Goal: Use online tool/utility: Utilize a website feature to perform a specific function

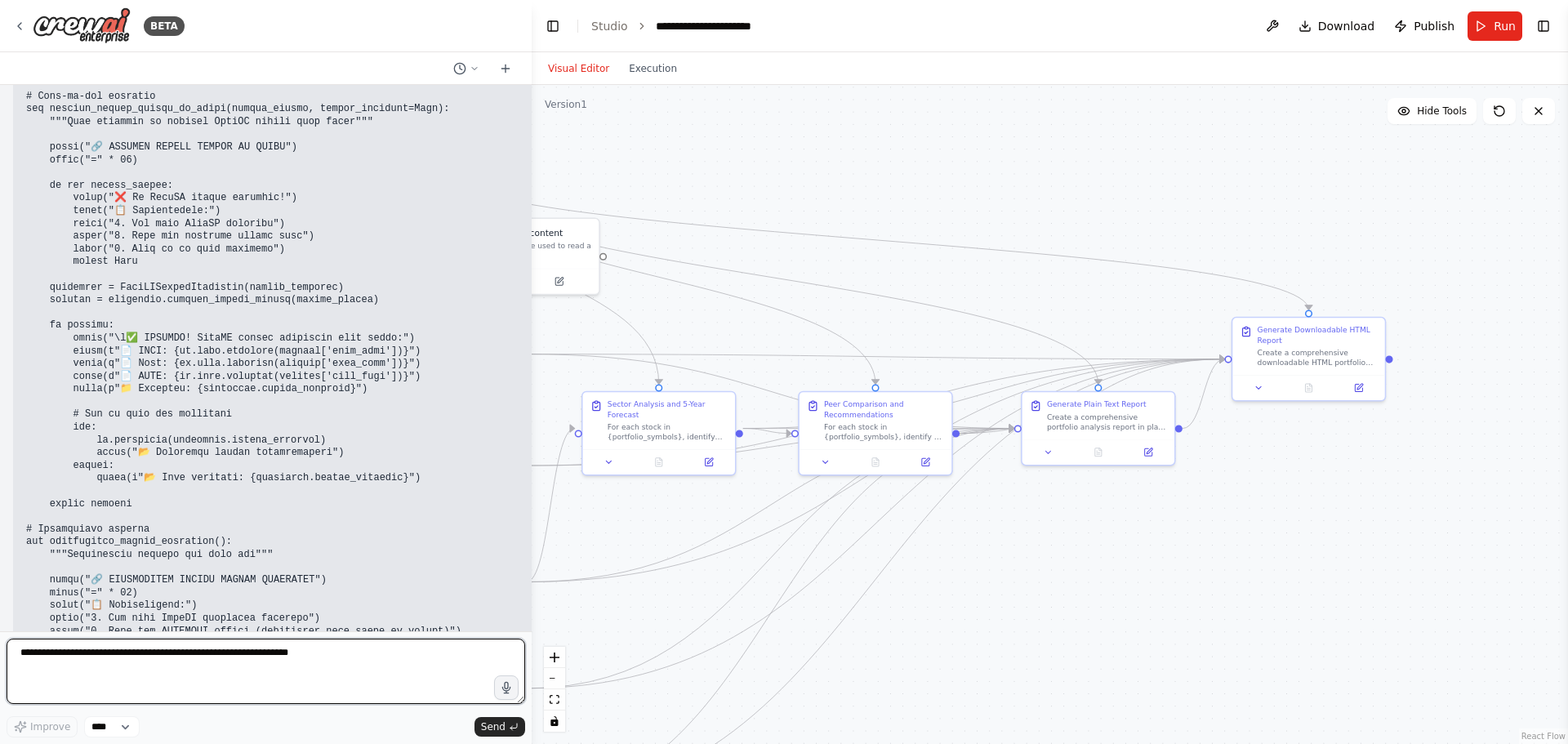
scroll to position [139928, 0]
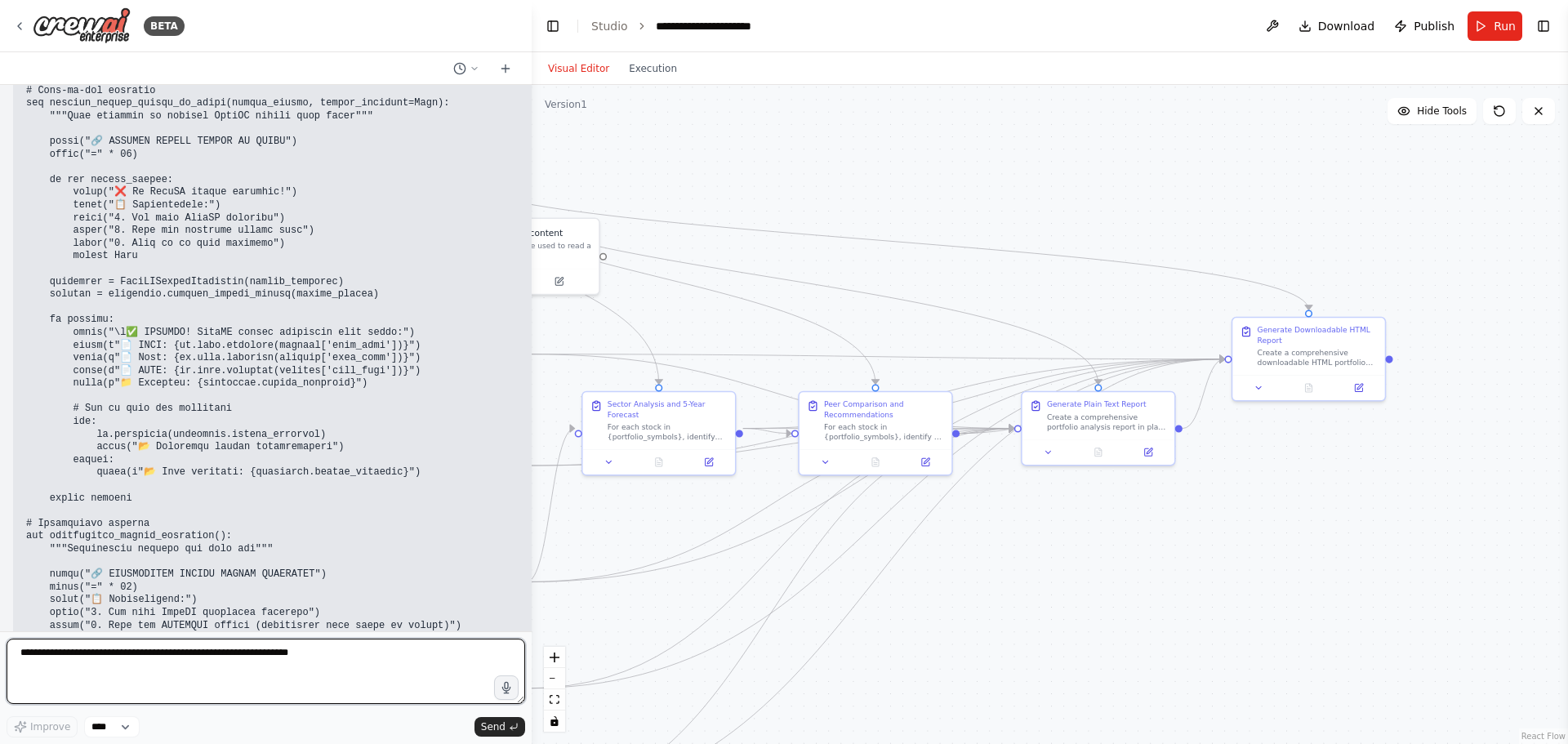
click at [223, 662] on textarea at bounding box center [266, 671] width 518 height 65
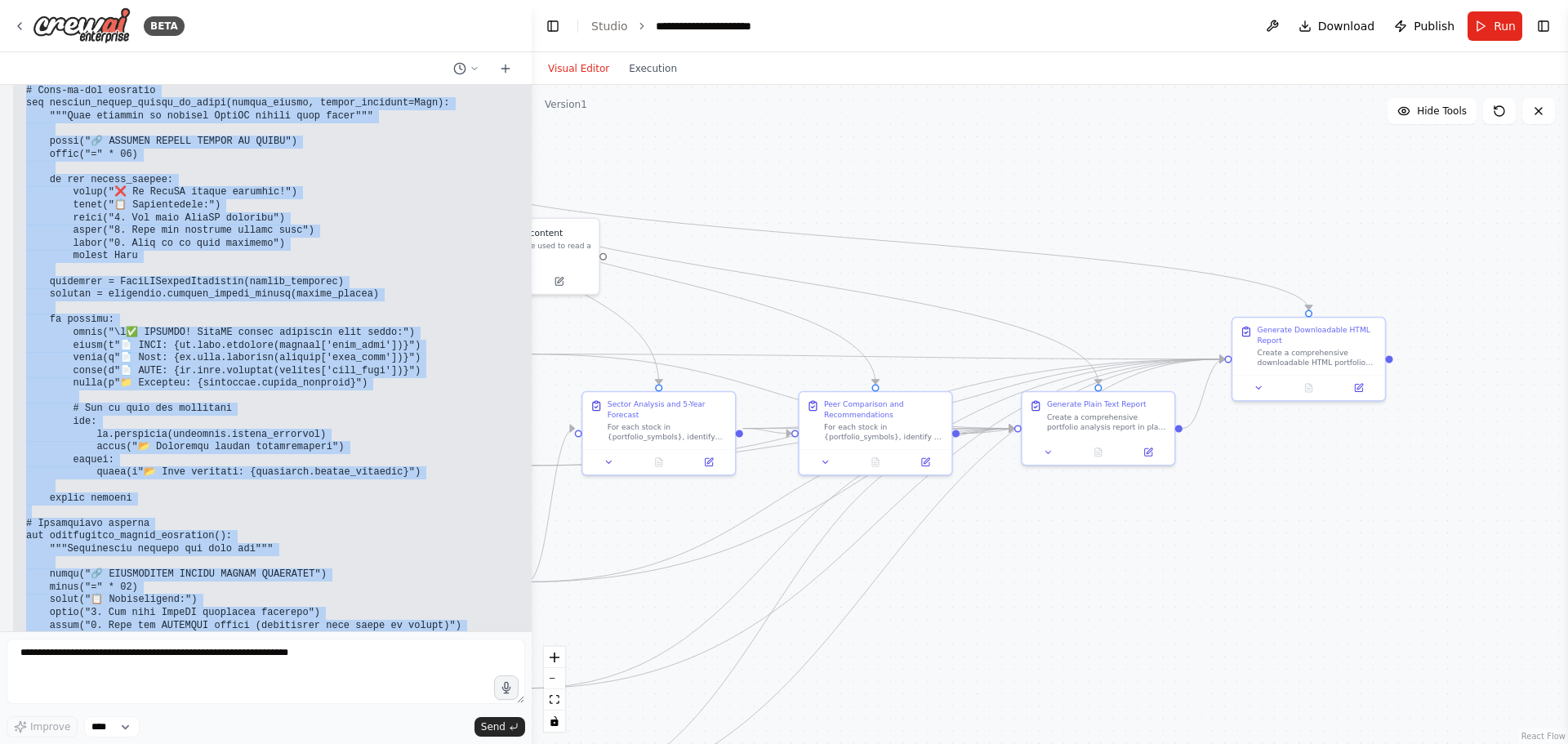
drag, startPoint x: 26, startPoint y: 502, endPoint x: 342, endPoint y: 519, distance: 316.5
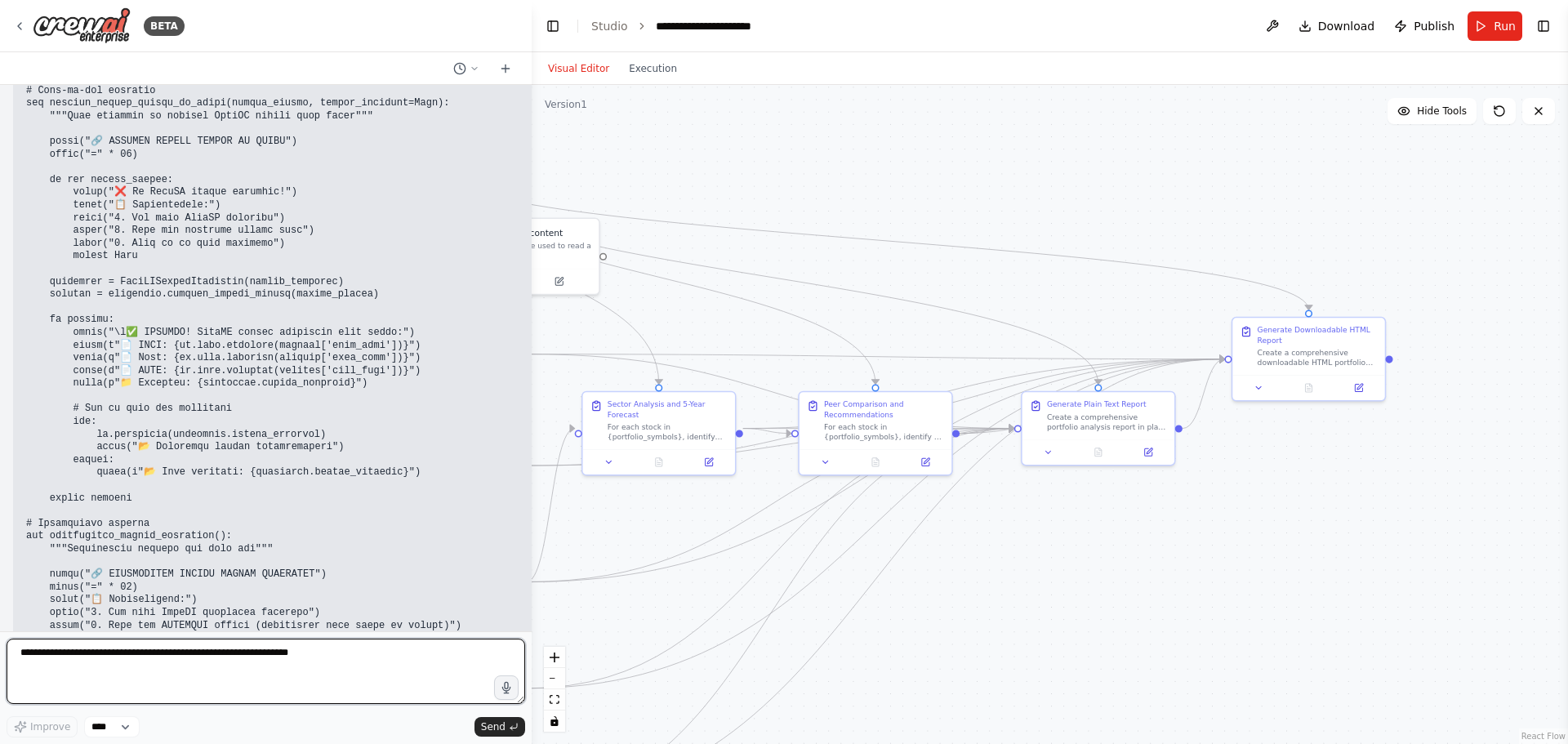
click at [293, 660] on textarea at bounding box center [266, 671] width 518 height 65
type textarea "**********"
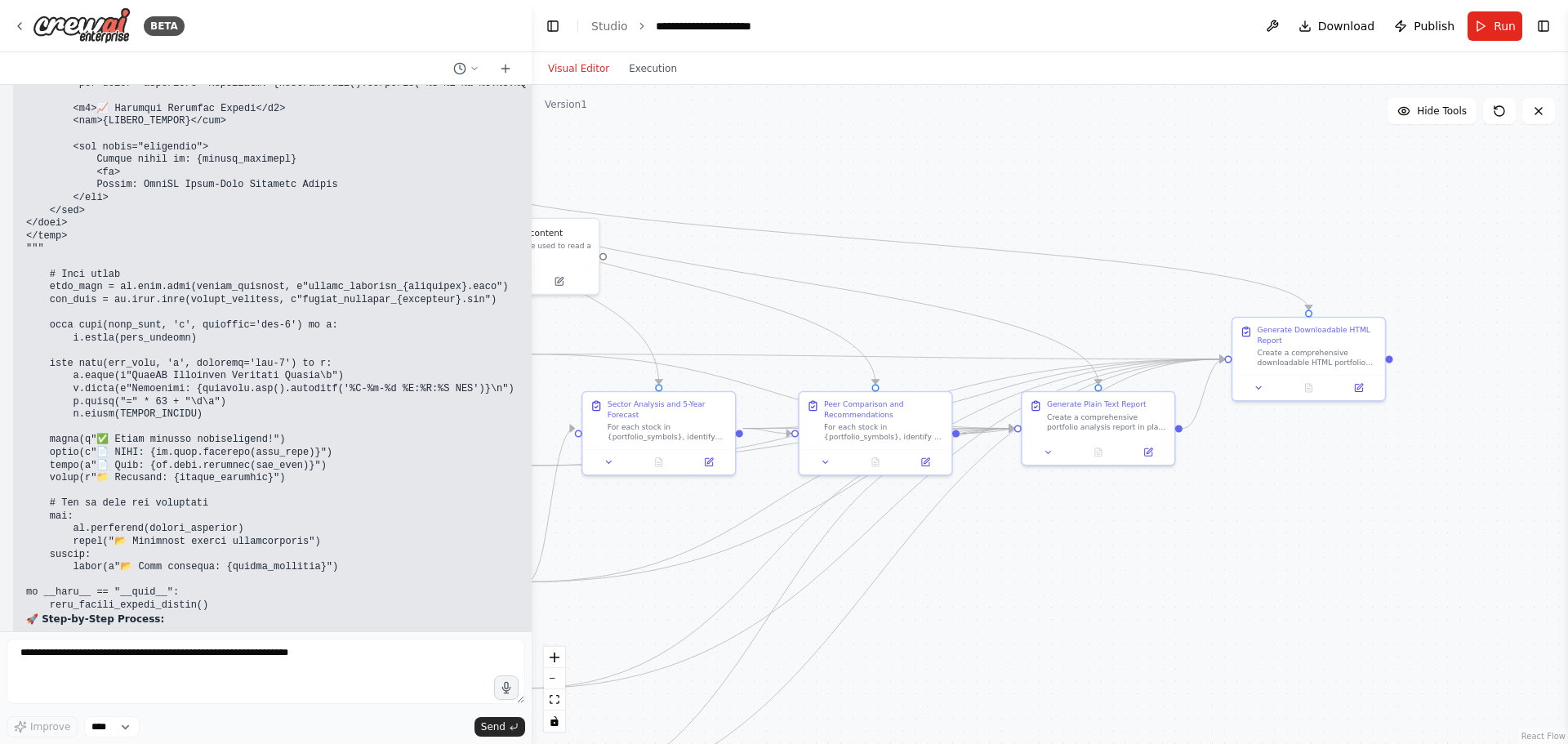
scroll to position [142556, 0]
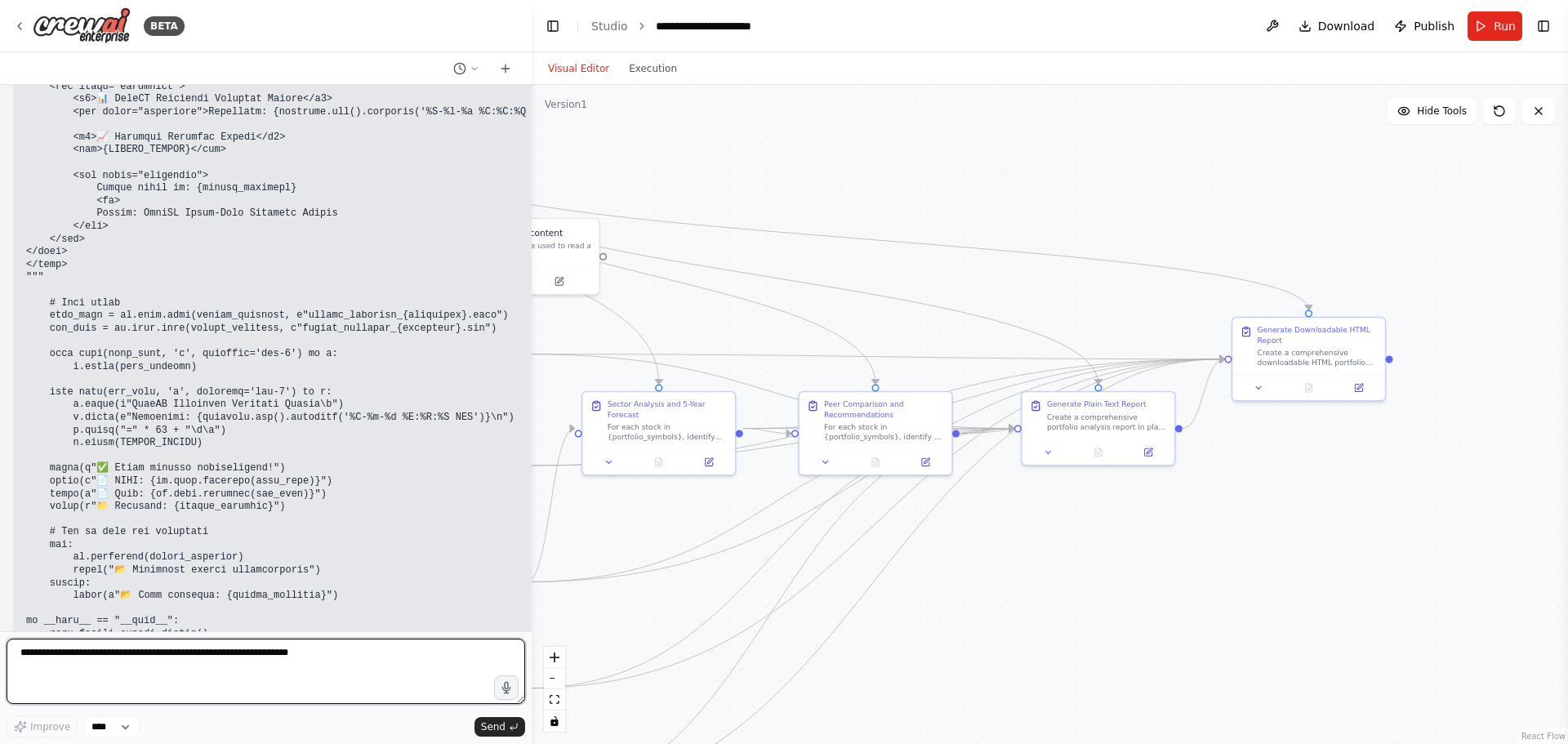
click at [176, 657] on textarea at bounding box center [266, 671] width 518 height 65
type textarea "**********"
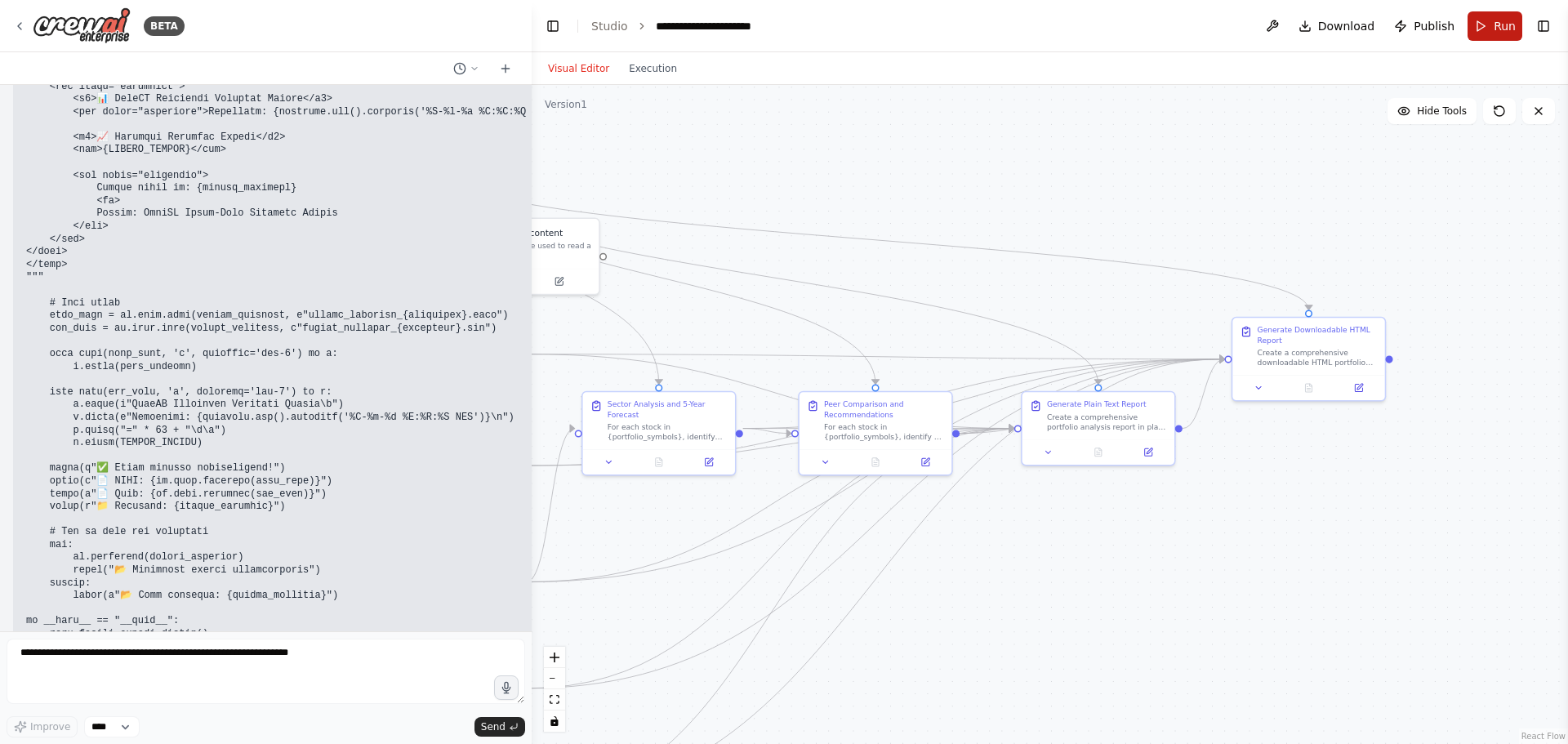
click at [1491, 29] on button "Run" at bounding box center [1495, 26] width 55 height 29
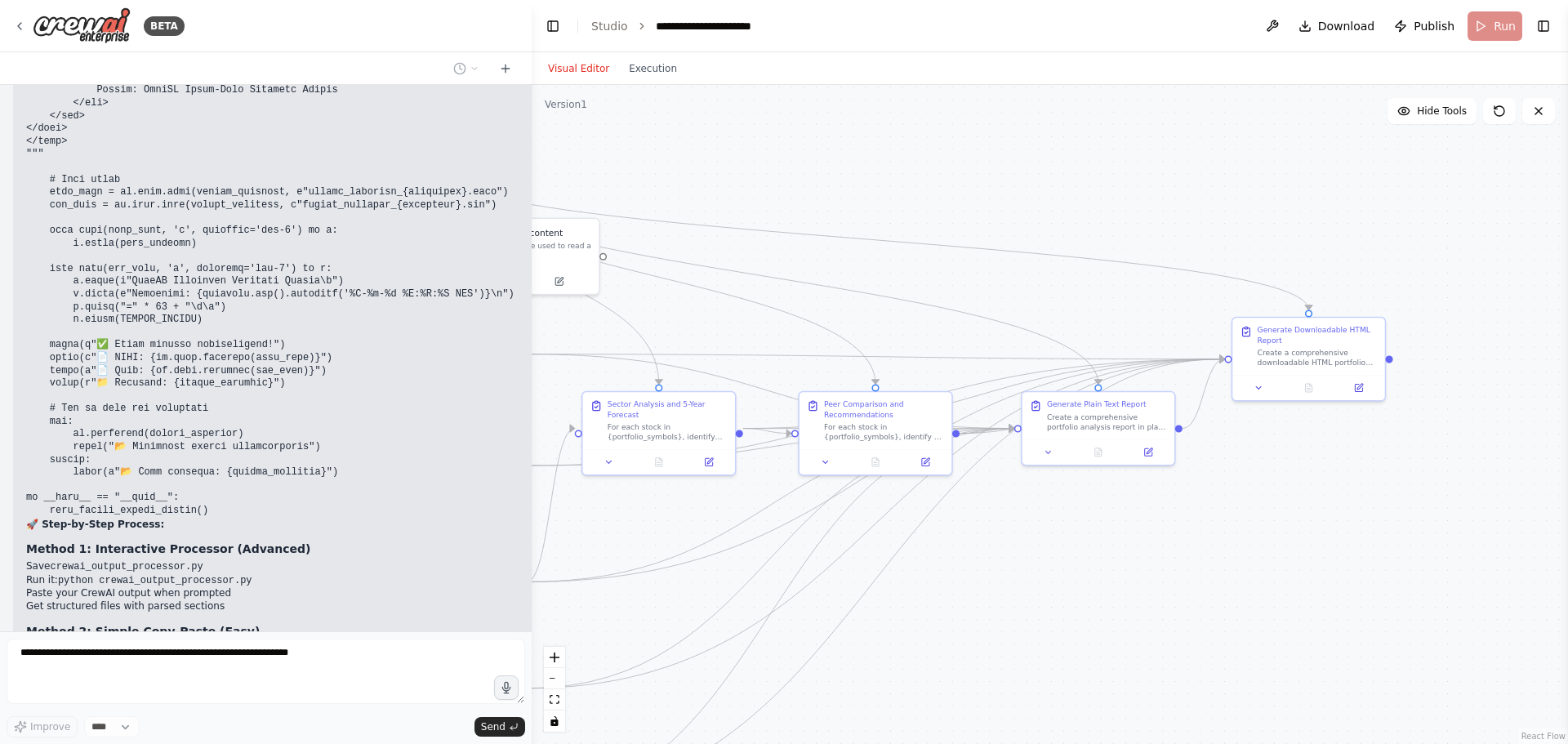
scroll to position [142735, 0]
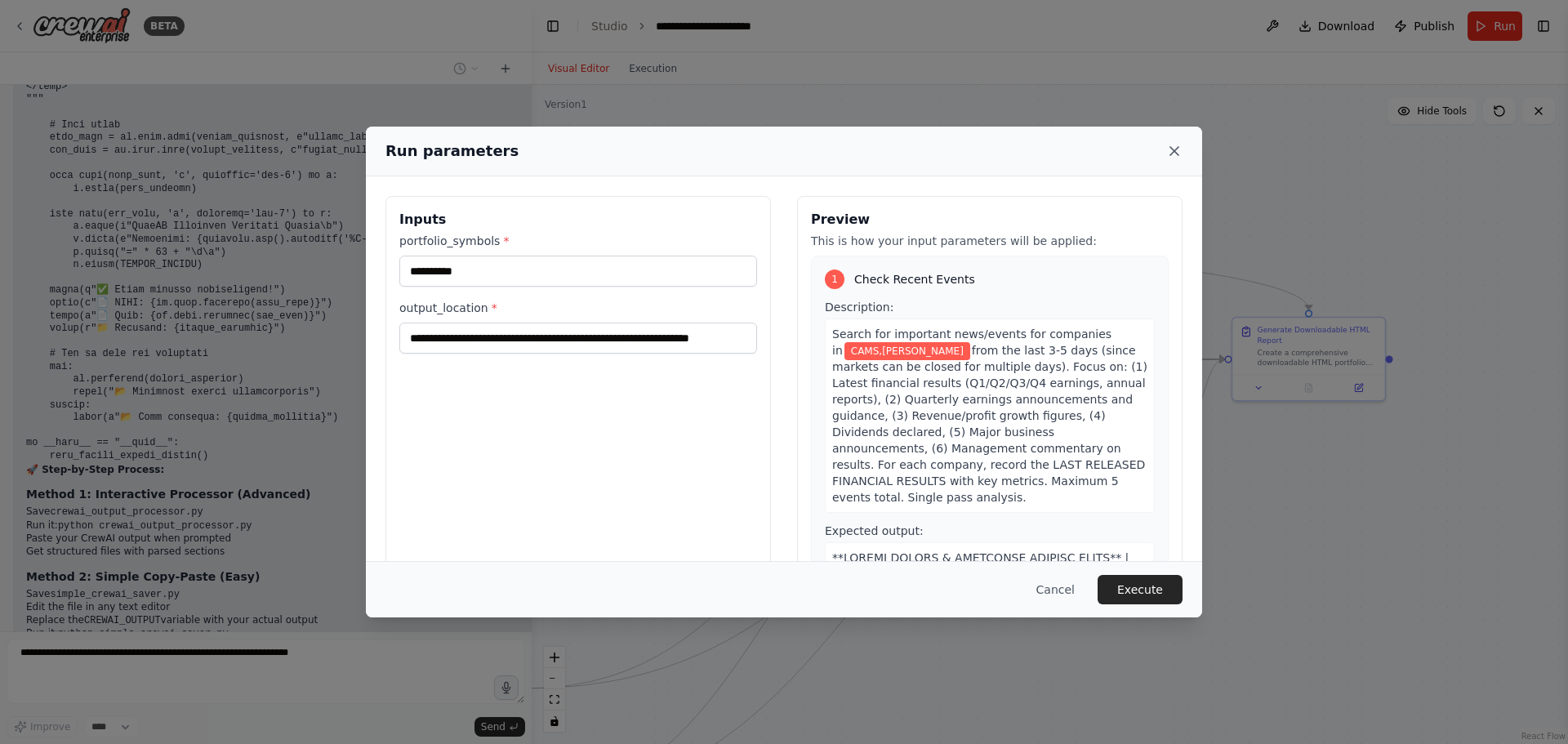
click at [1169, 150] on icon at bounding box center [1175, 151] width 17 height 17
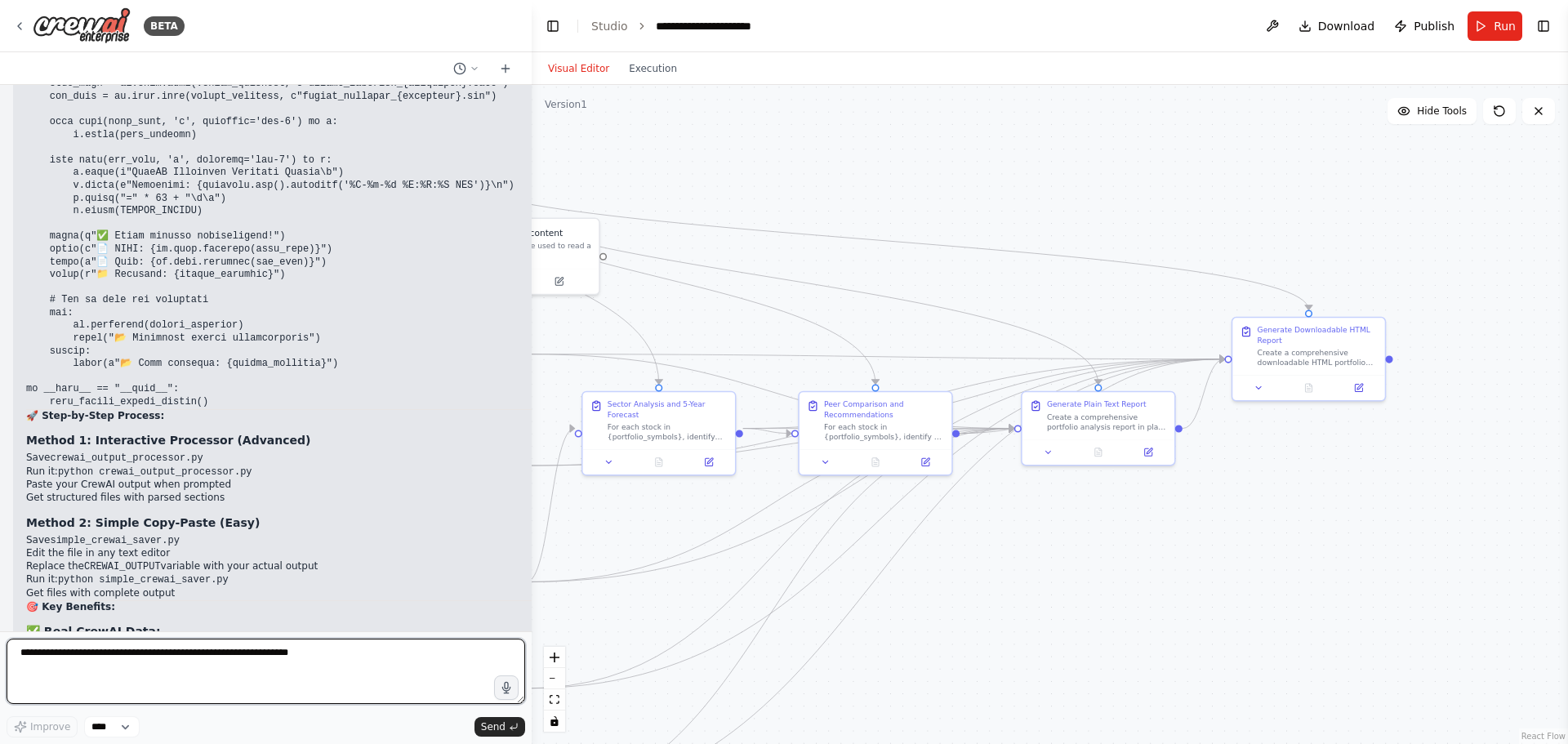
click at [61, 652] on textarea at bounding box center [266, 671] width 518 height 65
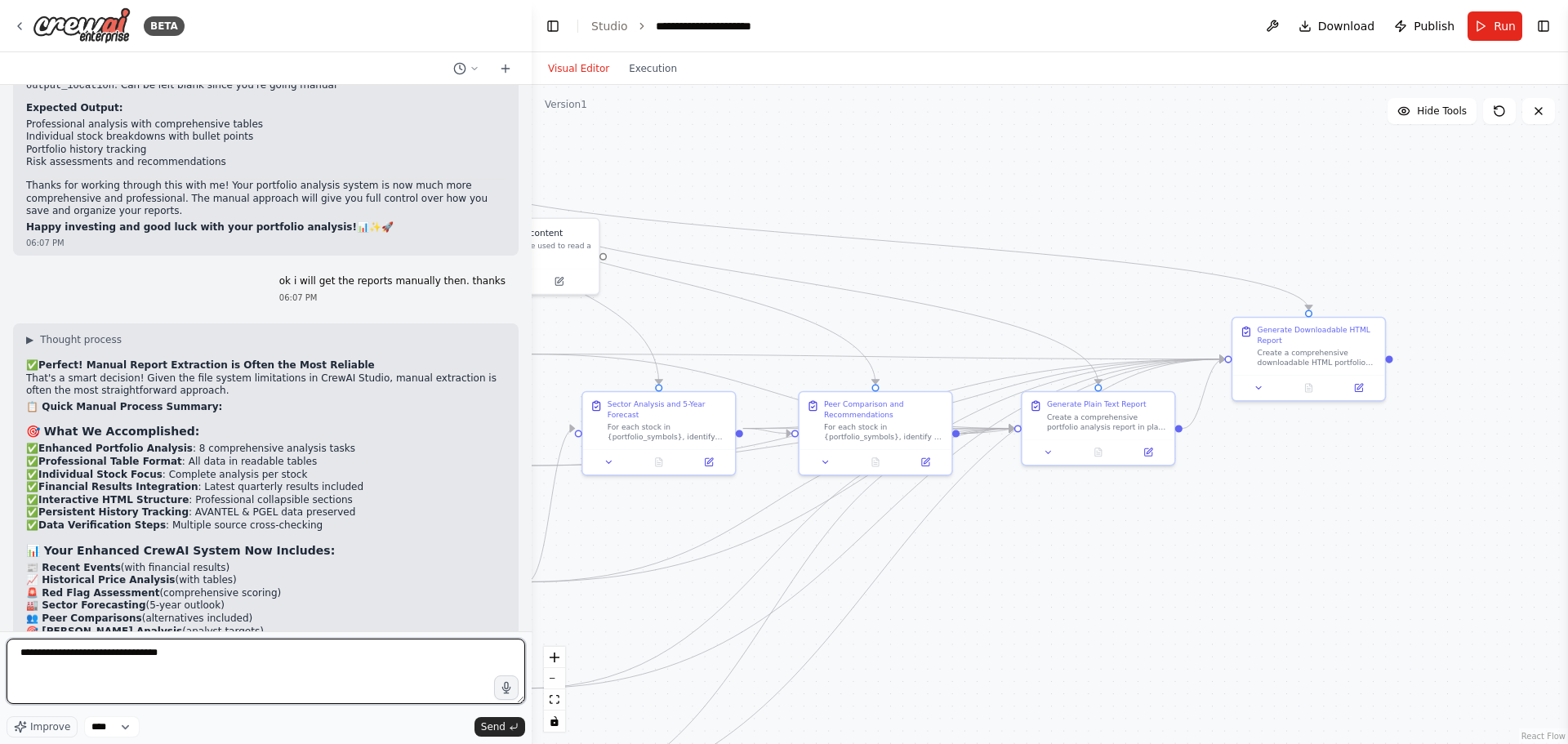
scroll to position [144183, 0]
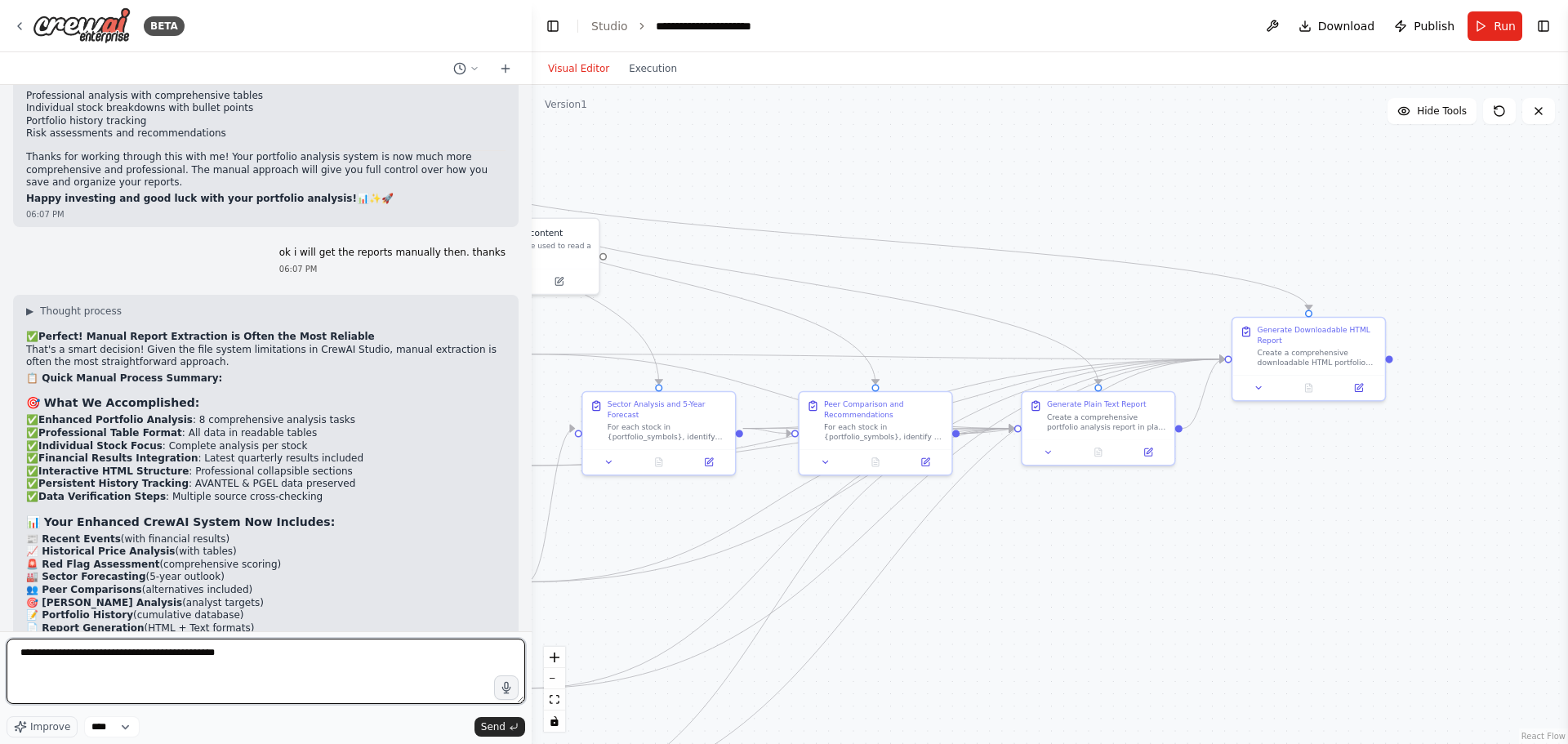
type textarea "**********"
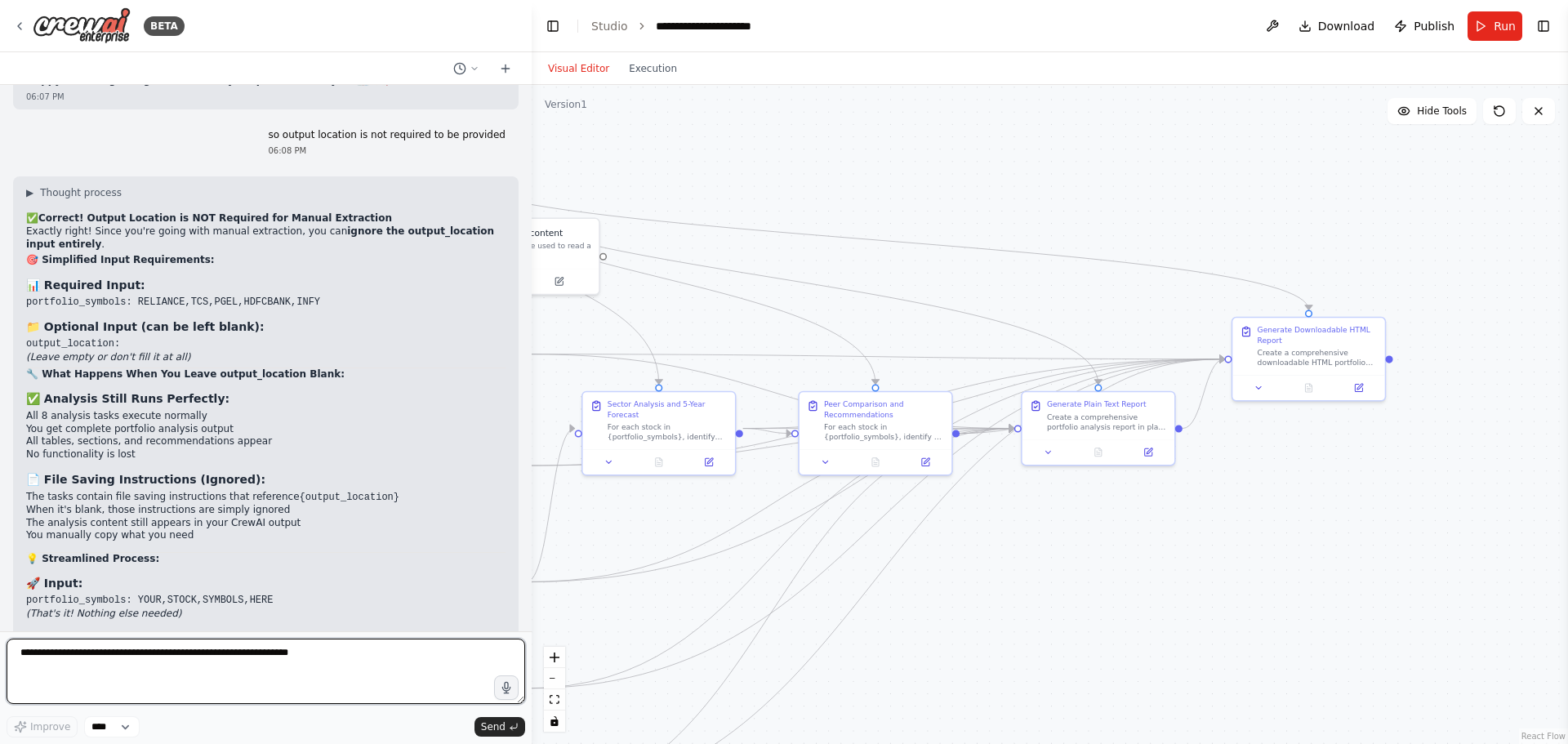
scroll to position [145112, 0]
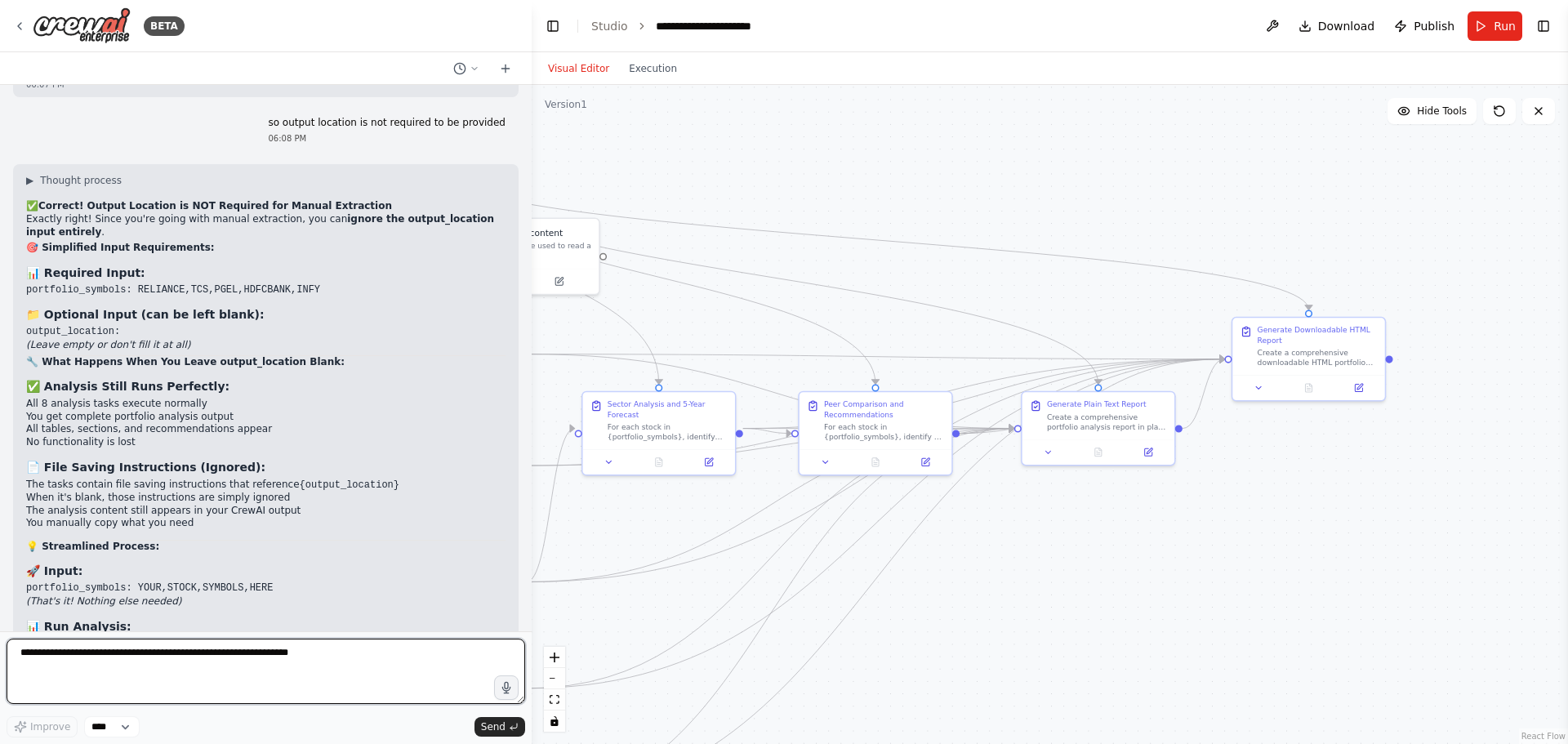
click at [108, 657] on textarea at bounding box center [266, 671] width 518 height 65
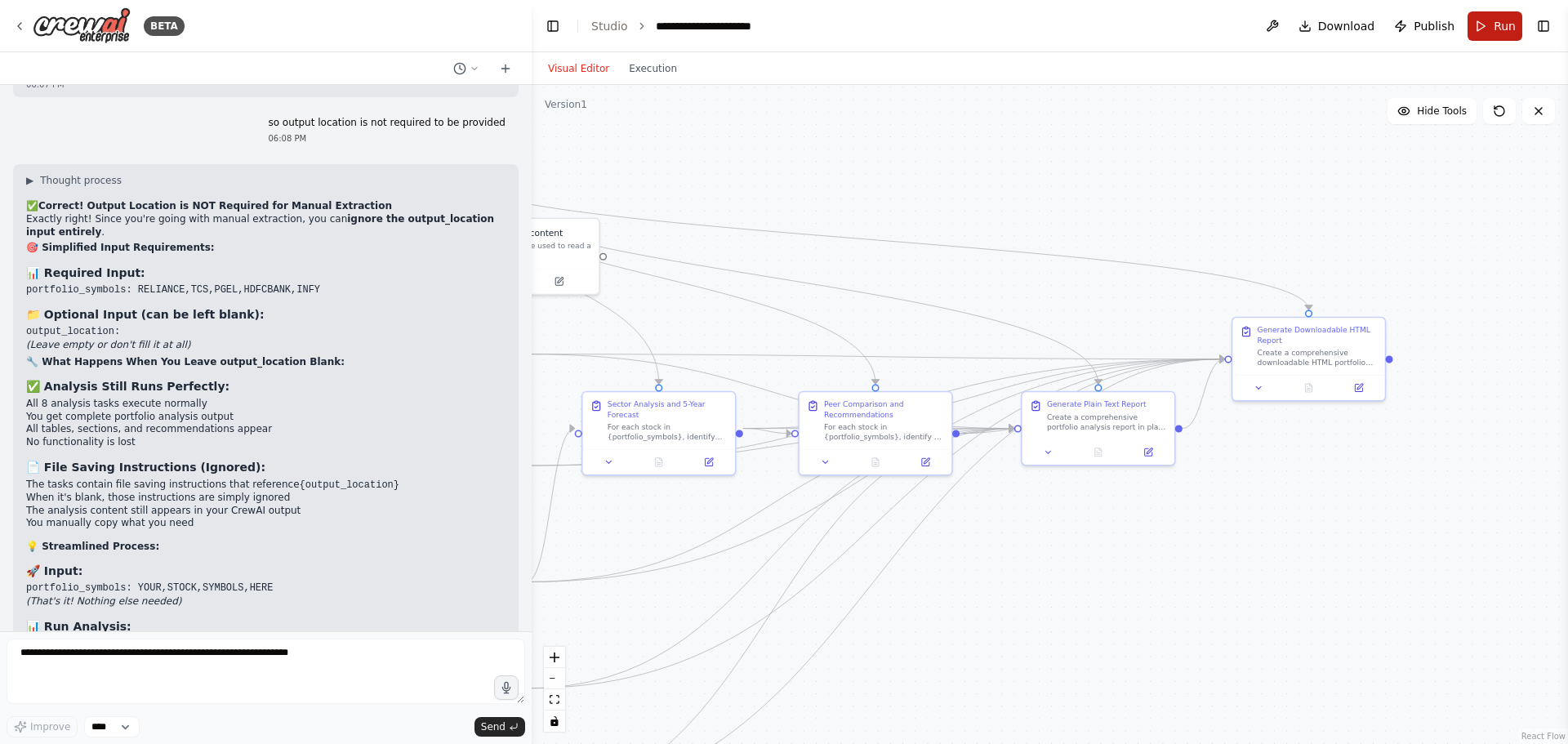
click at [1509, 32] on span "Run" at bounding box center [1505, 27] width 22 height 17
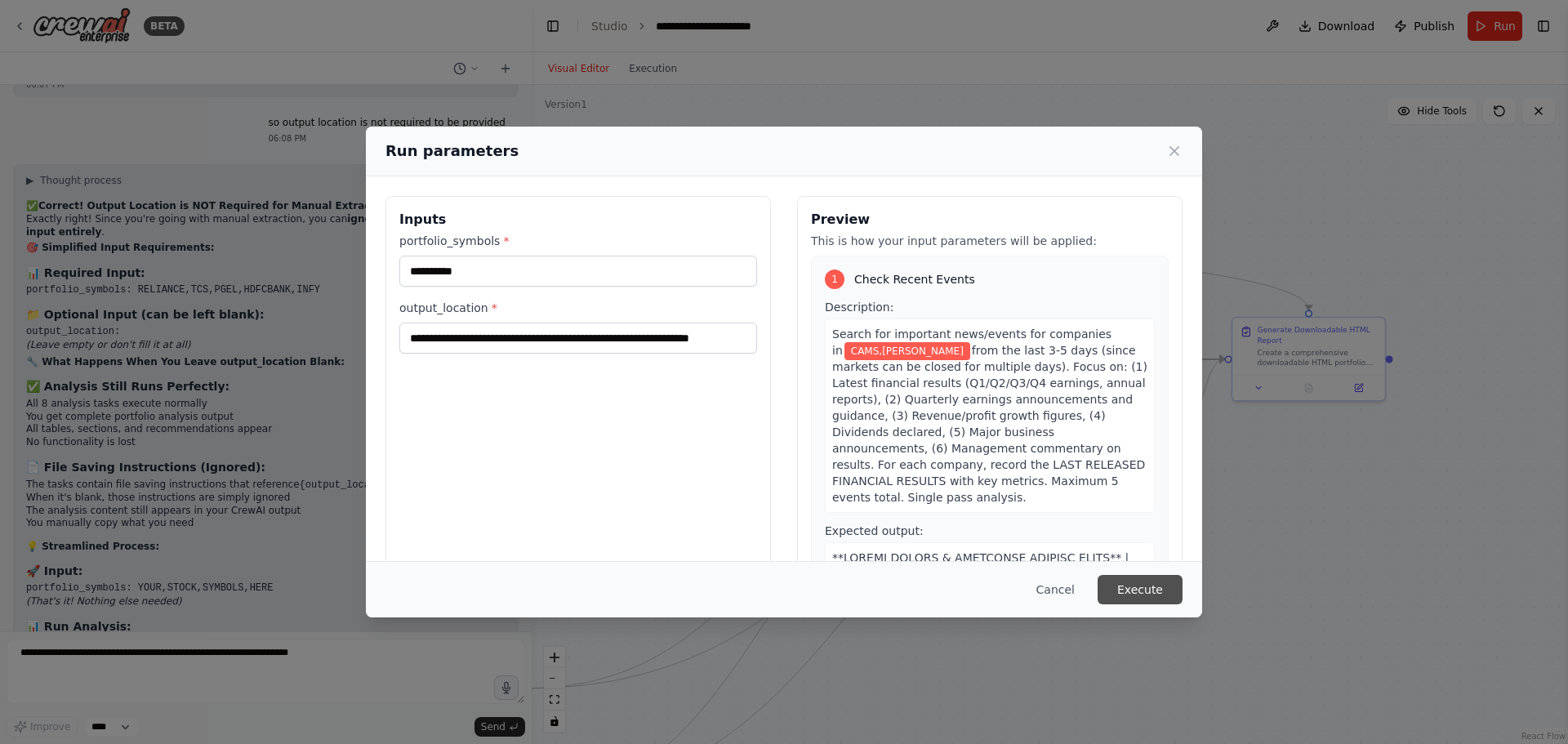
click at [1163, 584] on button "Execute" at bounding box center [1140, 589] width 85 height 29
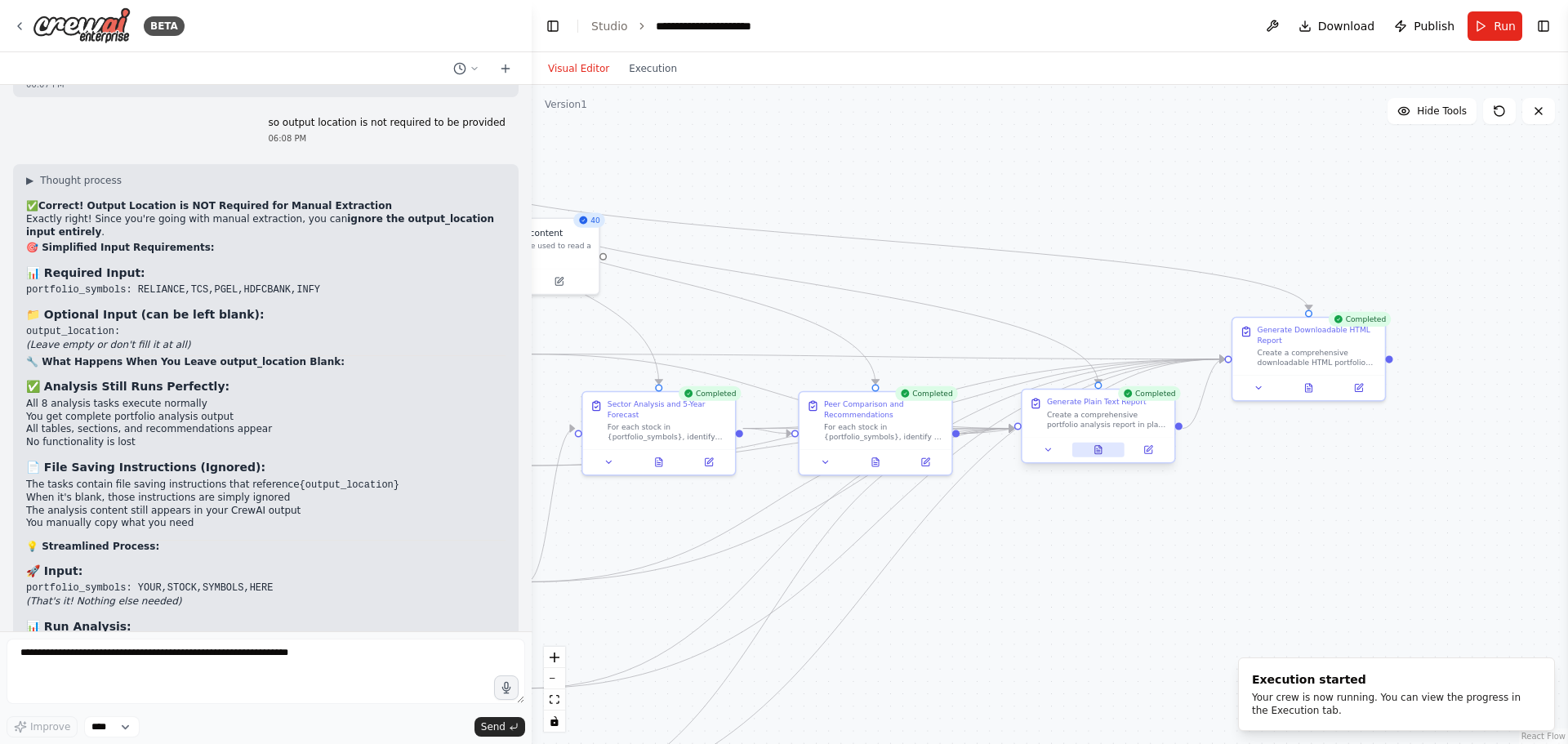
click at [1100, 450] on icon at bounding box center [1099, 450] width 3 height 0
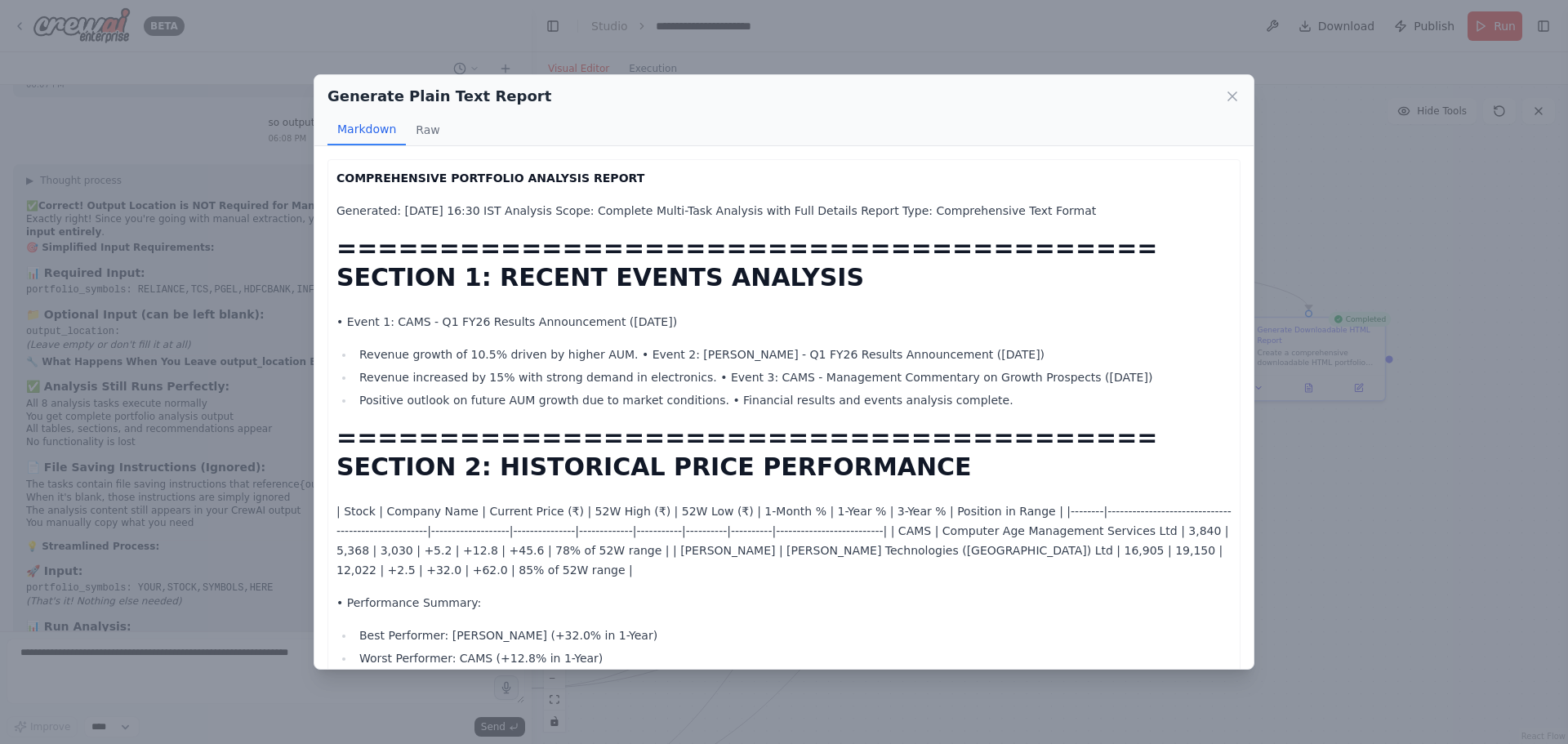
click at [747, 314] on p "• Event 1: CAMS - Q1 FY26 Results Announcement ([DATE])" at bounding box center [784, 322] width 895 height 20
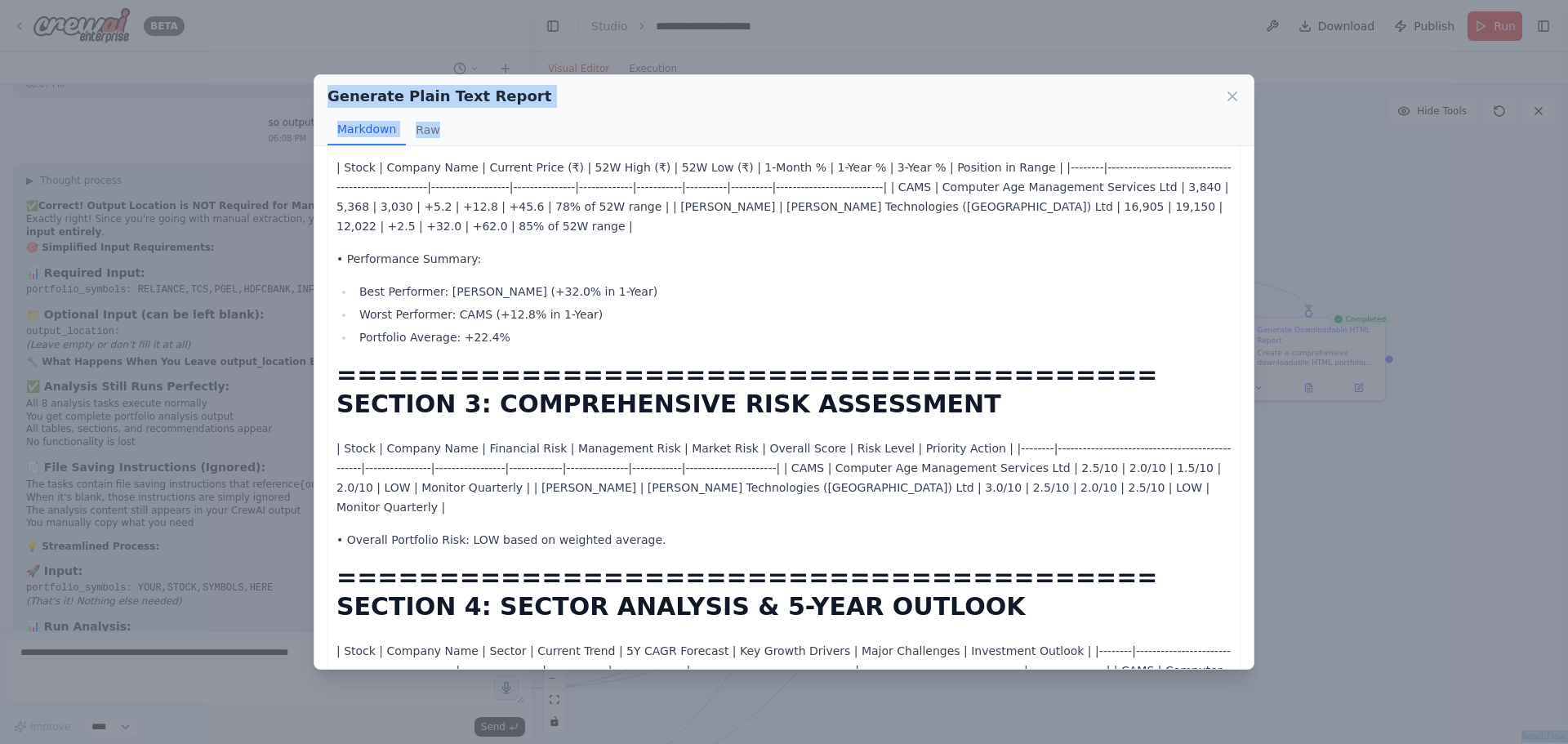
scroll to position [1252, 0]
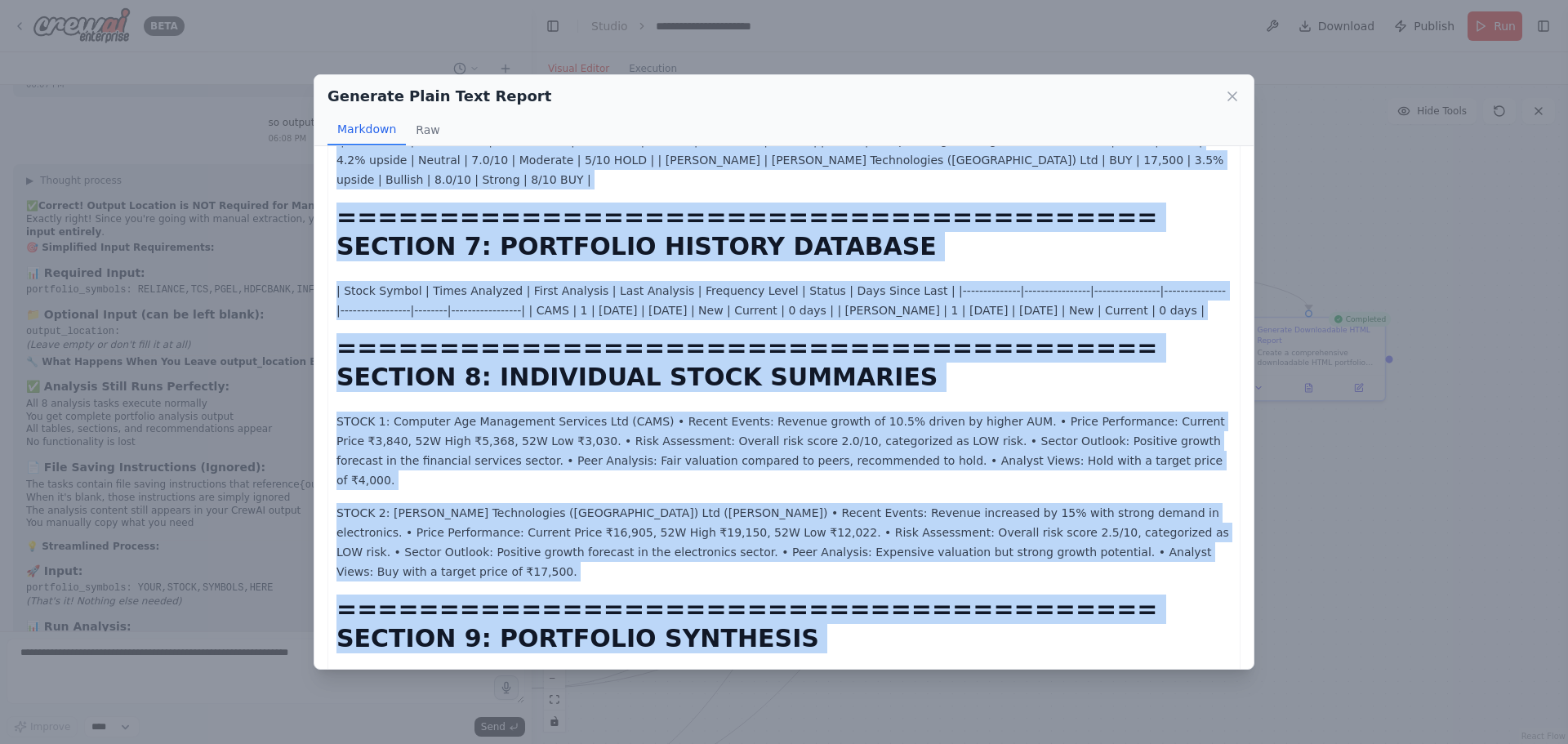
drag, startPoint x: 339, startPoint y: 177, endPoint x: 934, endPoint y: 640, distance: 753.9
copy div "LOREMIPSUMDOL SITAMETCO ADIPISCI ELITSE Doeiusmod: 5675-29-53 36:34 TEM Incidid…"
click at [610, 503] on p "STOCK 2: [PERSON_NAME] Technologies ([GEOGRAPHIC_DATA]) Ltd ([PERSON_NAME]) • R…" at bounding box center [784, 542] width 895 height 78
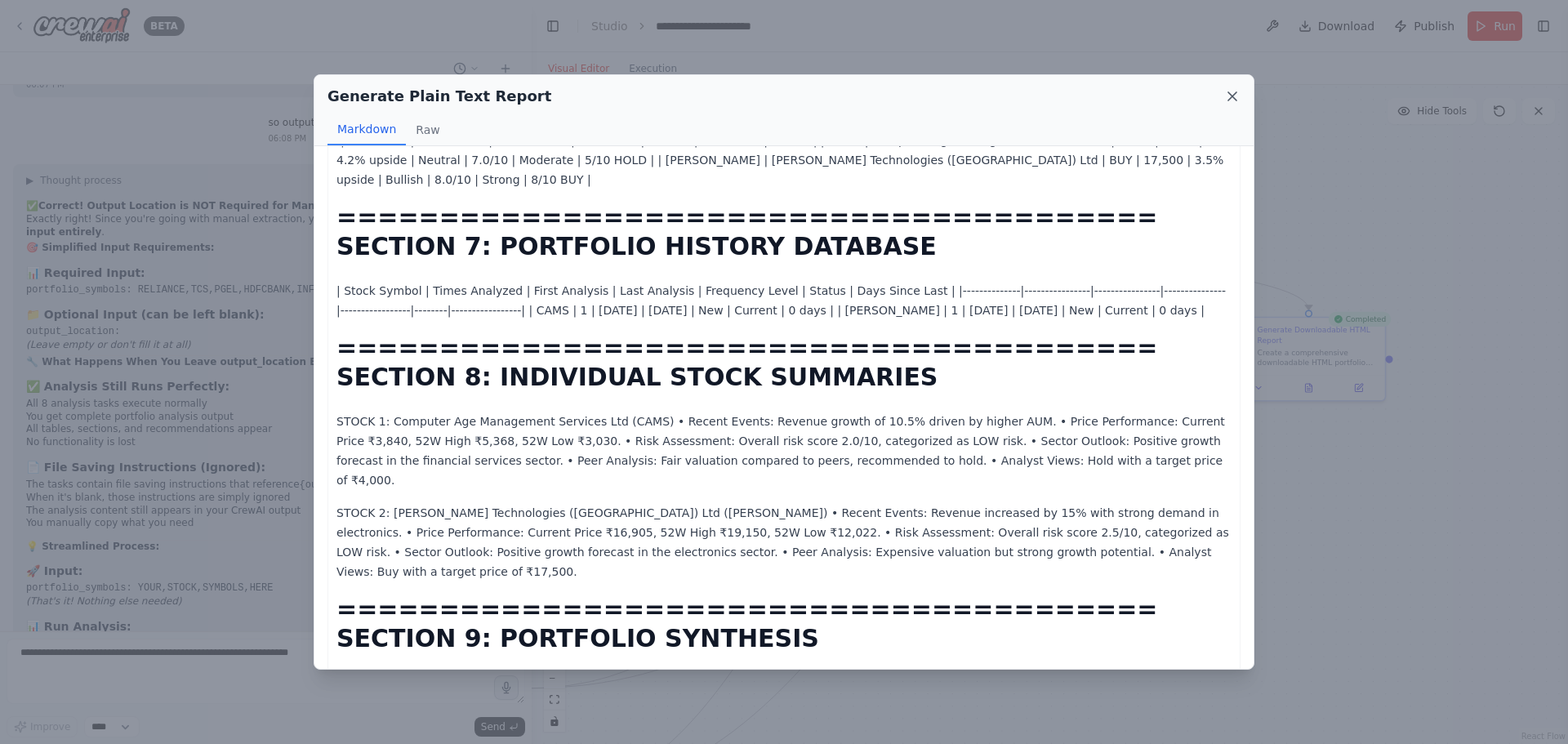
click at [1230, 96] on icon at bounding box center [1233, 97] width 17 height 17
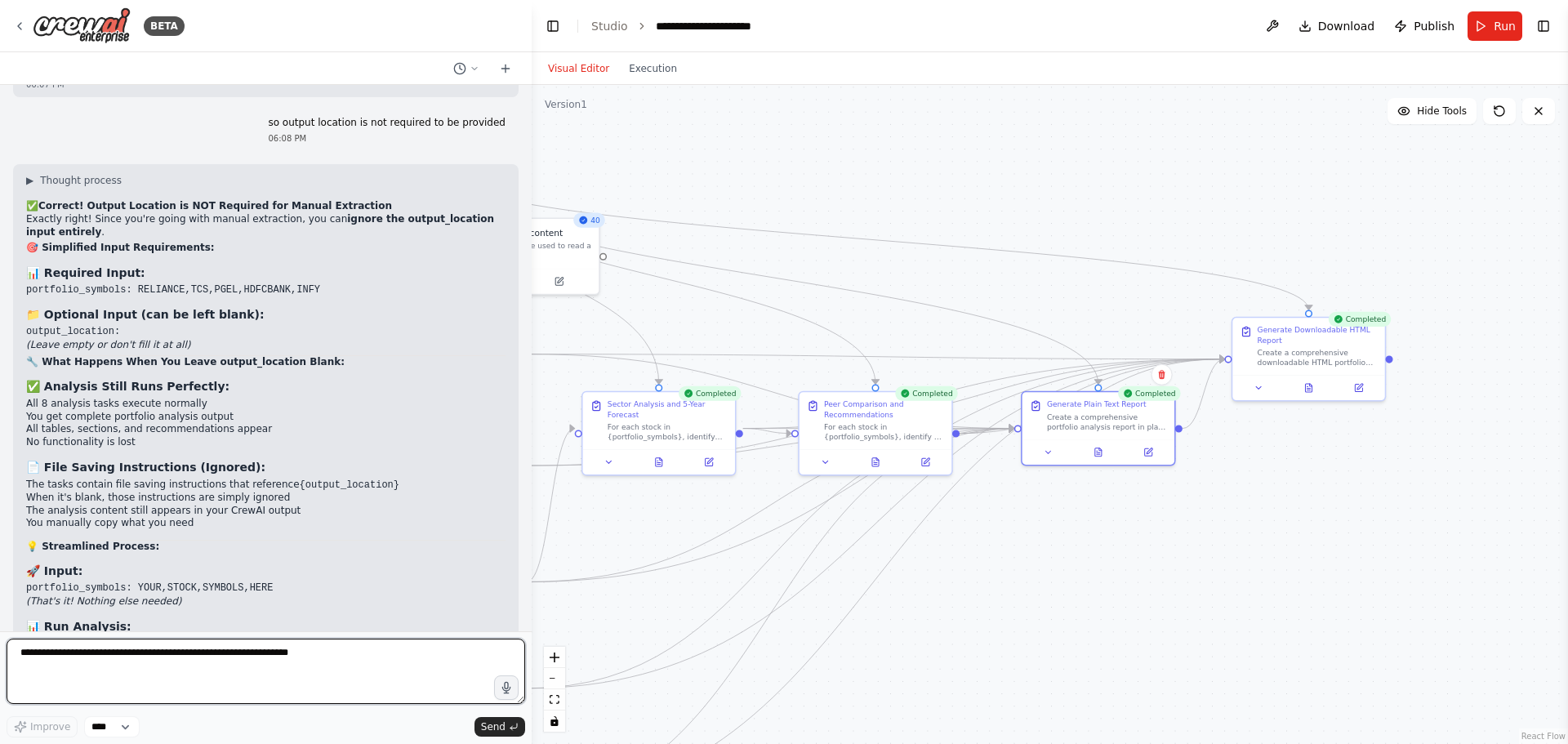
click at [145, 668] on textarea at bounding box center [266, 671] width 518 height 65
paste textarea "**********"
type textarea "**********"
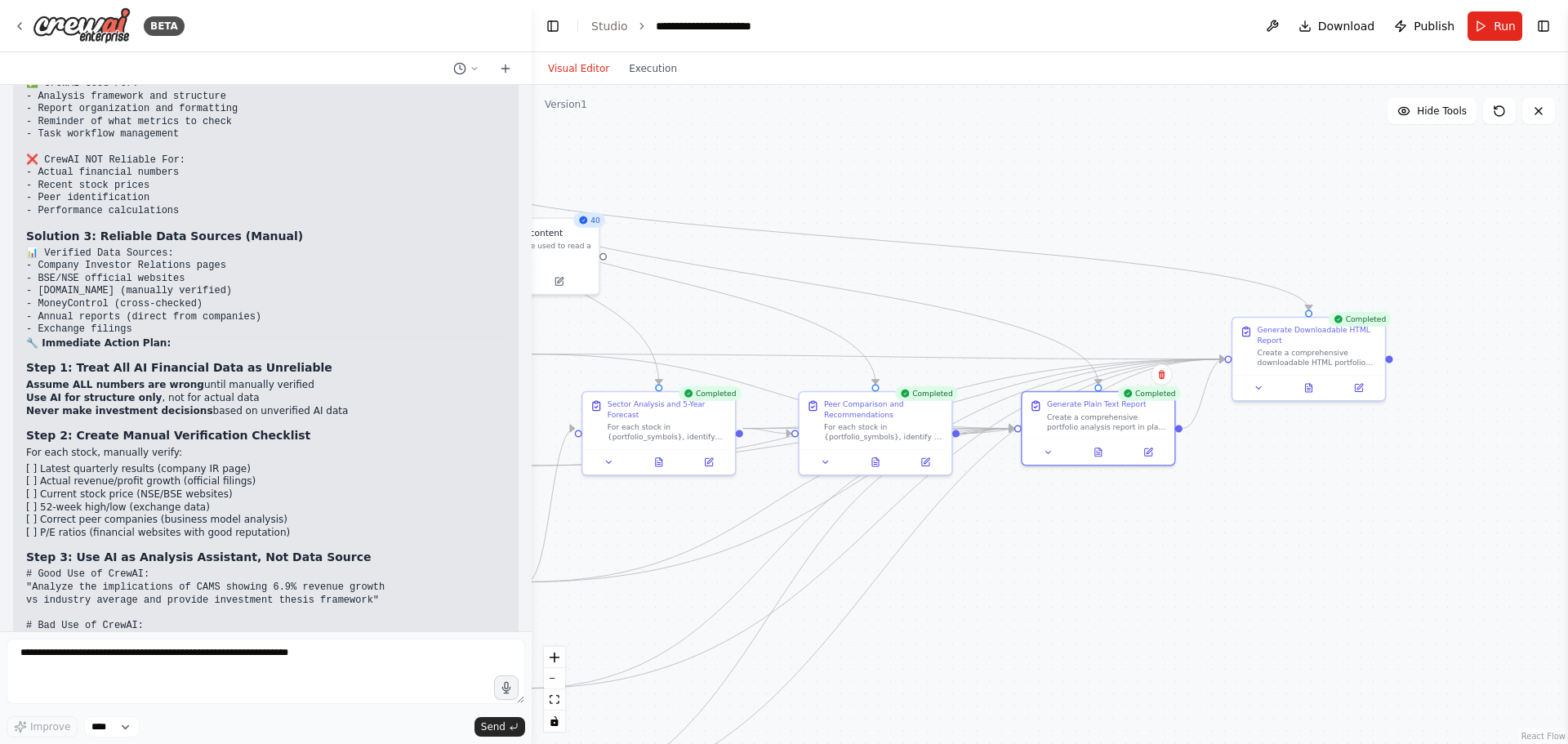
scroll to position [147358, 0]
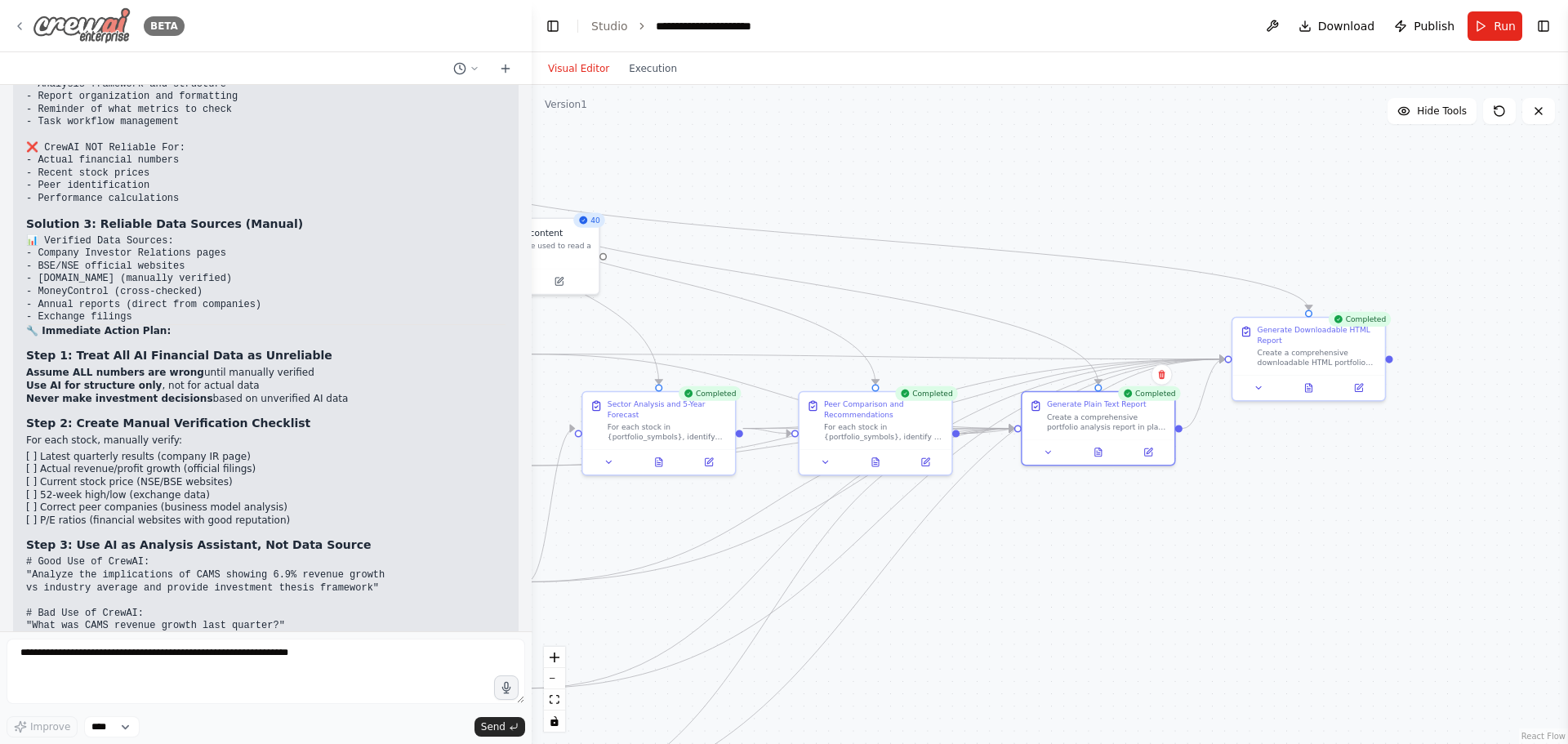
click at [21, 29] on icon at bounding box center [20, 26] width 3 height 7
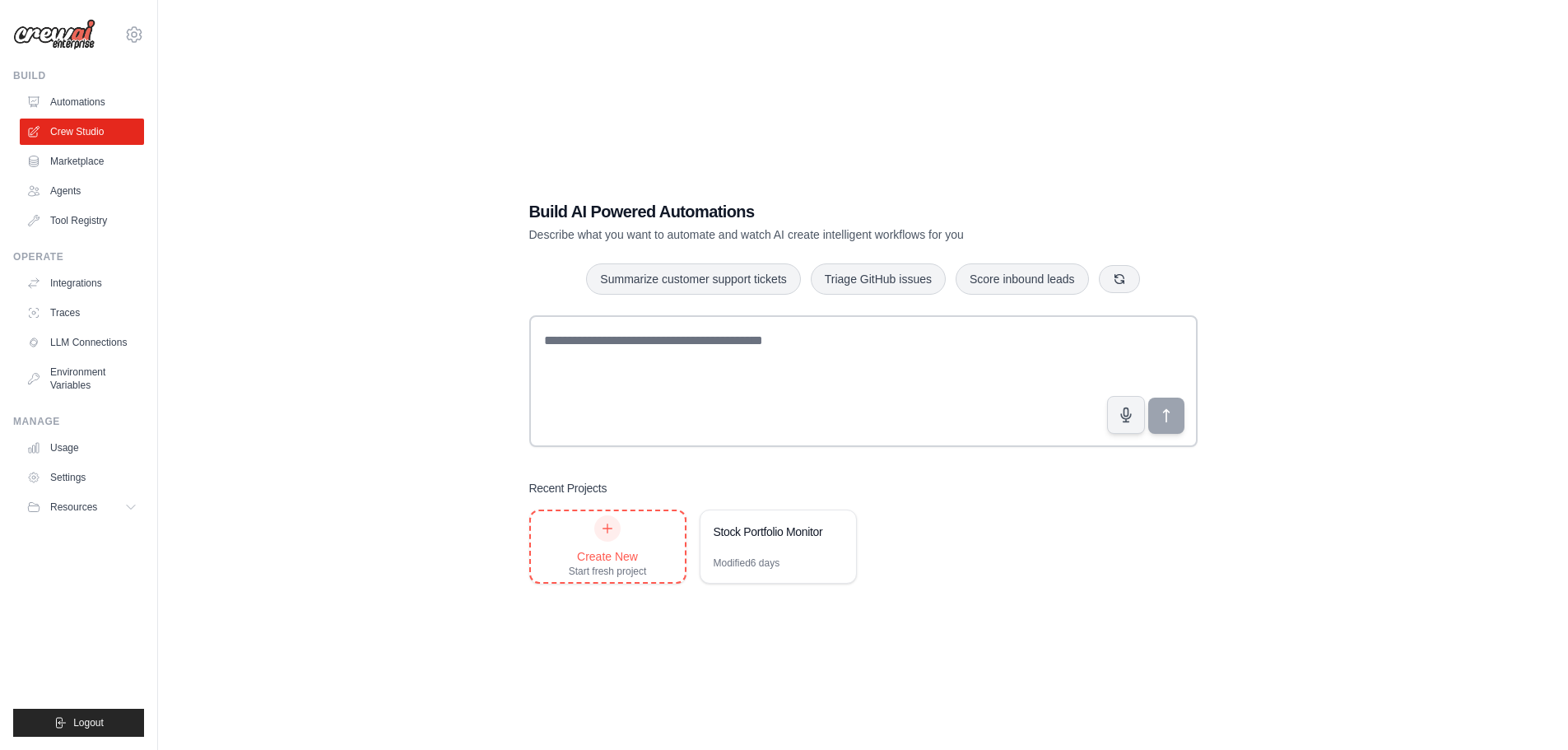
click at [606, 526] on icon at bounding box center [607, 528] width 13 height 13
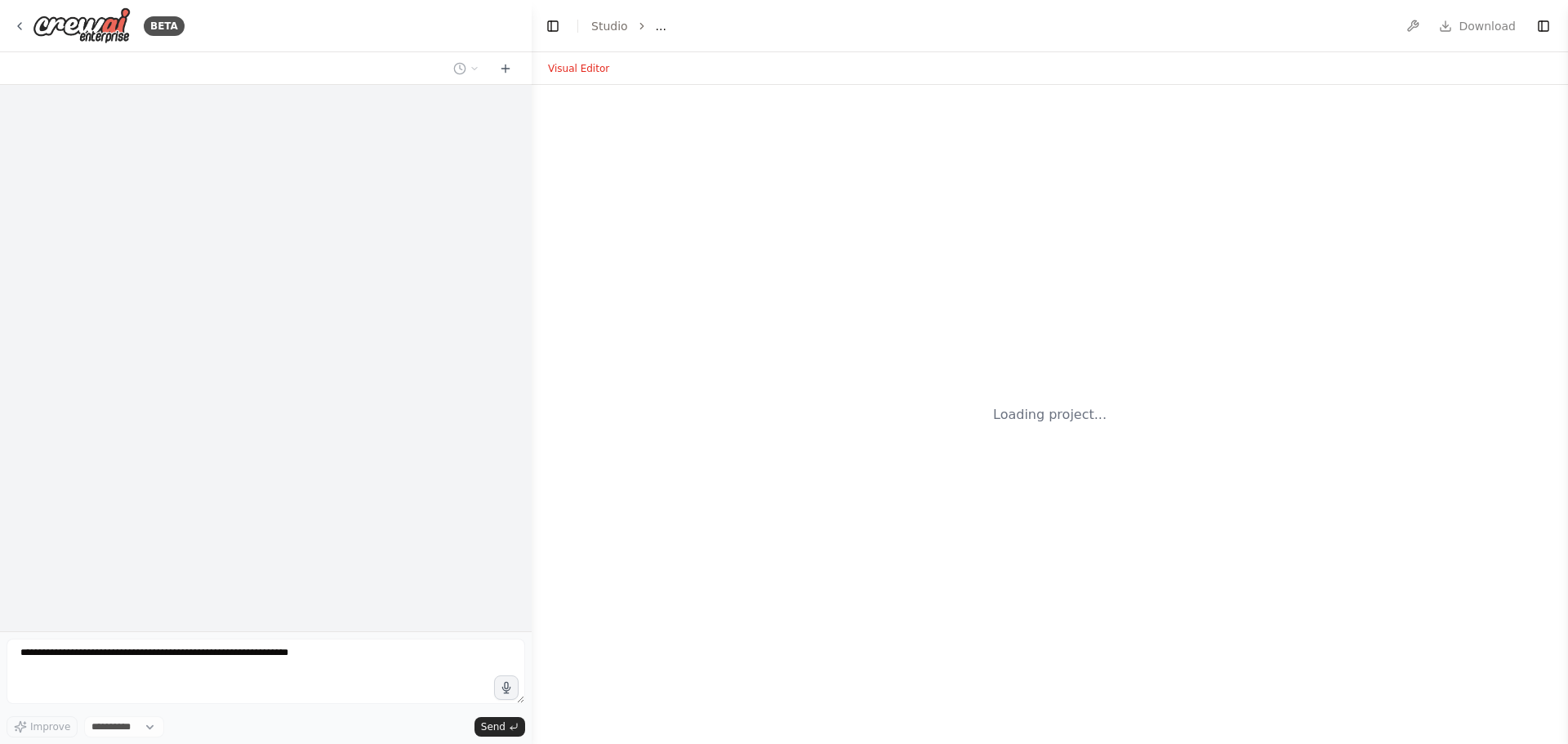
select select "****"
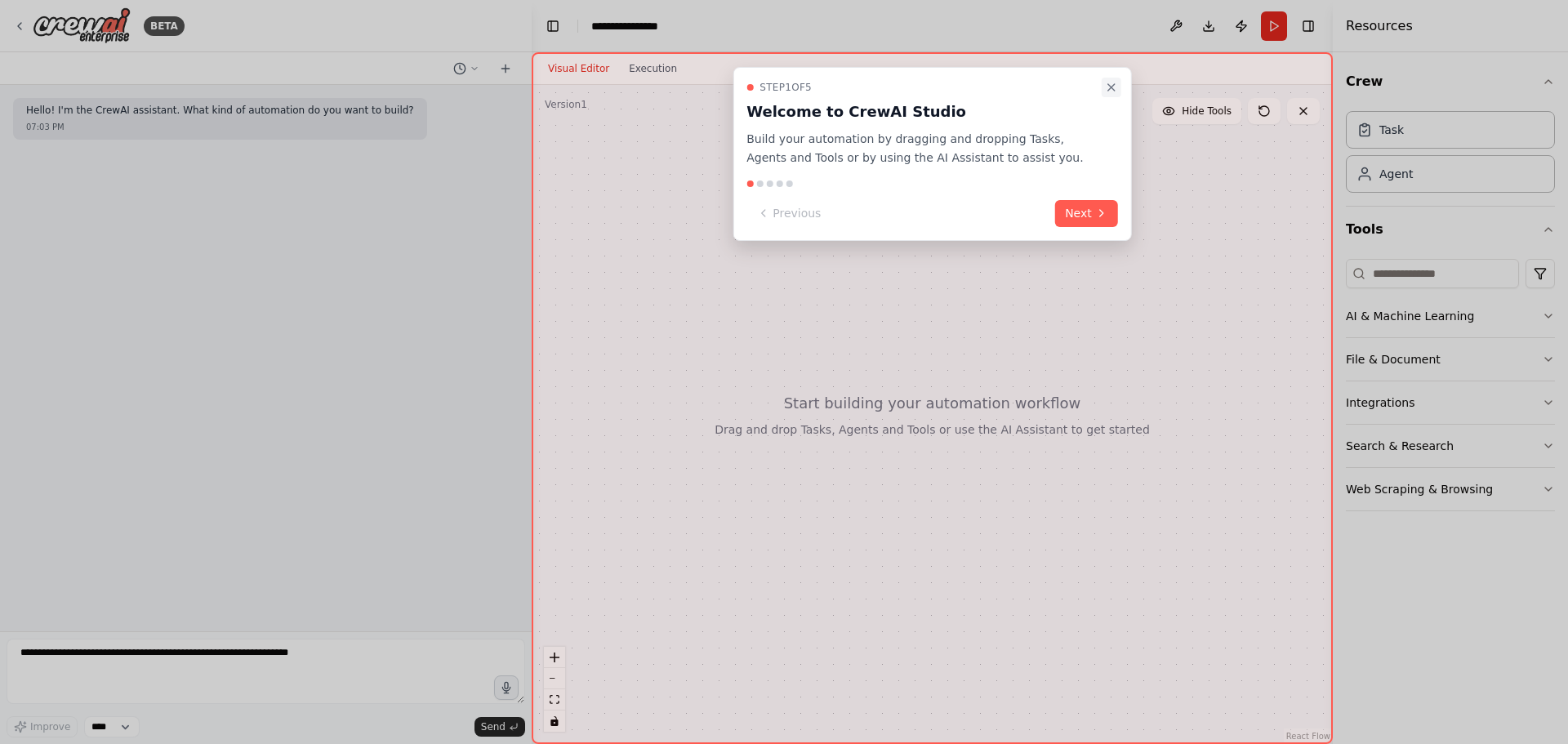
click at [1109, 81] on icon "Close walkthrough" at bounding box center [1112, 87] width 13 height 13
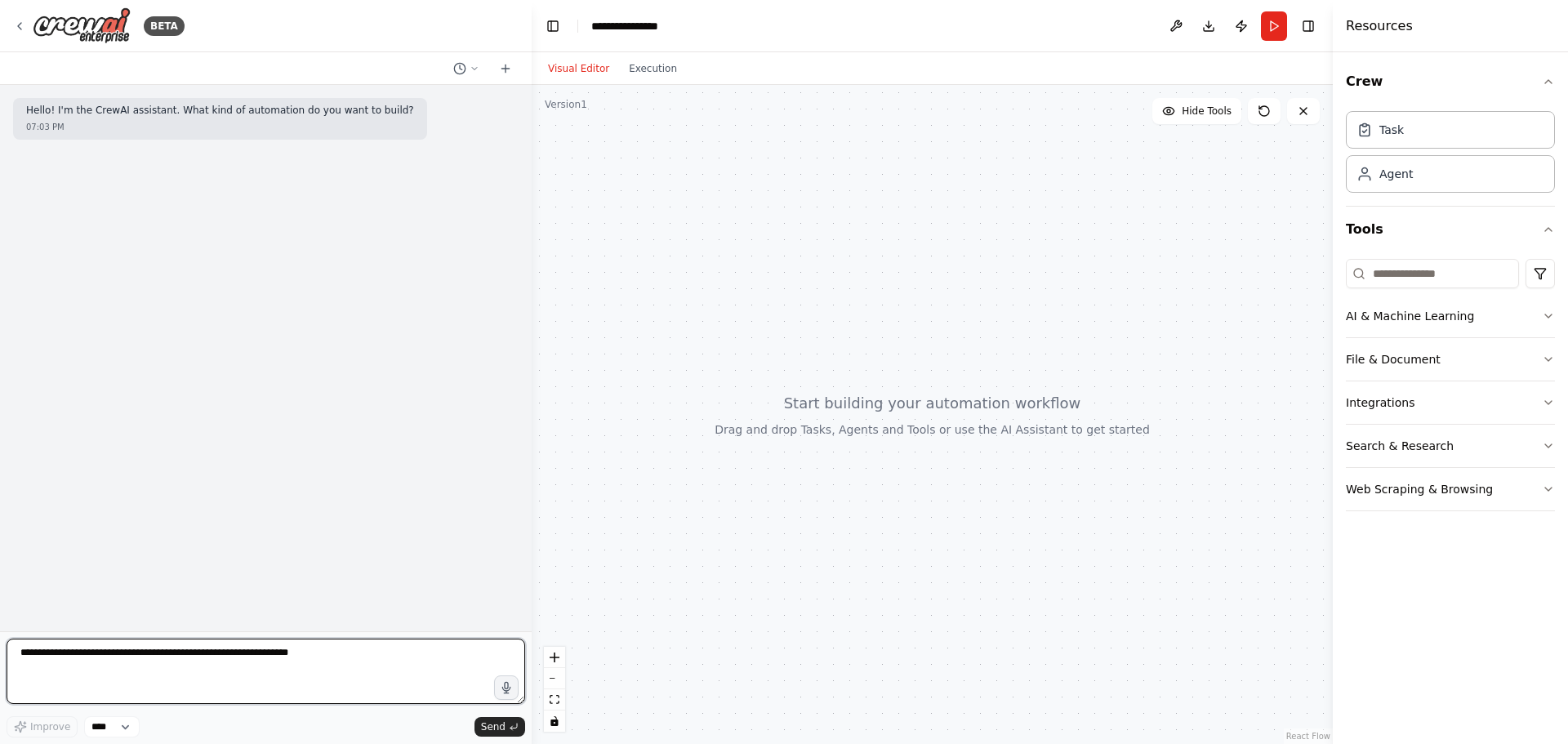
click at [123, 678] on textarea at bounding box center [266, 671] width 518 height 65
paste textarea "**********"
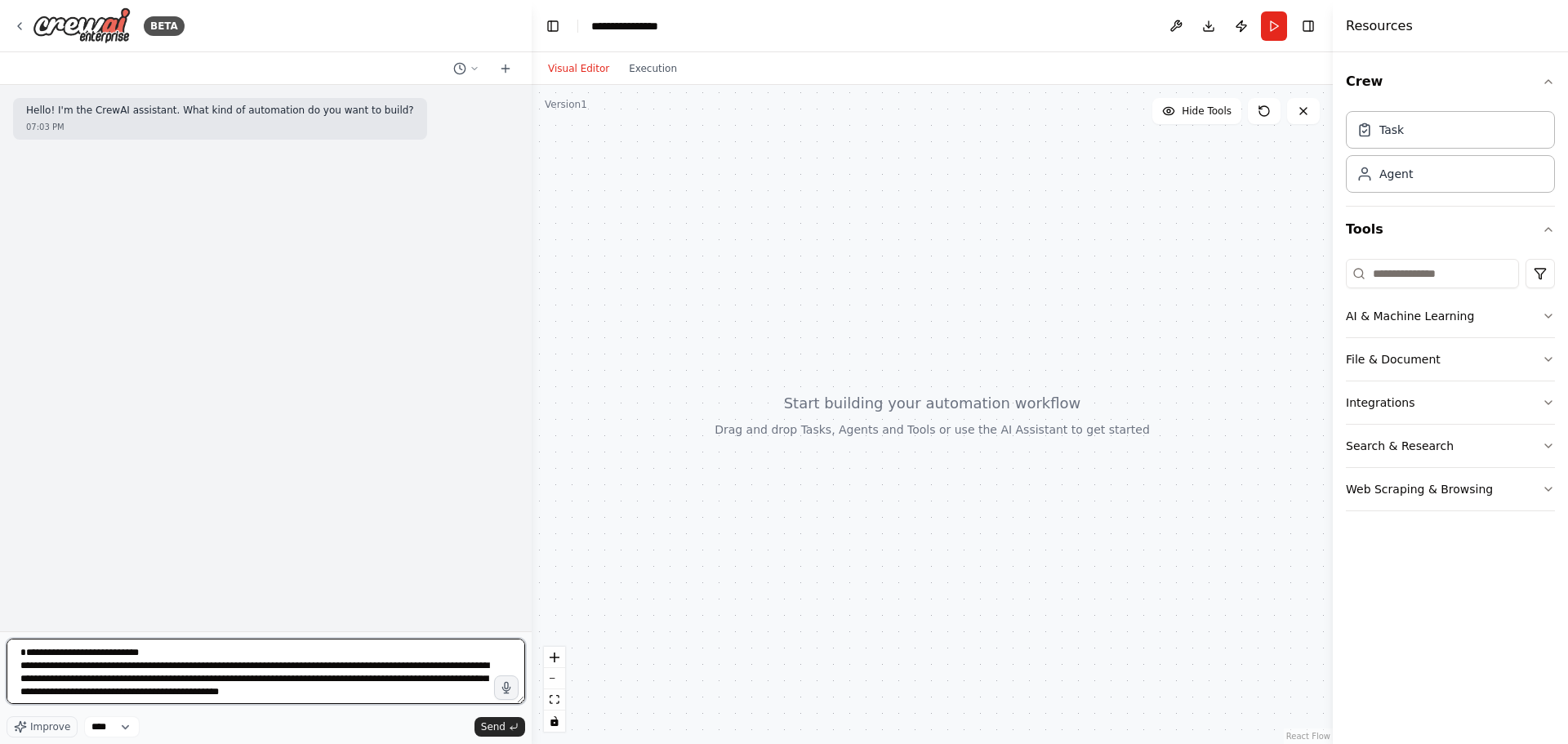
drag, startPoint x: 143, startPoint y: 657, endPoint x: 70, endPoint y: 658, distance: 73.0
click at [70, 658] on textarea at bounding box center [266, 671] width 518 height 65
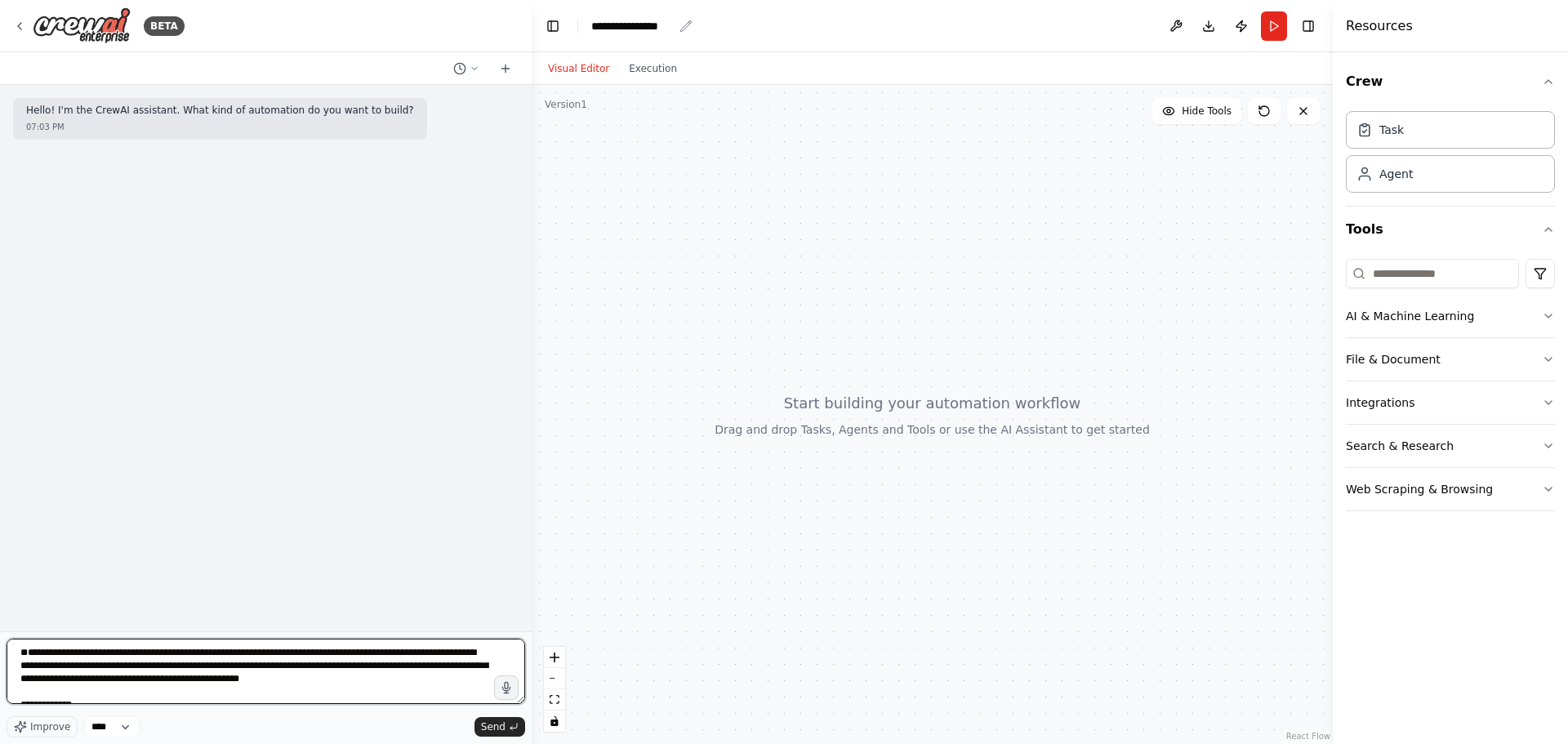
type textarea "**********"
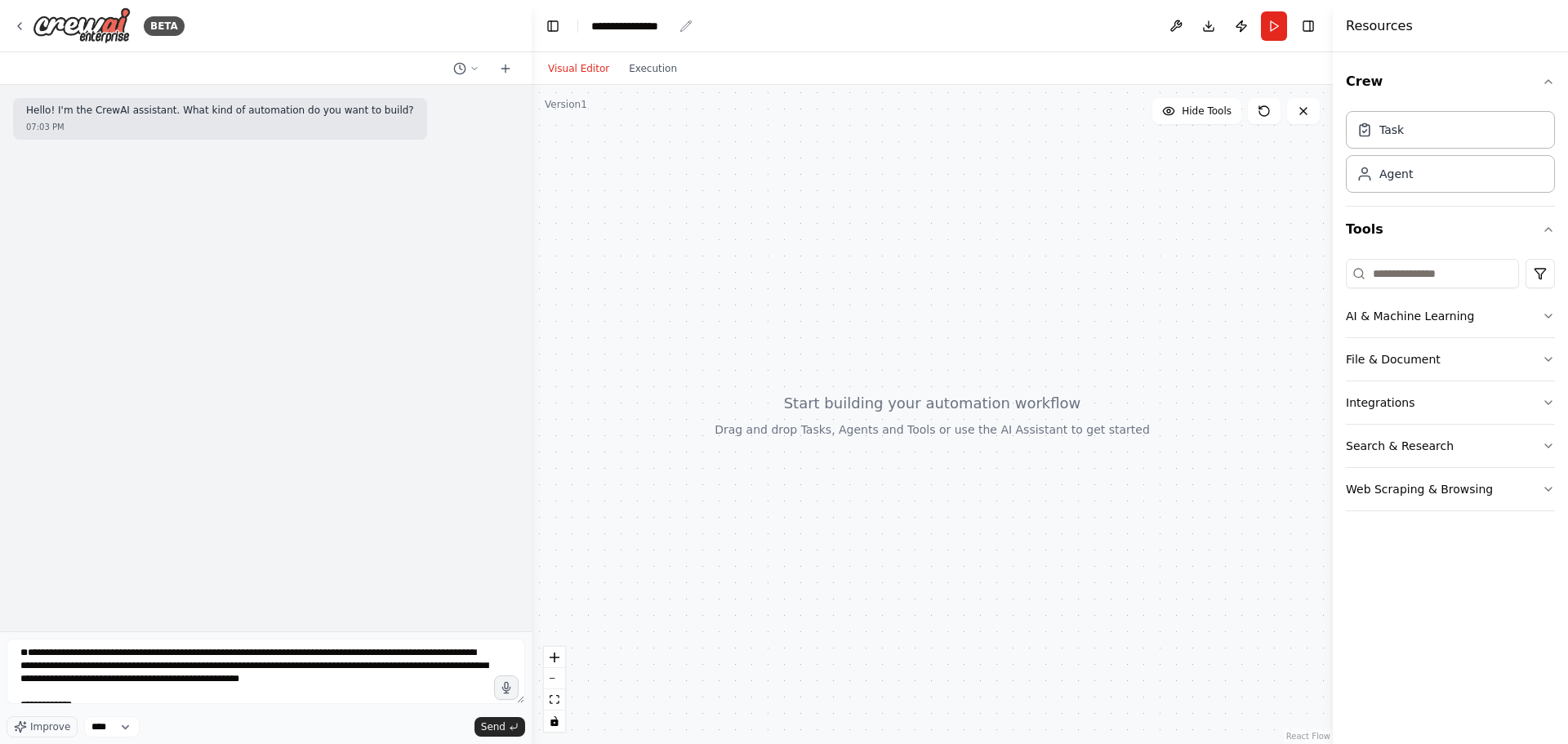
click at [626, 27] on div "**********" at bounding box center [632, 27] width 82 height 17
paste div "breadcrumb"
click at [503, 728] on span "Send" at bounding box center [493, 727] width 24 height 13
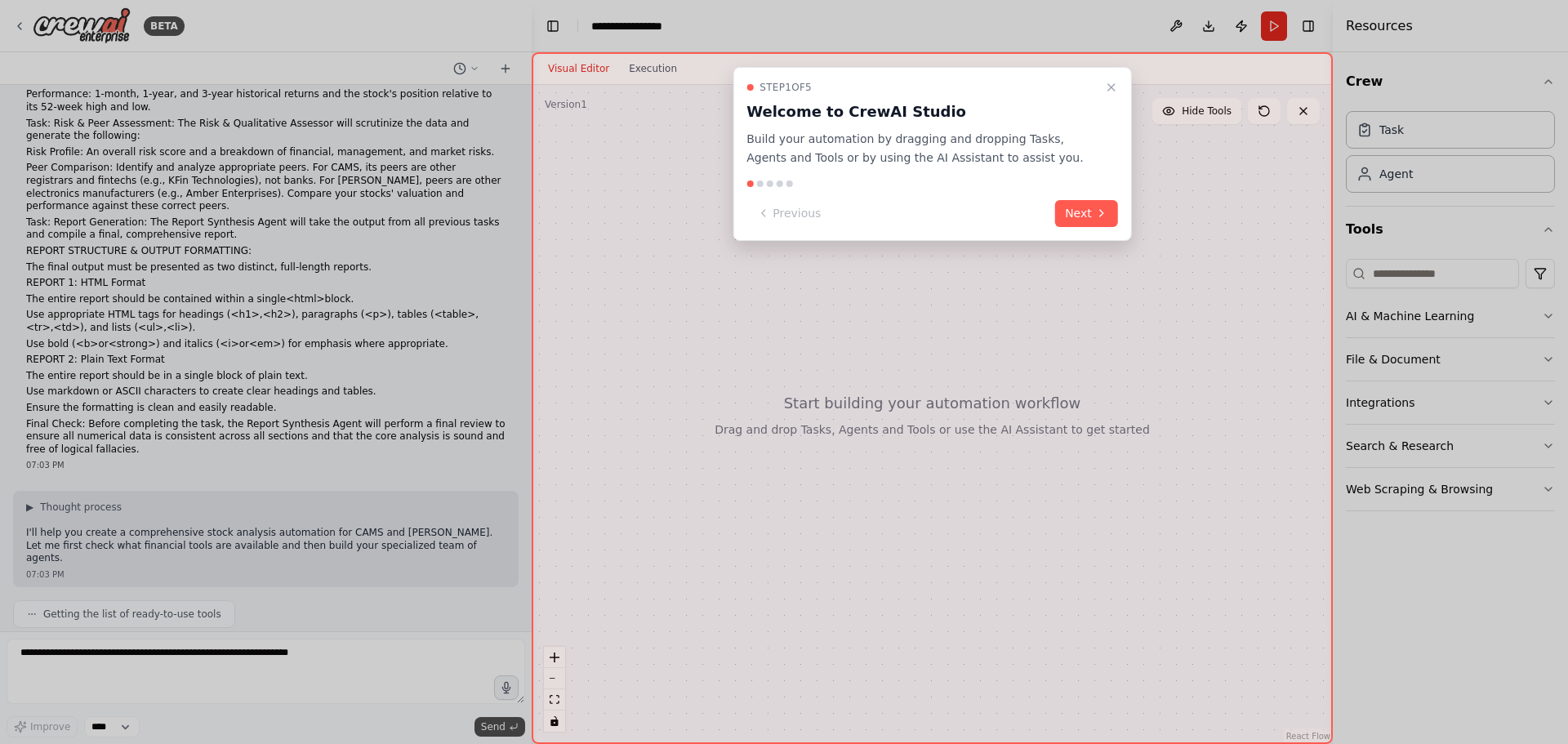
scroll to position [507, 0]
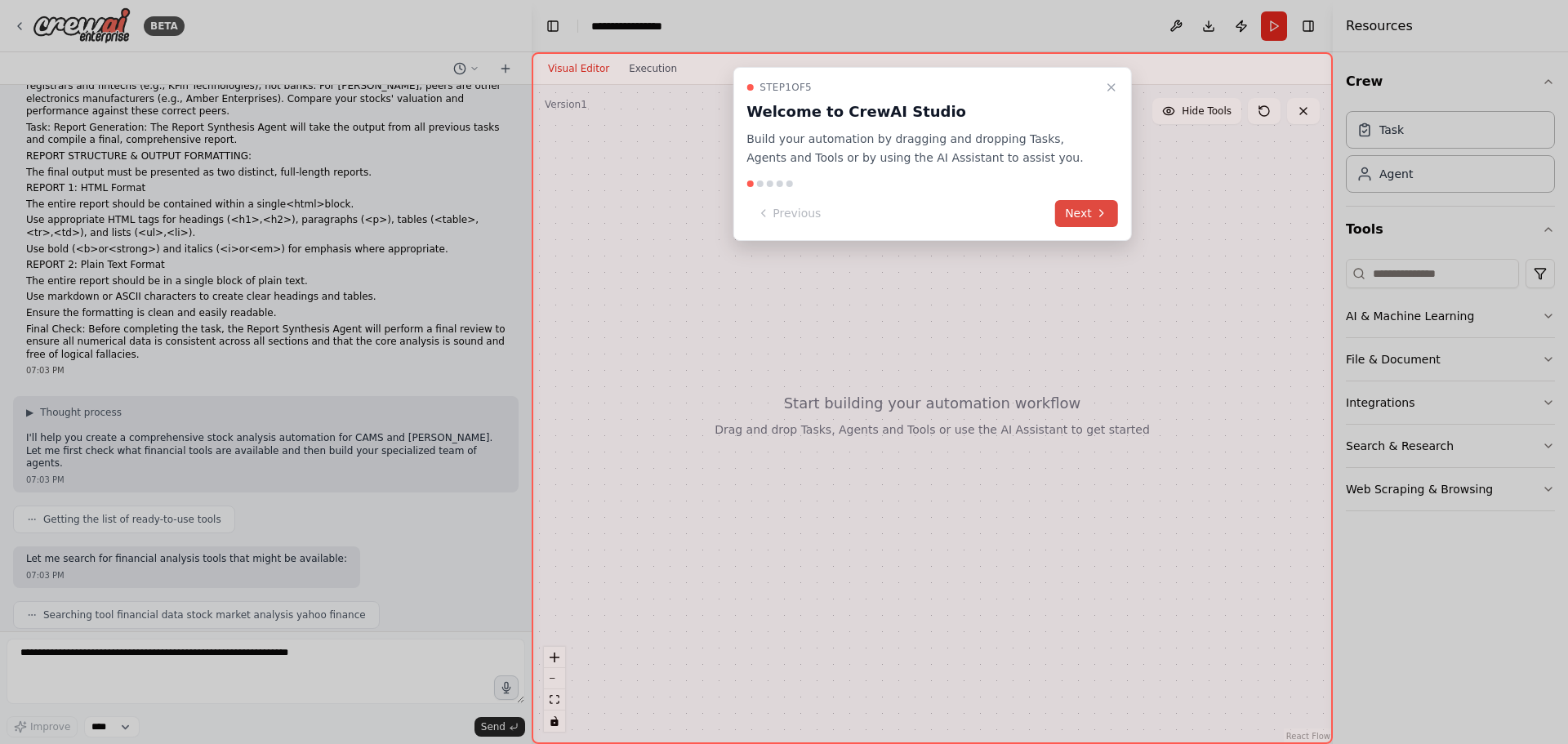
click at [1070, 211] on button "Next" at bounding box center [1086, 213] width 63 height 27
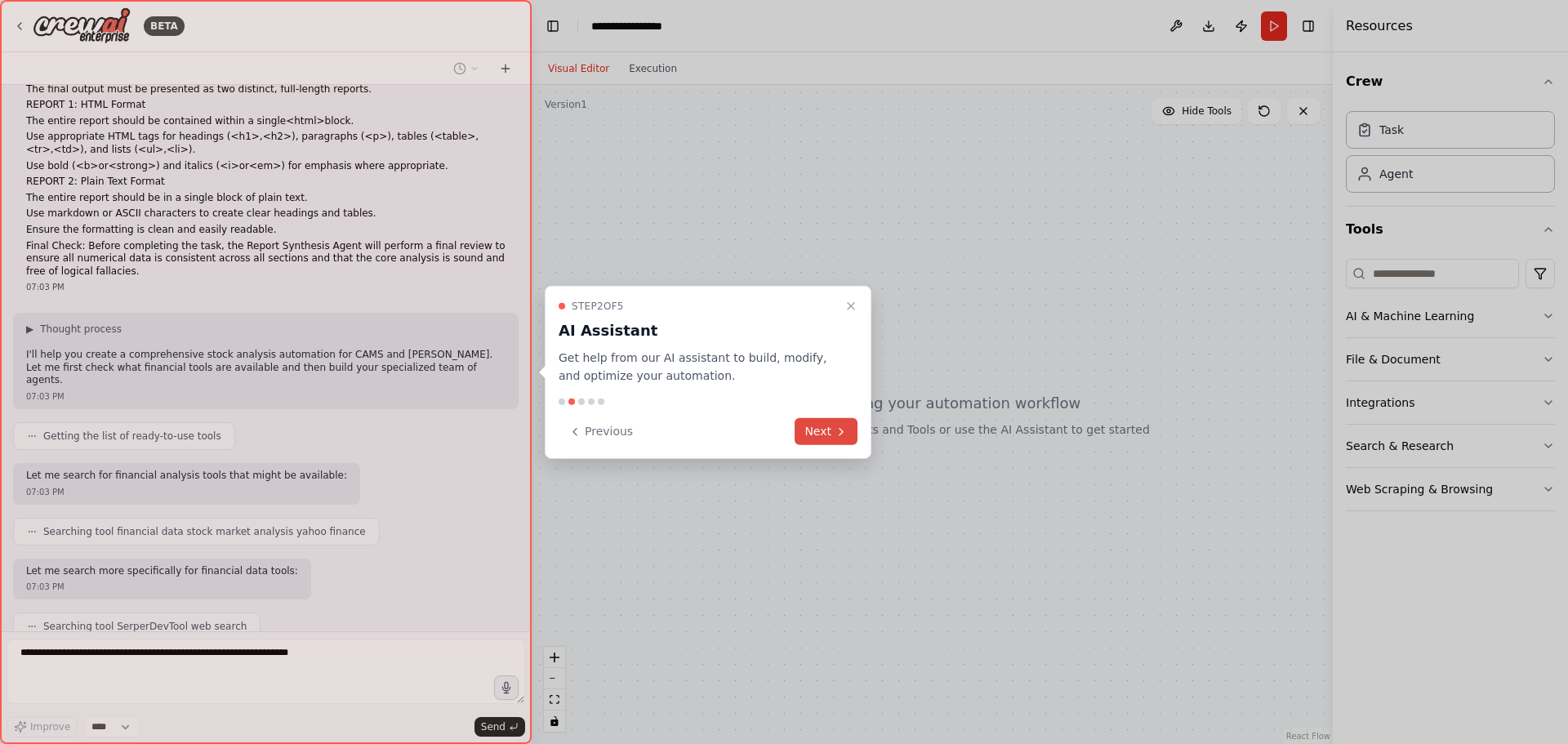
click at [802, 433] on button "Next" at bounding box center [825, 432] width 63 height 27
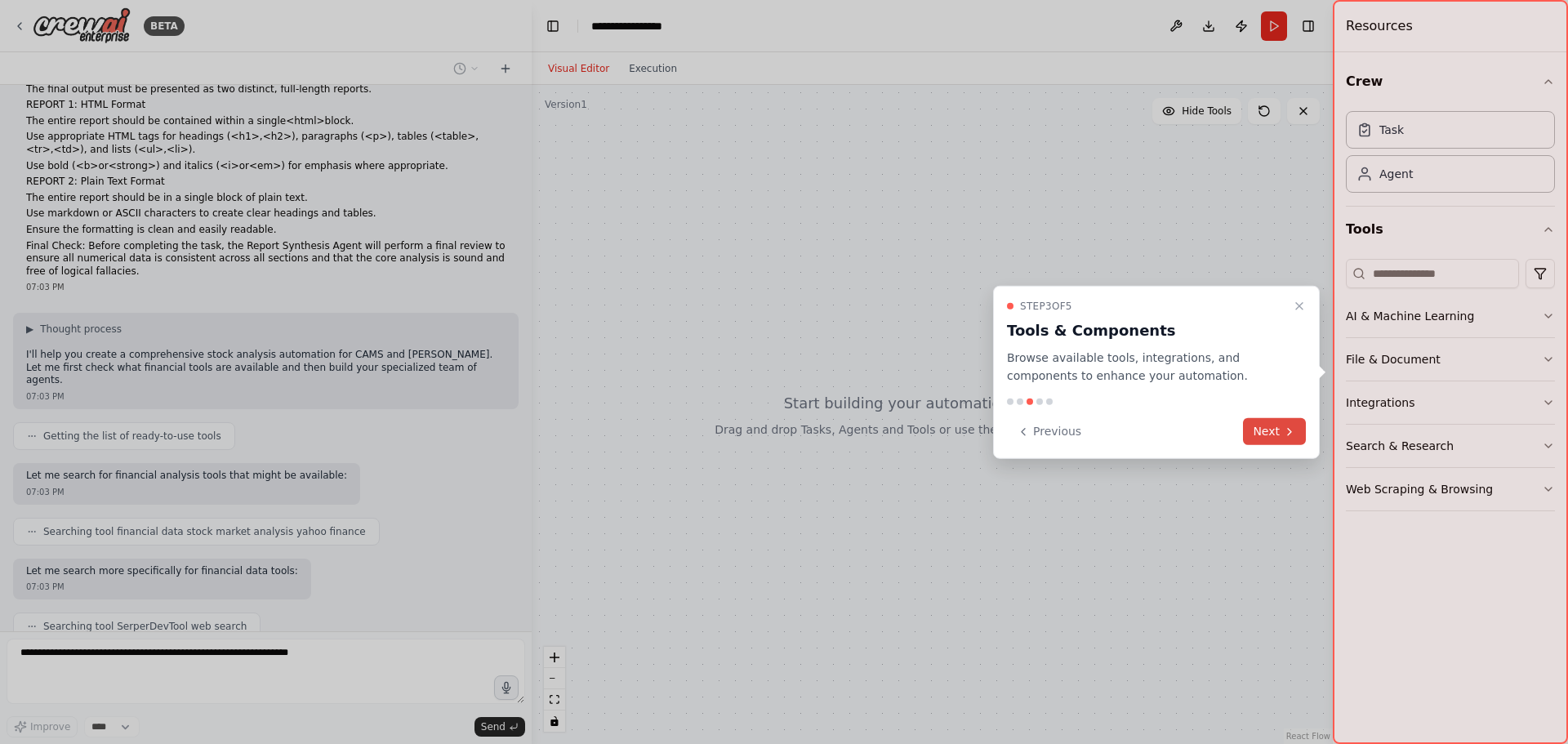
click at [1282, 427] on button "Next" at bounding box center [1274, 432] width 63 height 27
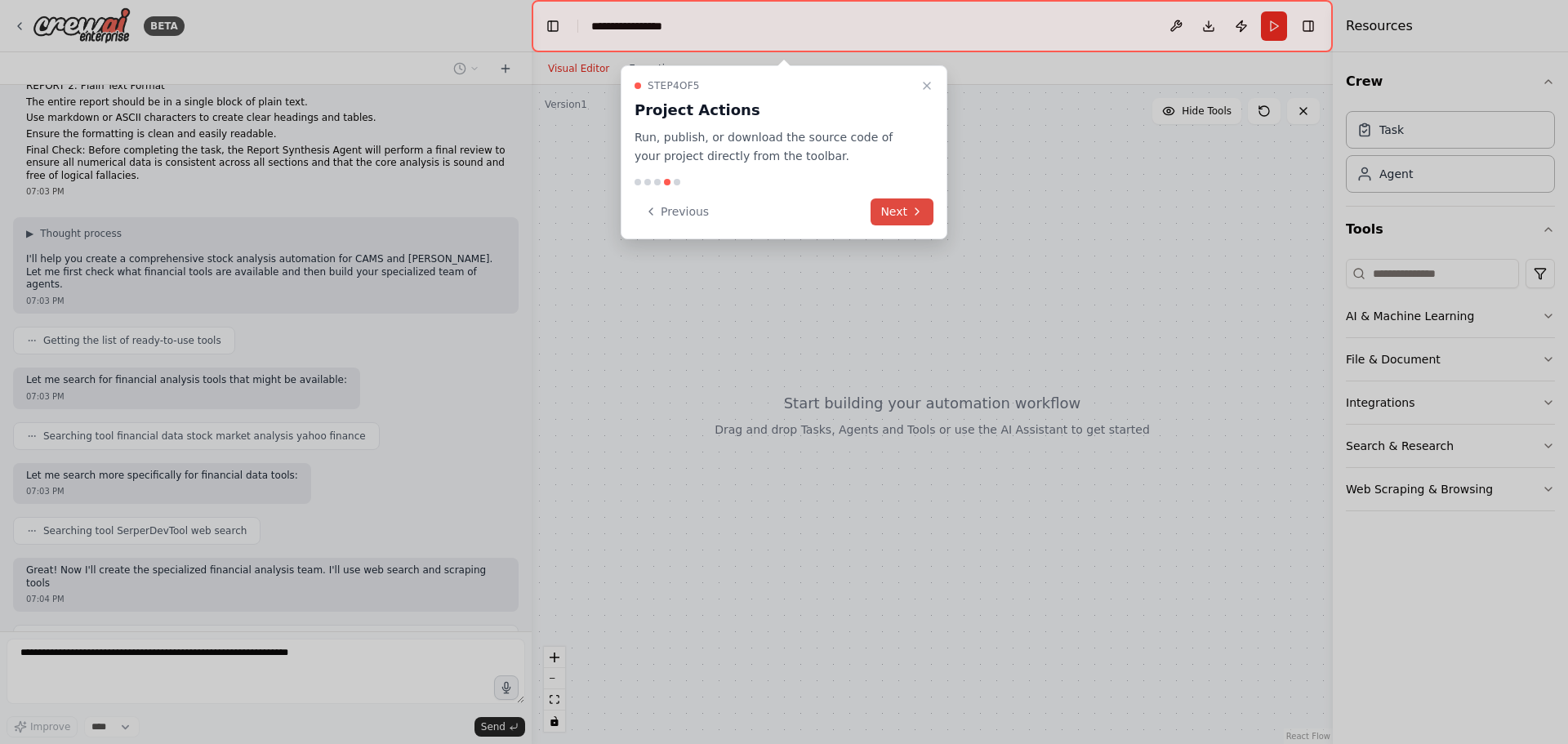
scroll to position [711, 0]
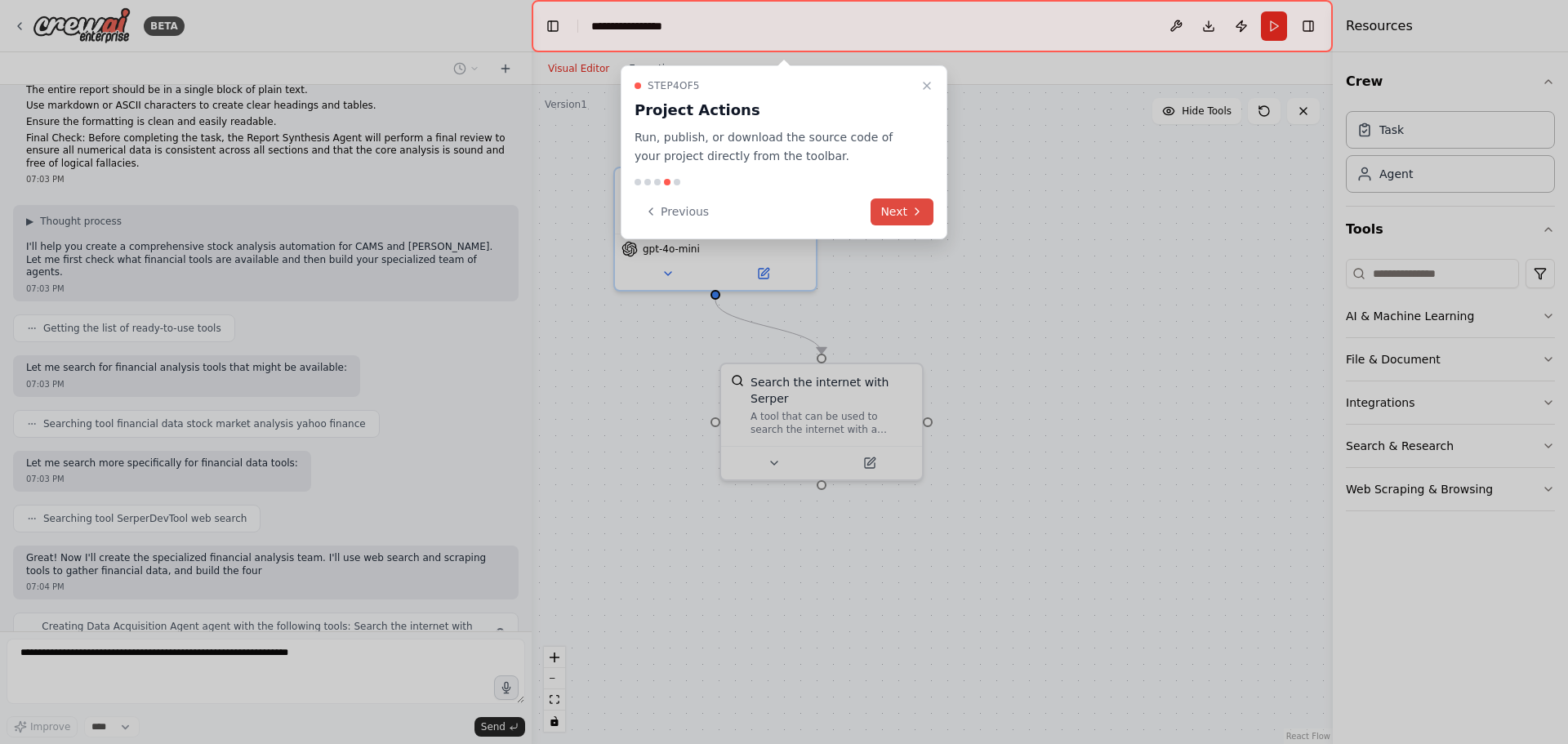
click at [899, 206] on button "Next" at bounding box center [902, 212] width 63 height 27
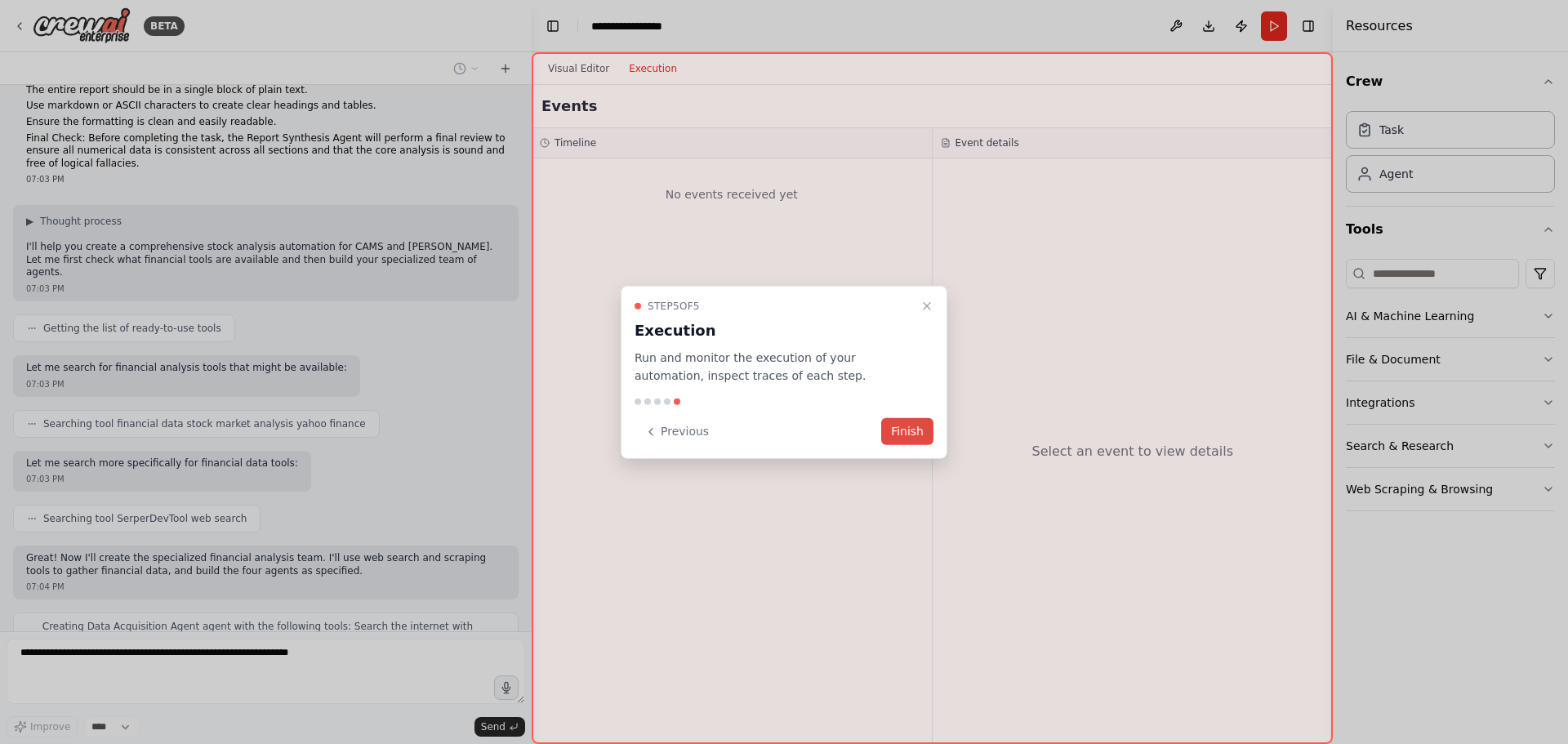
click at [899, 432] on button "Finish" at bounding box center [907, 432] width 53 height 27
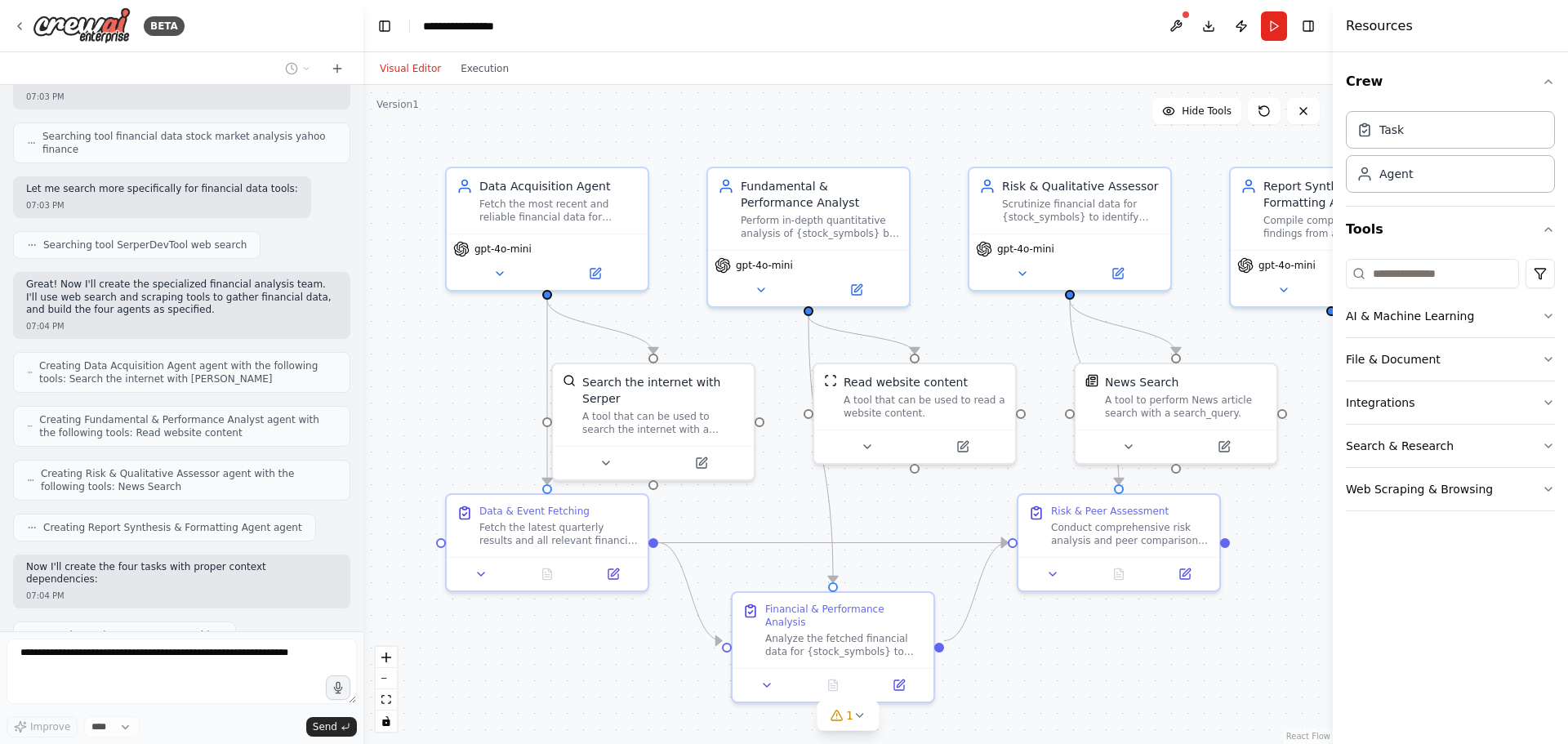
scroll to position [1366, 0]
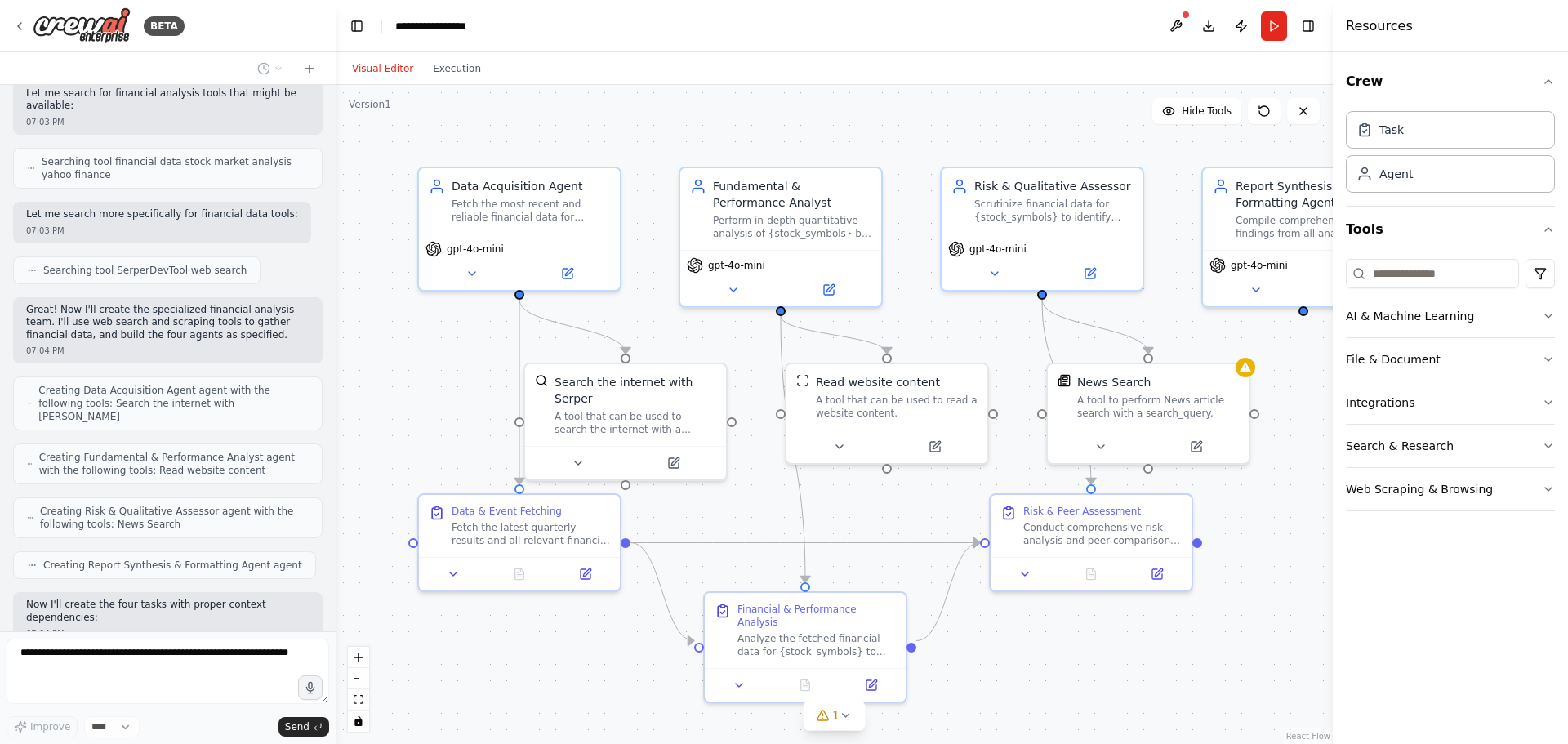
drag, startPoint x: 530, startPoint y: 367, endPoint x: 339, endPoint y: 373, distance: 191.1
click at [336, 372] on div "BETA Hello! I'm the CrewAI assistant. What kind of automation do you want to bu…" at bounding box center [784, 372] width 1568 height 744
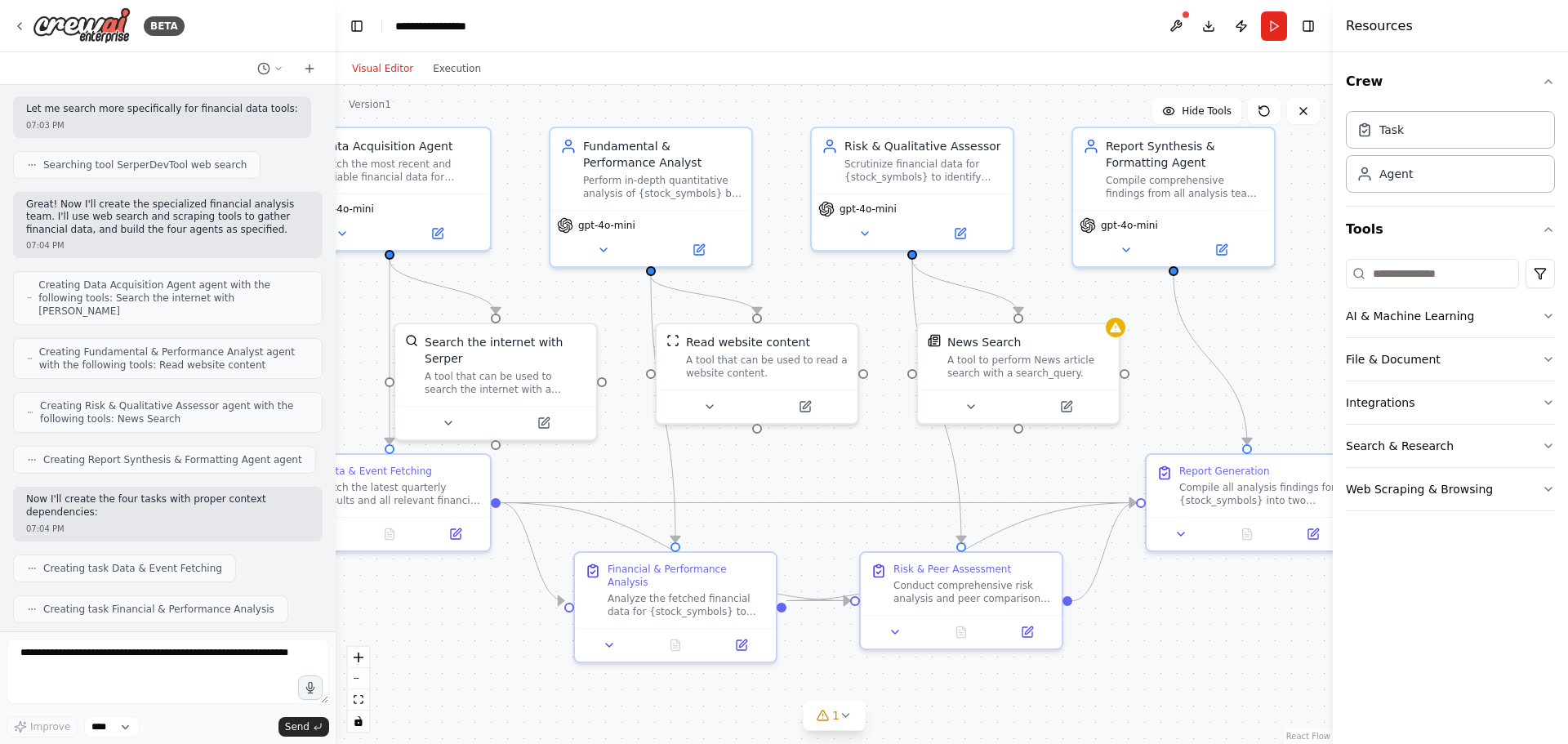
scroll to position [1567, 0]
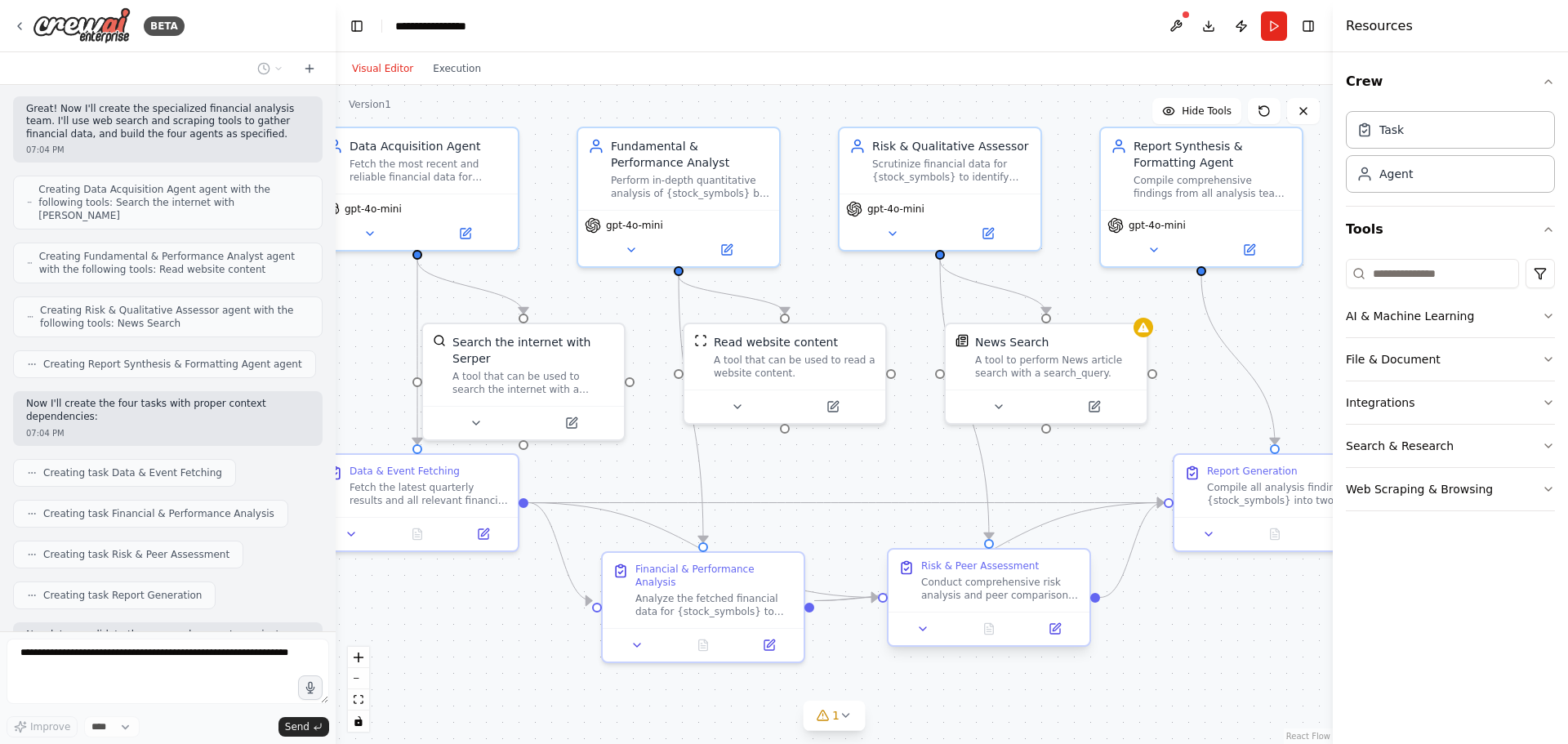
drag, startPoint x: 1060, startPoint y: 650, endPoint x: 958, endPoint y: 610, distance: 109.6
click at [958, 610] on div ".deletable-edge-delete-btn { width: 20px; height: 20px; border: 0px solid #ffff…" at bounding box center [834, 414] width 997 height 659
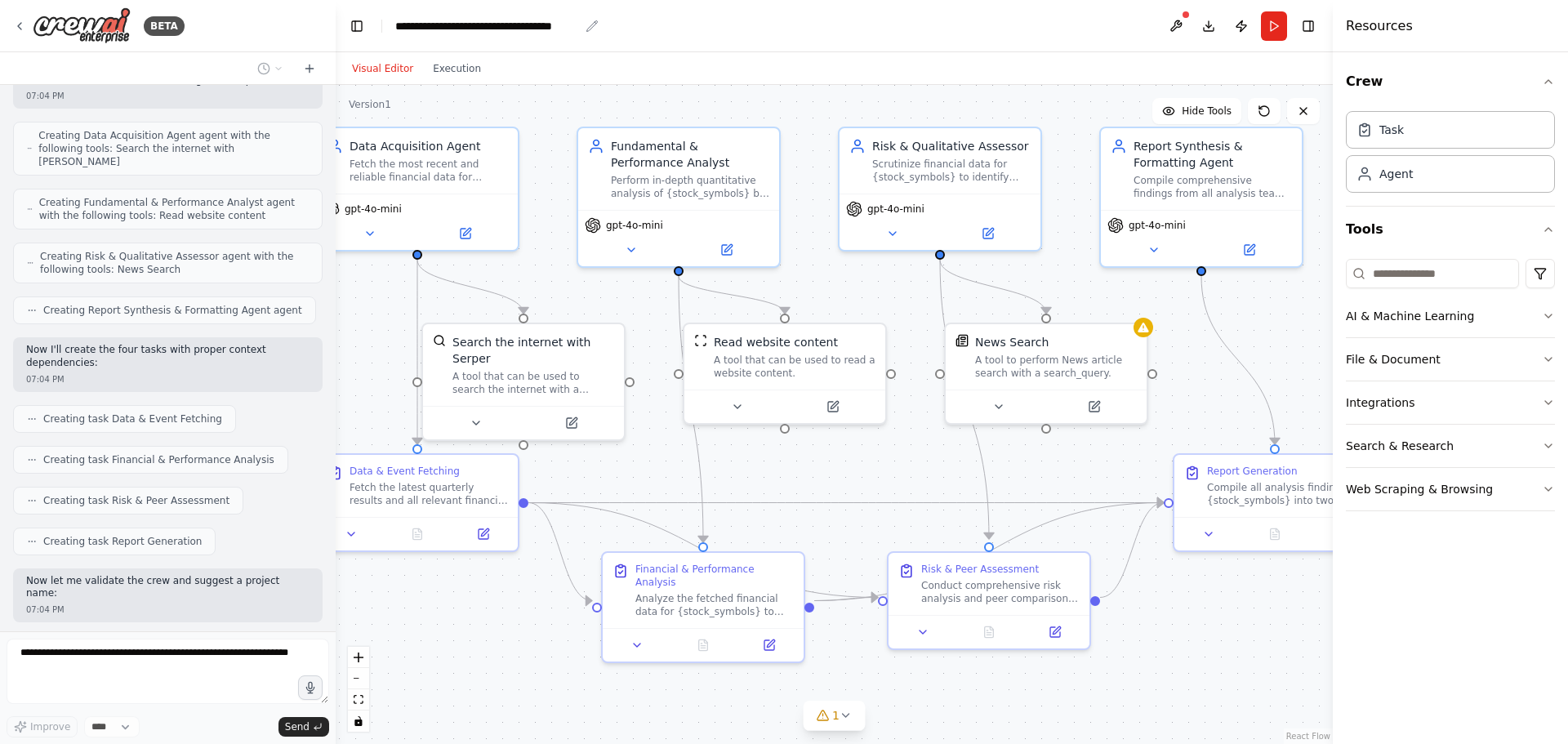
click at [528, 23] on div "**********" at bounding box center [487, 27] width 183 height 17
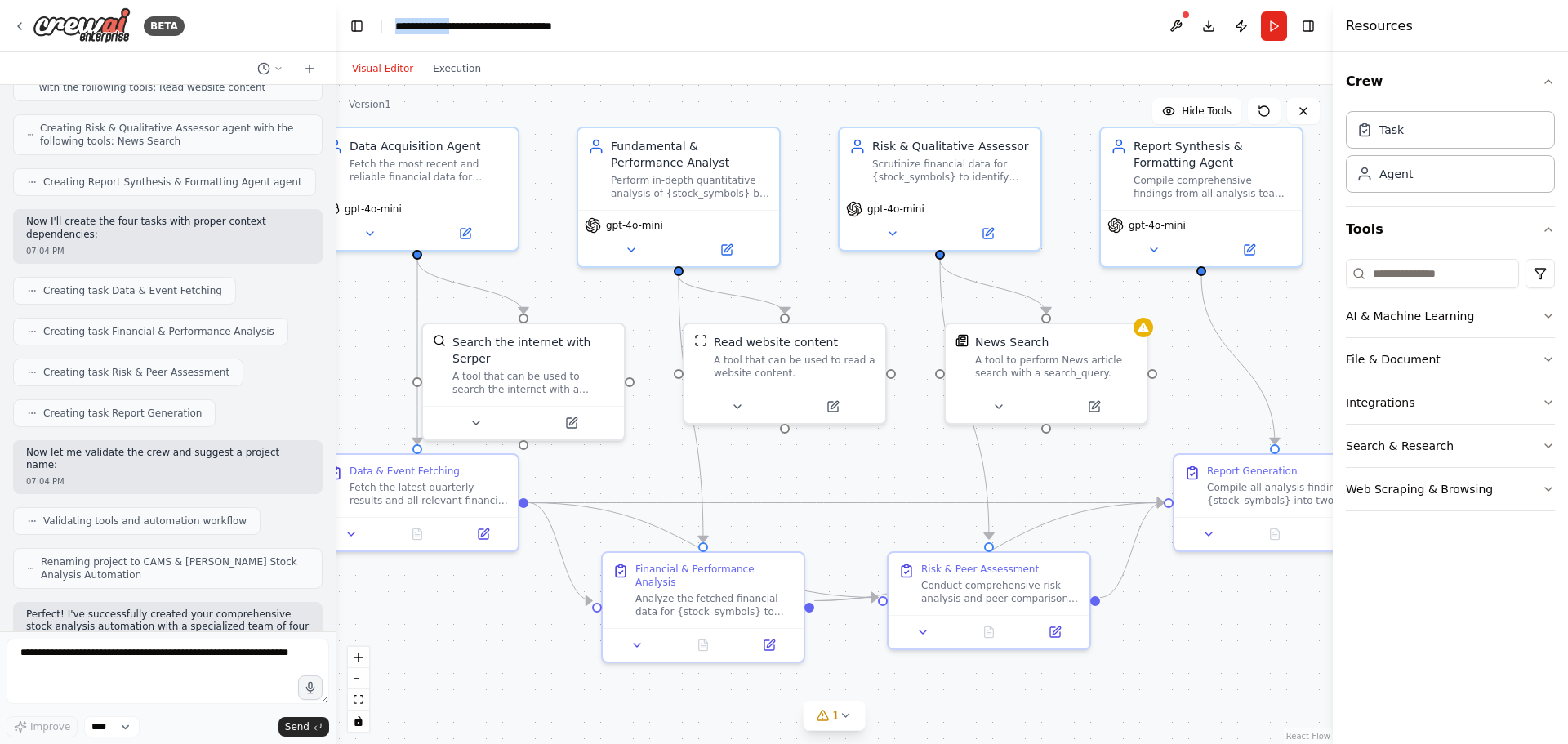
drag, startPoint x: 481, startPoint y: 22, endPoint x: 391, endPoint y: 22, distance: 90.0
click at [391, 22] on header "**********" at bounding box center [834, 26] width 997 height 52
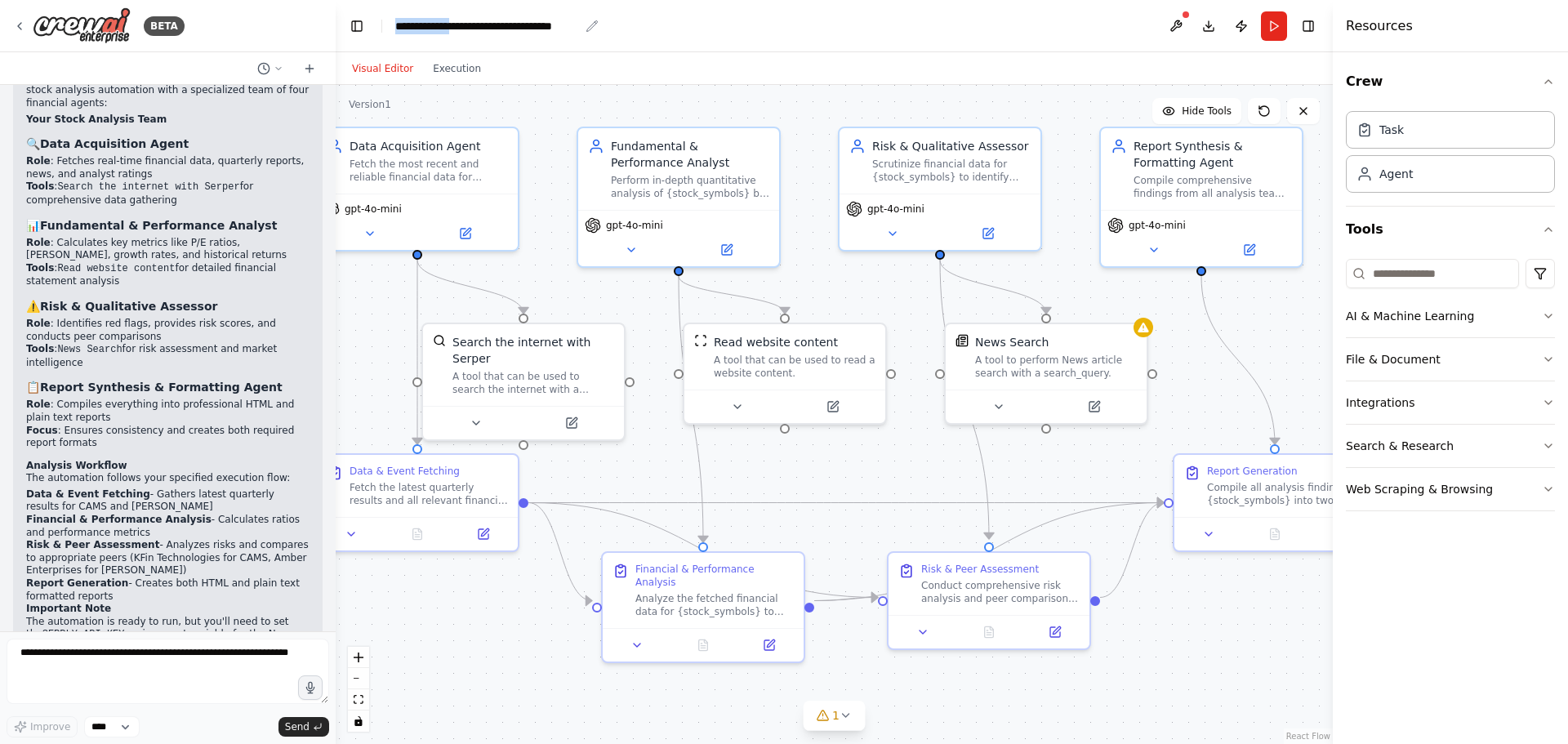
scroll to position [2299, 0]
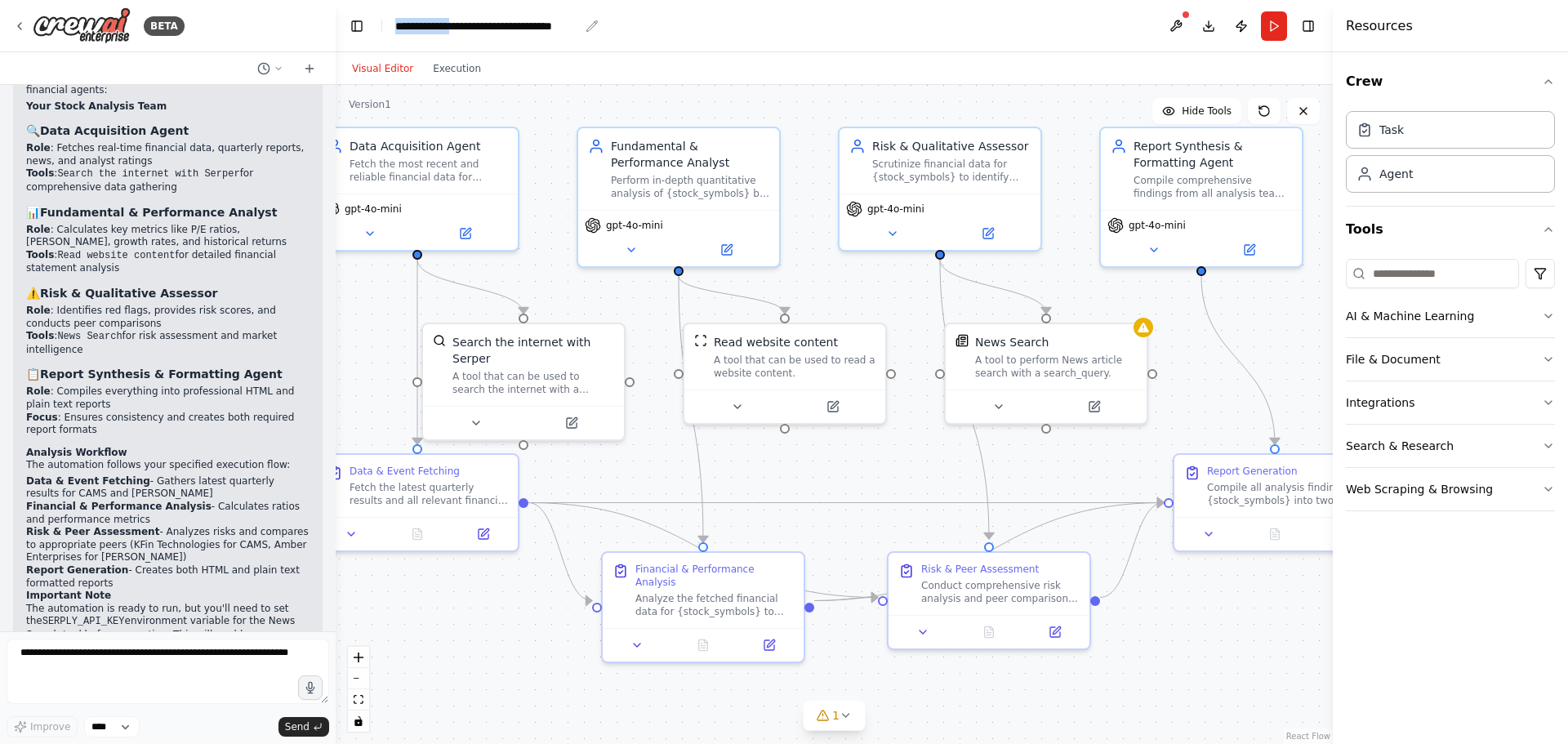
click at [481, 22] on div "**********" at bounding box center [487, 27] width 183 height 17
drag, startPoint x: 480, startPoint y: 26, endPoint x: 386, endPoint y: 22, distance: 94.1
click at [386, 22] on header "**********" at bounding box center [834, 26] width 997 height 52
click at [68, 658] on textarea at bounding box center [168, 671] width 323 height 65
type textarea "**********"
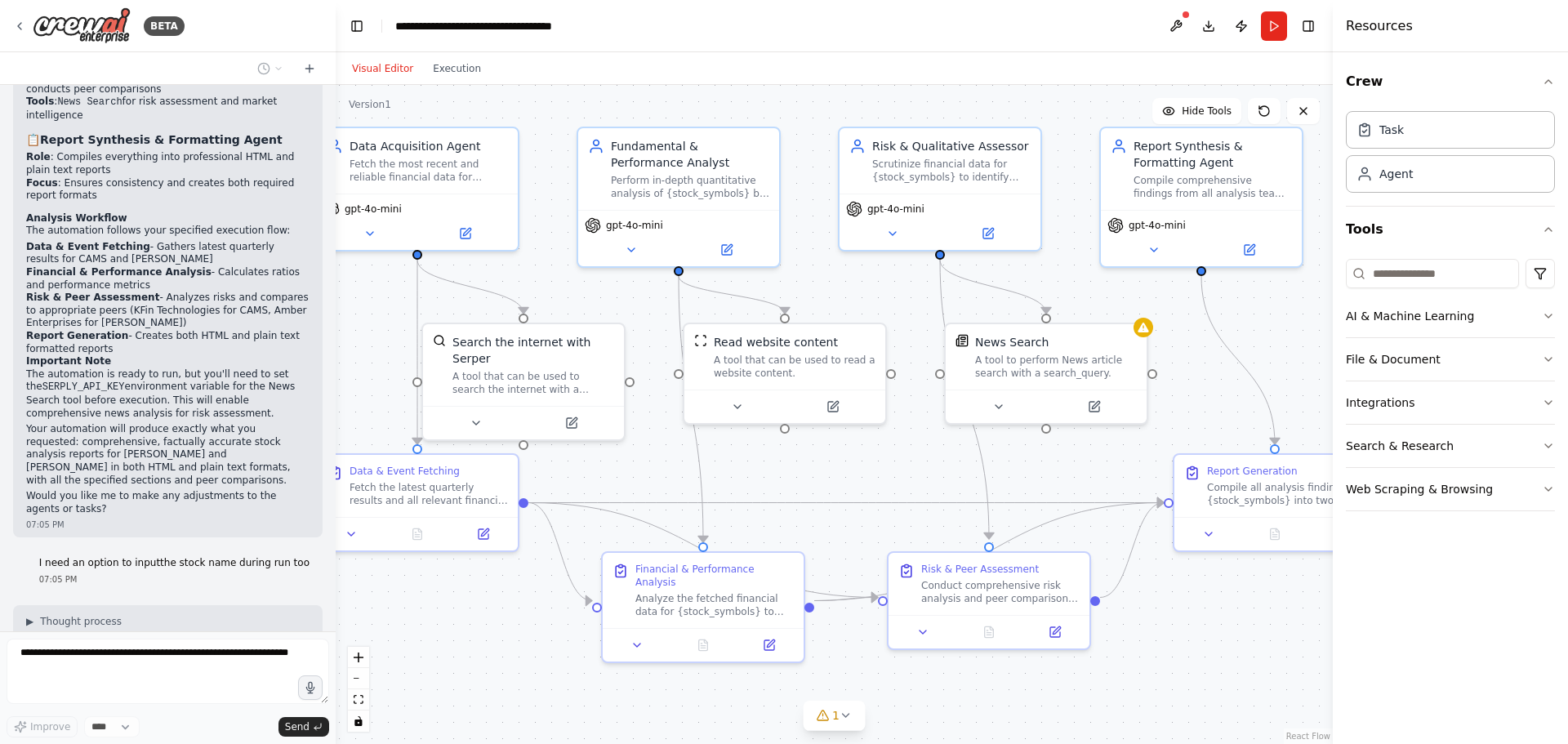
scroll to position [2545, 0]
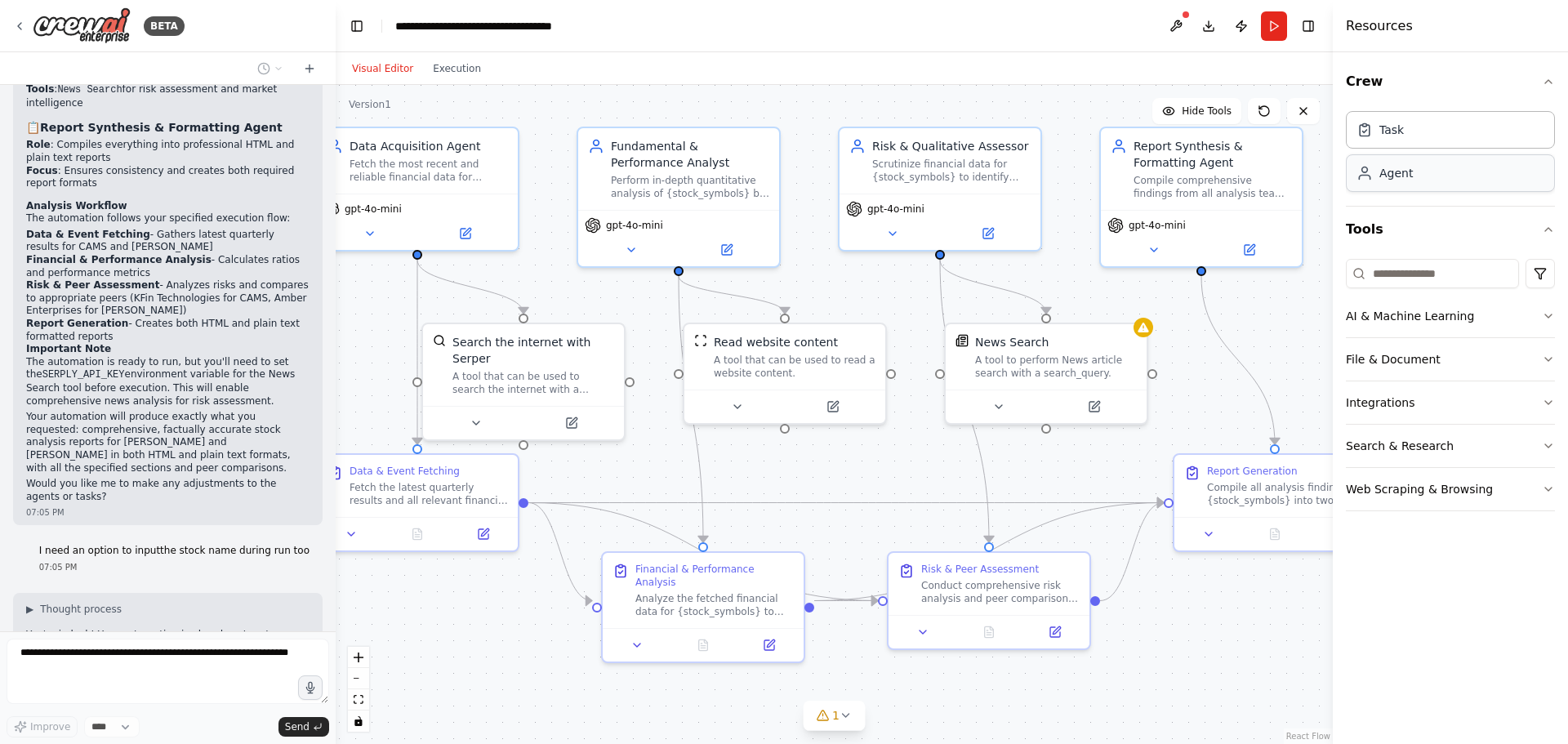
click at [1390, 188] on div "Agent" at bounding box center [1450, 172] width 209 height 37
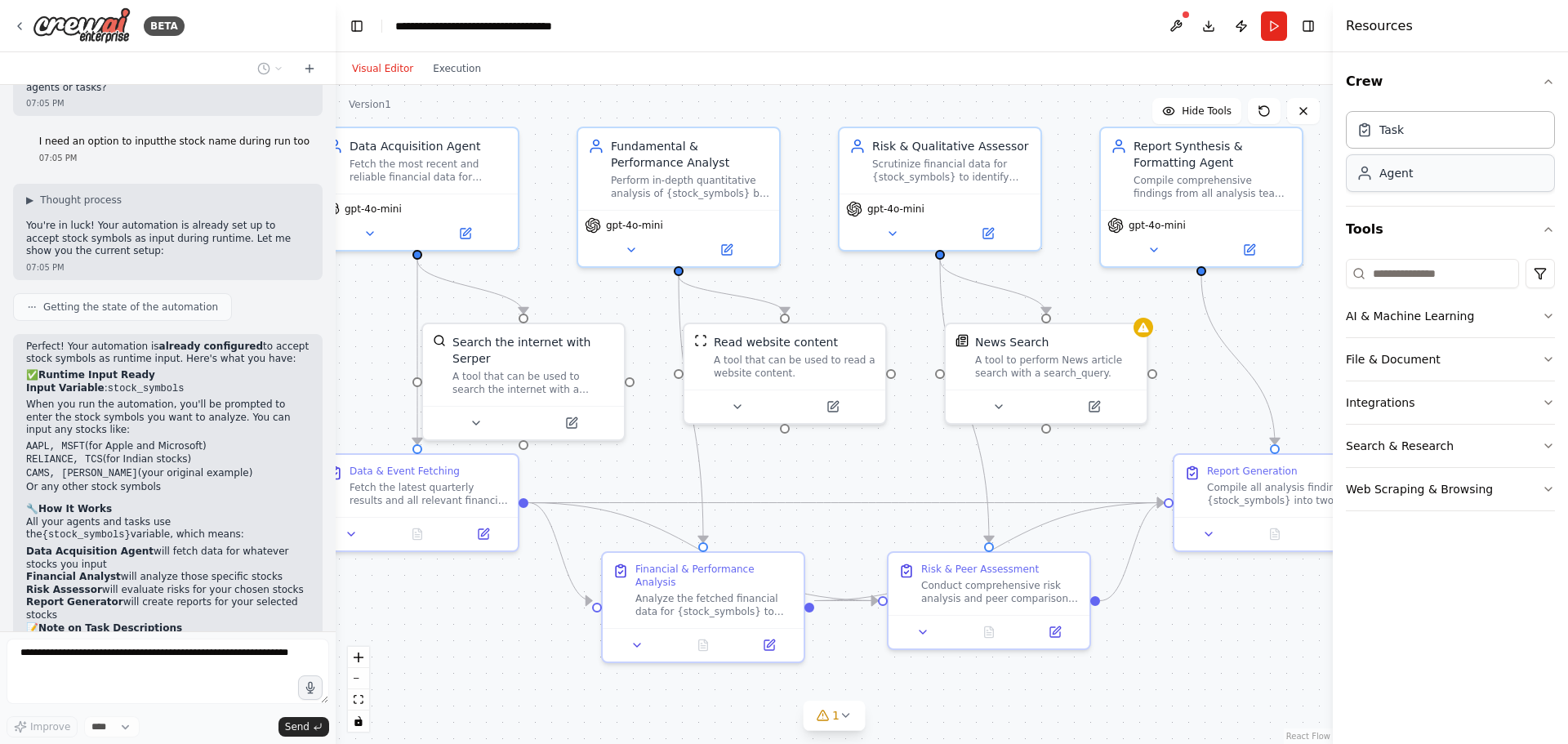
scroll to position [2995, 0]
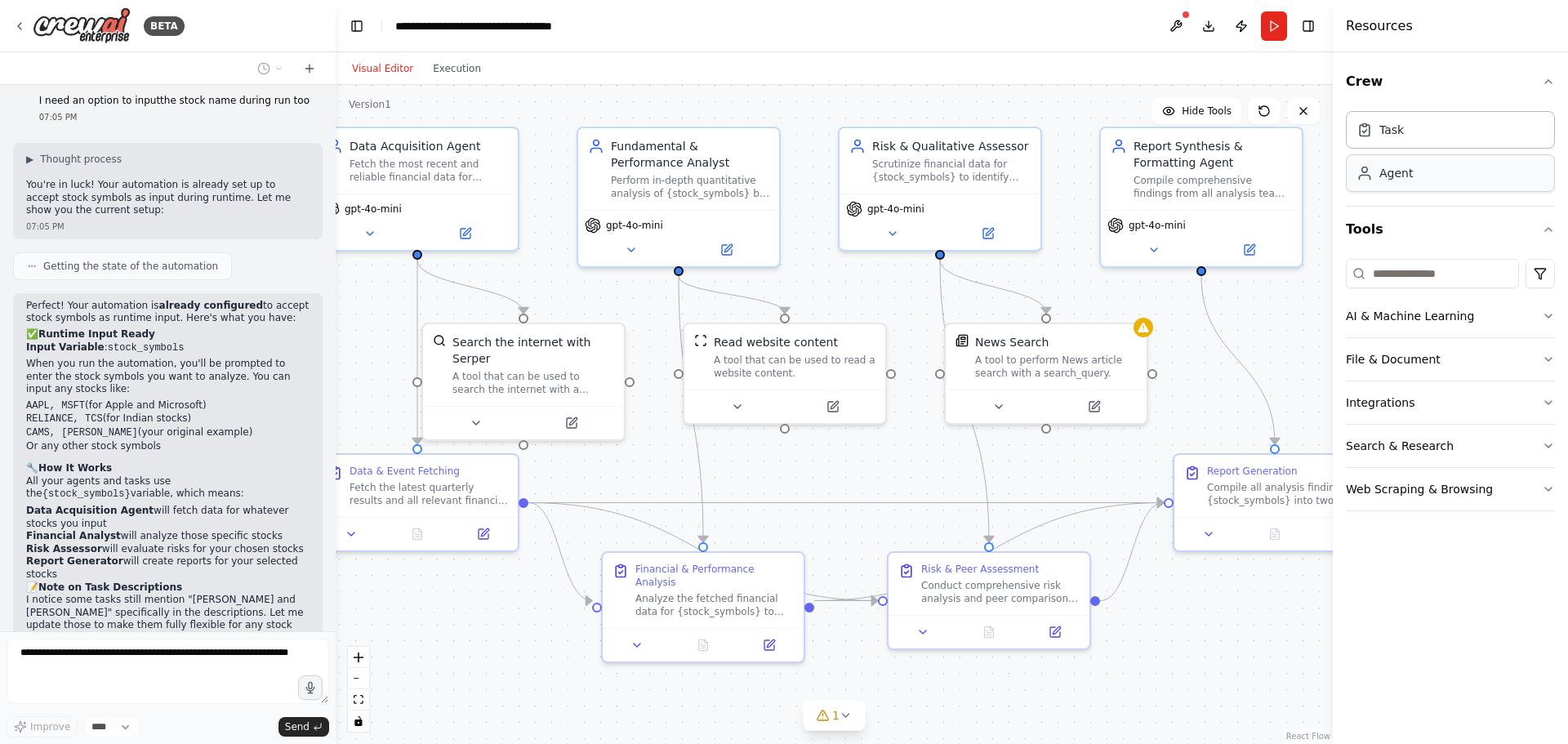
click at [1390, 188] on div "Agent" at bounding box center [1450, 172] width 209 height 37
click at [1378, 128] on div "Task" at bounding box center [1380, 129] width 48 height 17
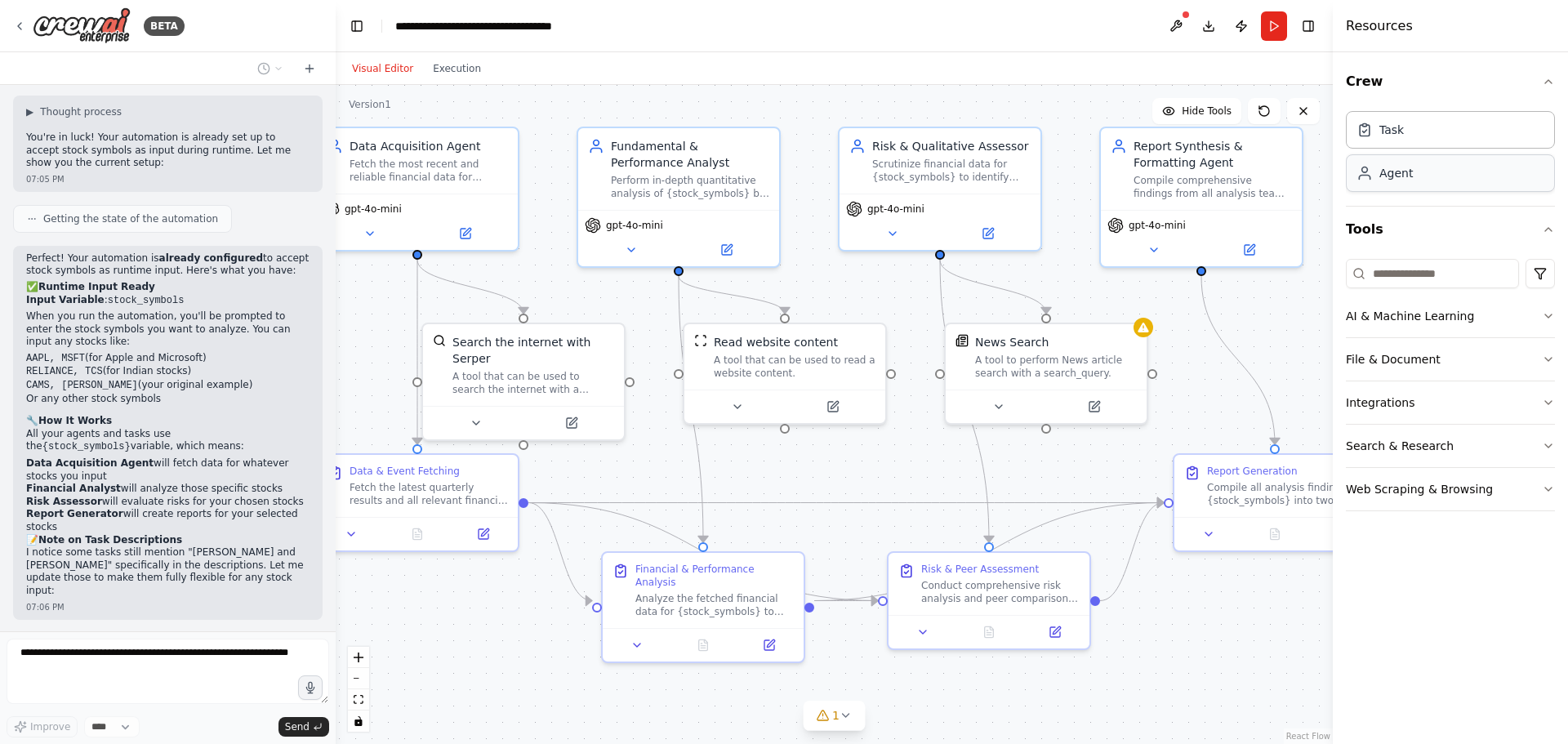
scroll to position [3090, 0]
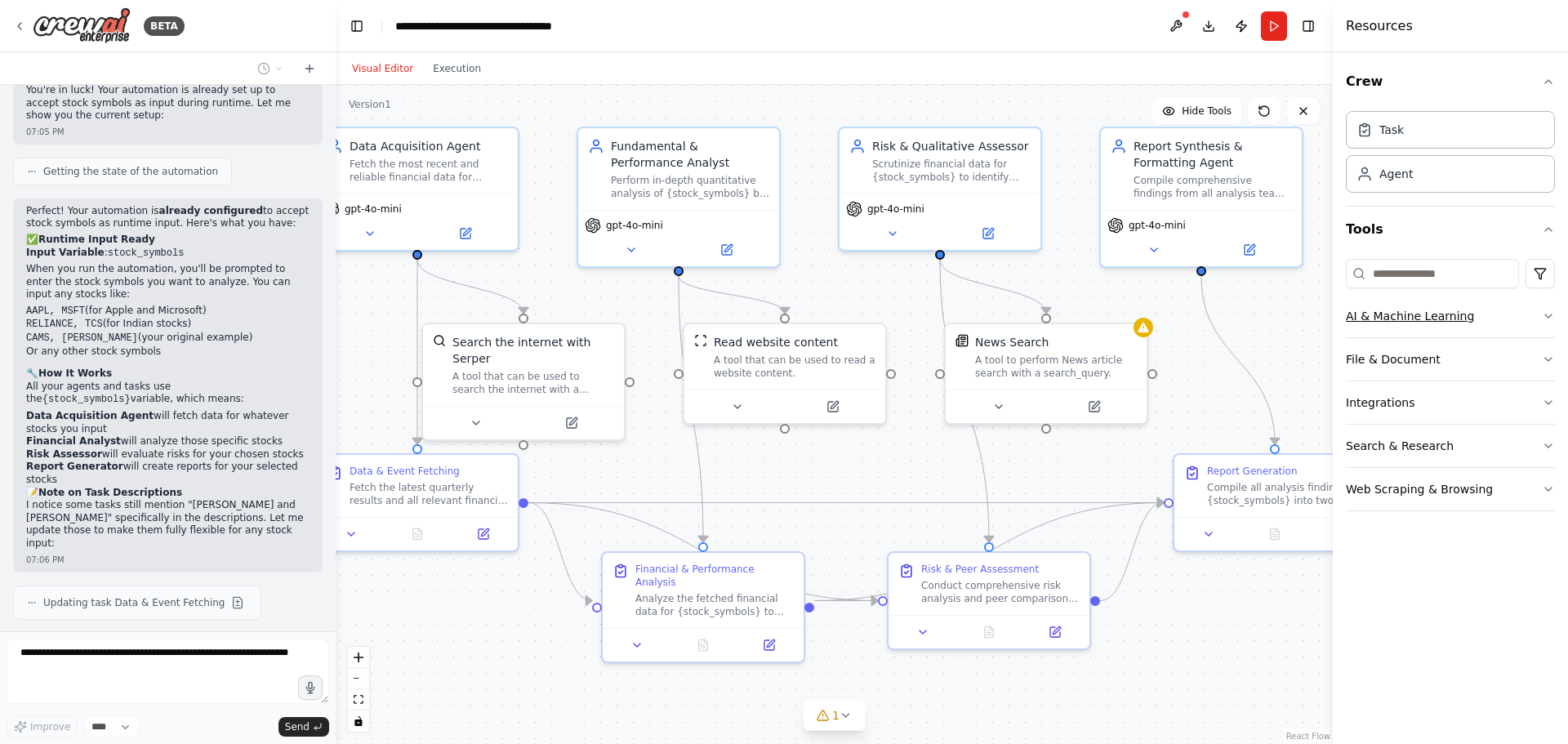
click at [1542, 309] on icon "button" at bounding box center [1549, 316] width 13 height 13
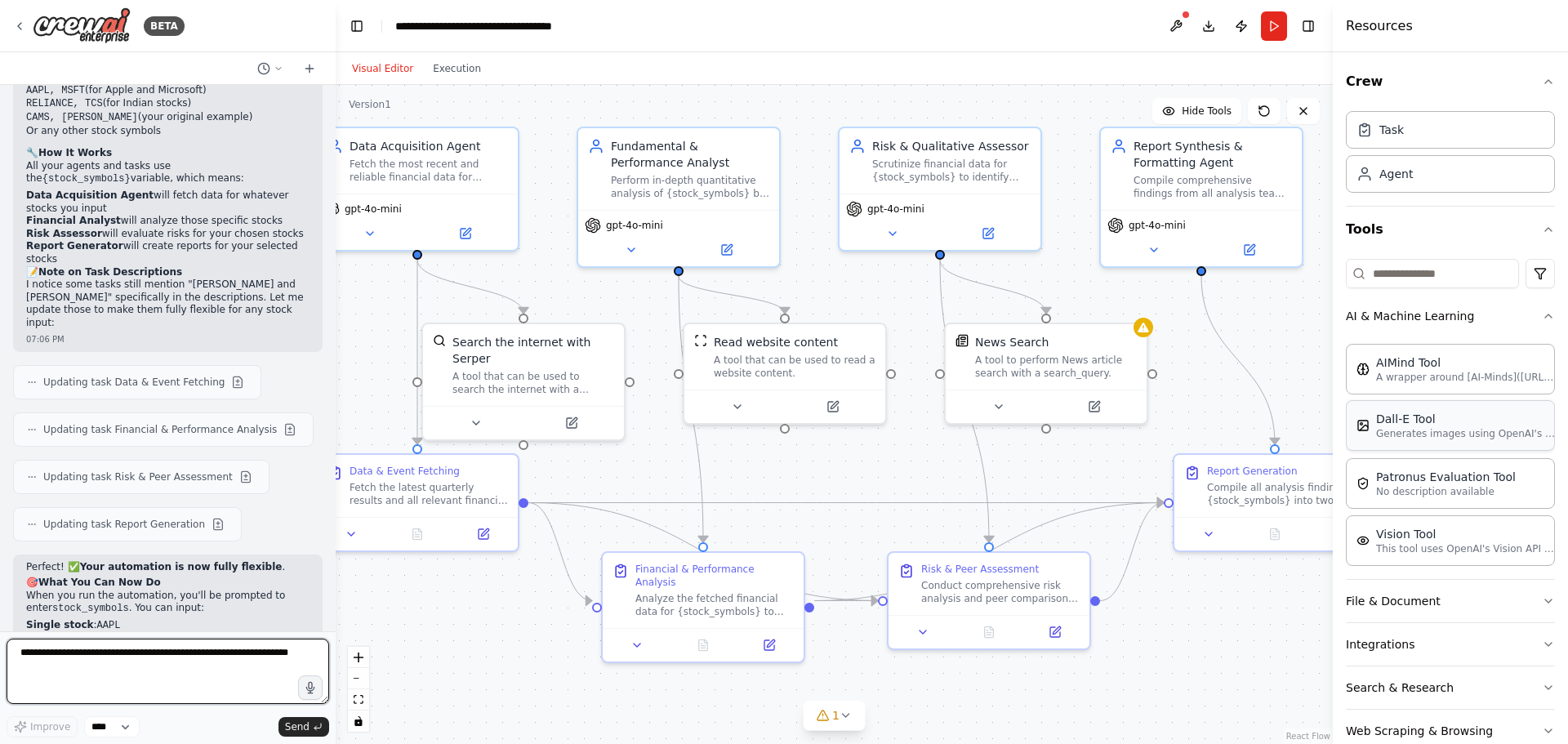
scroll to position [35, 0]
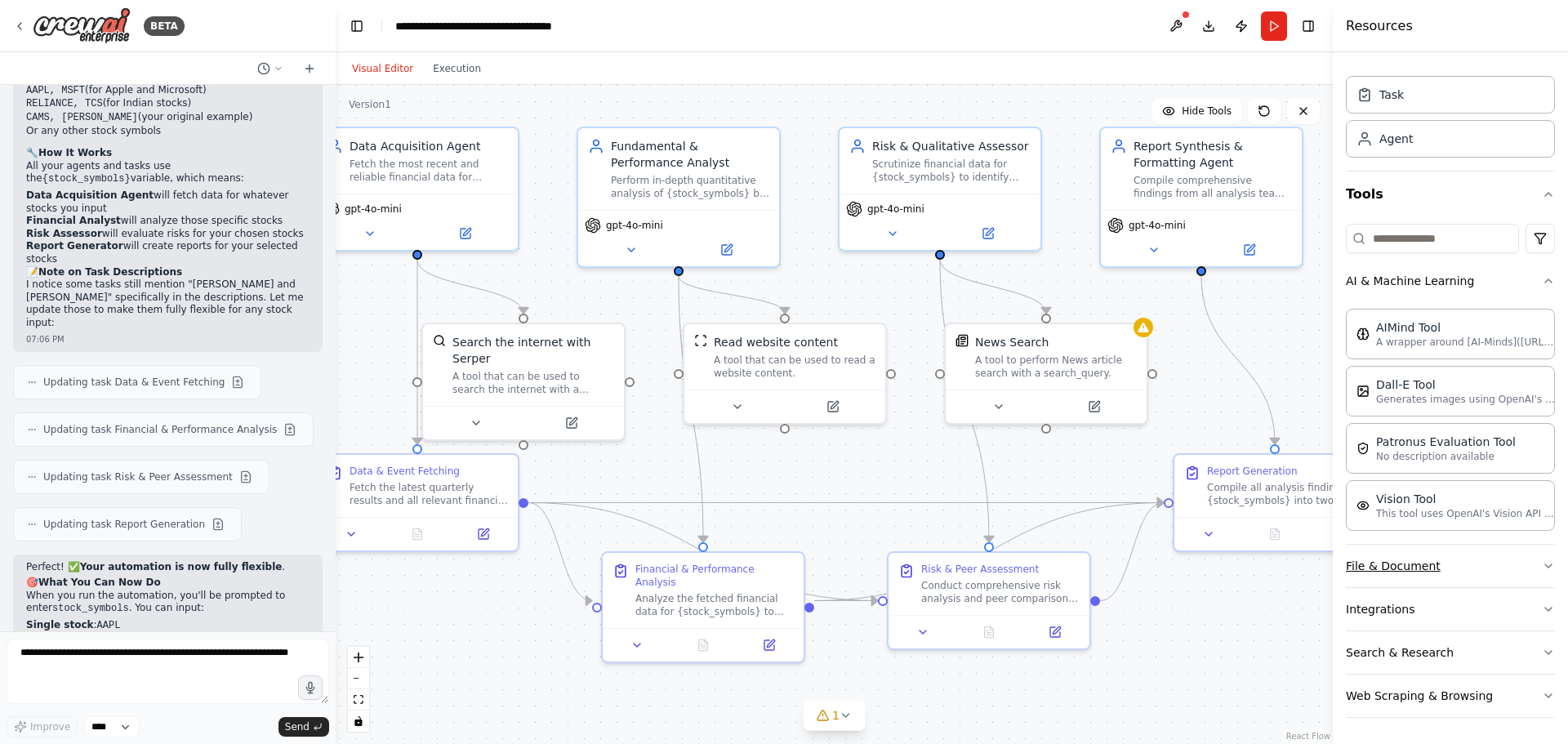
click at [1431, 553] on button "File & Document" at bounding box center [1450, 566] width 209 height 42
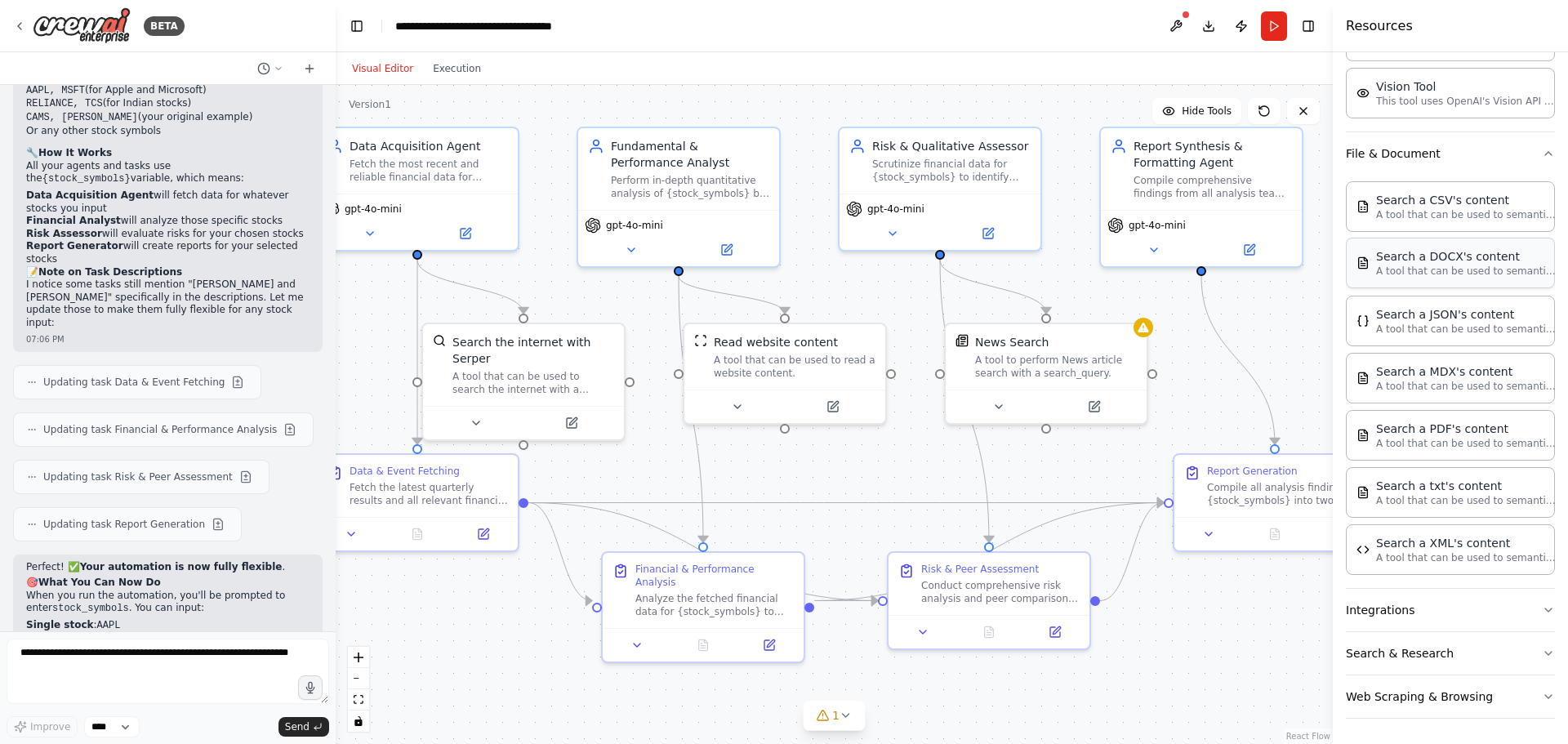
scroll to position [448, 0]
click at [1423, 602] on button "Integrations" at bounding box center [1450, 609] width 209 height 42
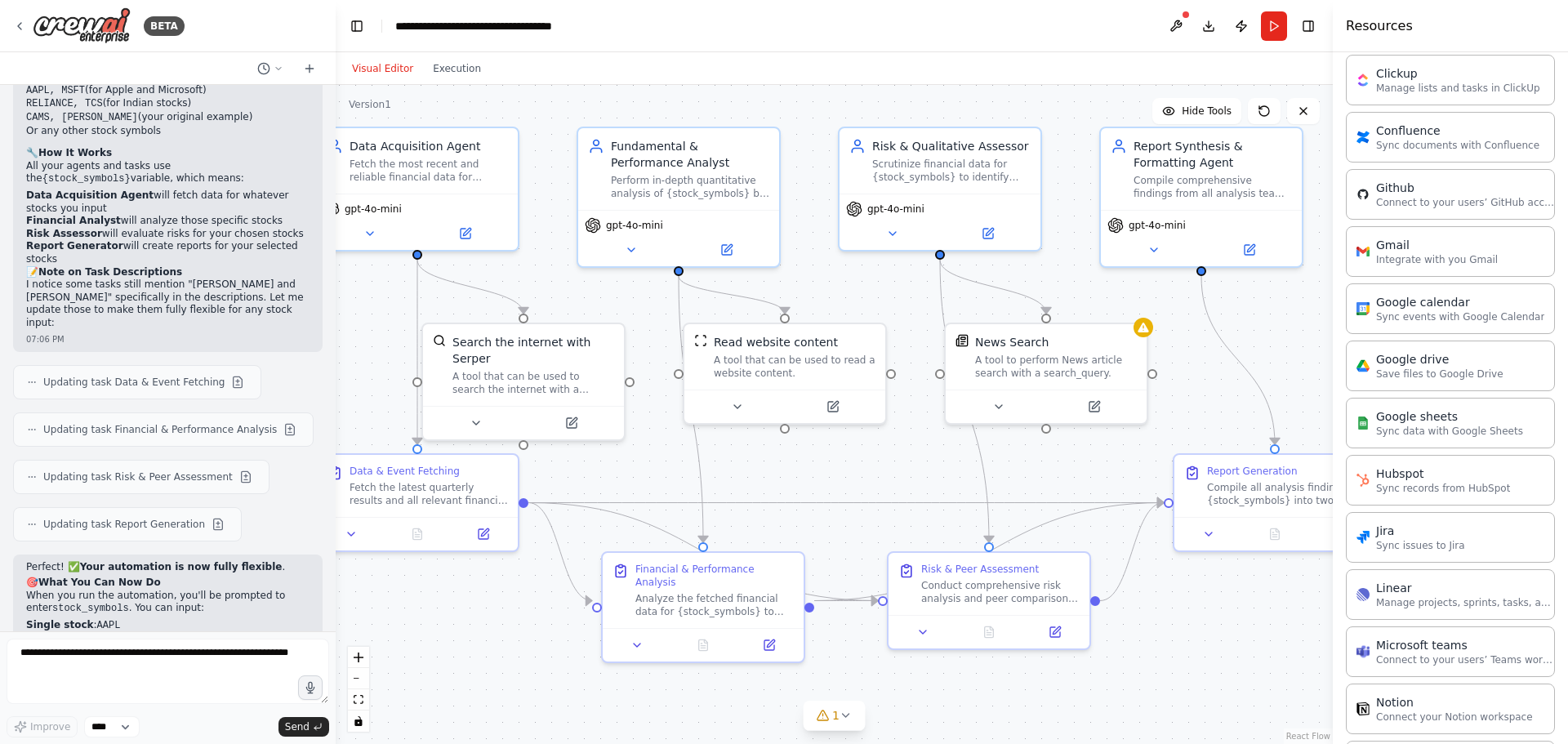
scroll to position [1183, 0]
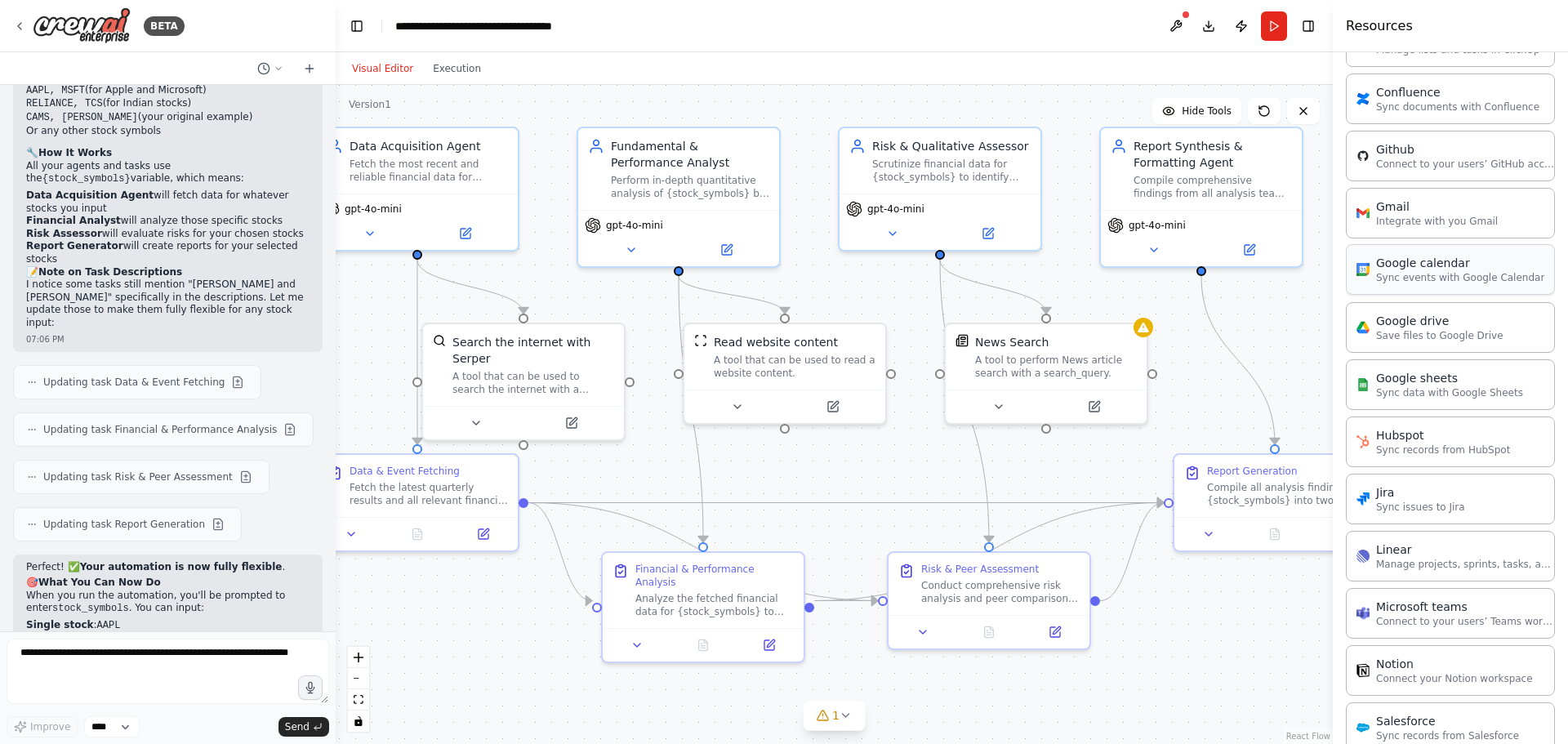
click at [1444, 272] on p "Sync events with Google Calendar" at bounding box center [1460, 277] width 168 height 13
drag, startPoint x: 1296, startPoint y: 361, endPoint x: 1151, endPoint y: 687, distance: 356.8
click at [1151, 687] on div "Google calendar" at bounding box center [1177, 682] width 94 height 17
drag, startPoint x: 1187, startPoint y: 691, endPoint x: 1179, endPoint y: 681, distance: 12.8
click at [1179, 681] on div "Google calendar" at bounding box center [1177, 682] width 94 height 17
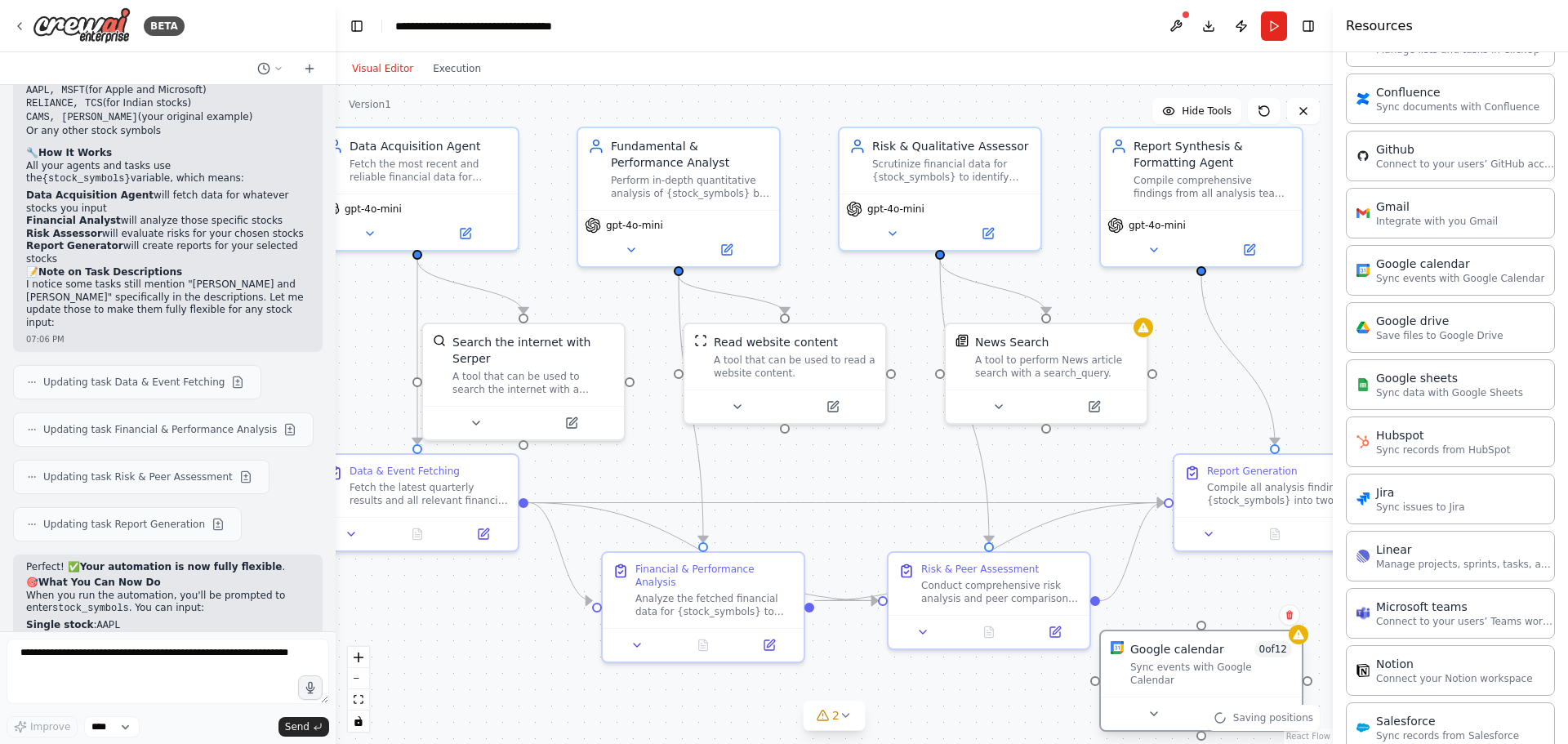
drag, startPoint x: 1179, startPoint y: 681, endPoint x: 1178, endPoint y: 642, distance: 39.0
click at [1178, 642] on div "Google calendar" at bounding box center [1177, 649] width 94 height 17
click at [1286, 616] on icon at bounding box center [1290, 615] width 10 height 10
click at [1295, 609] on button at bounding box center [1290, 614] width 21 height 21
click at [1294, 617] on icon at bounding box center [1290, 615] width 10 height 10
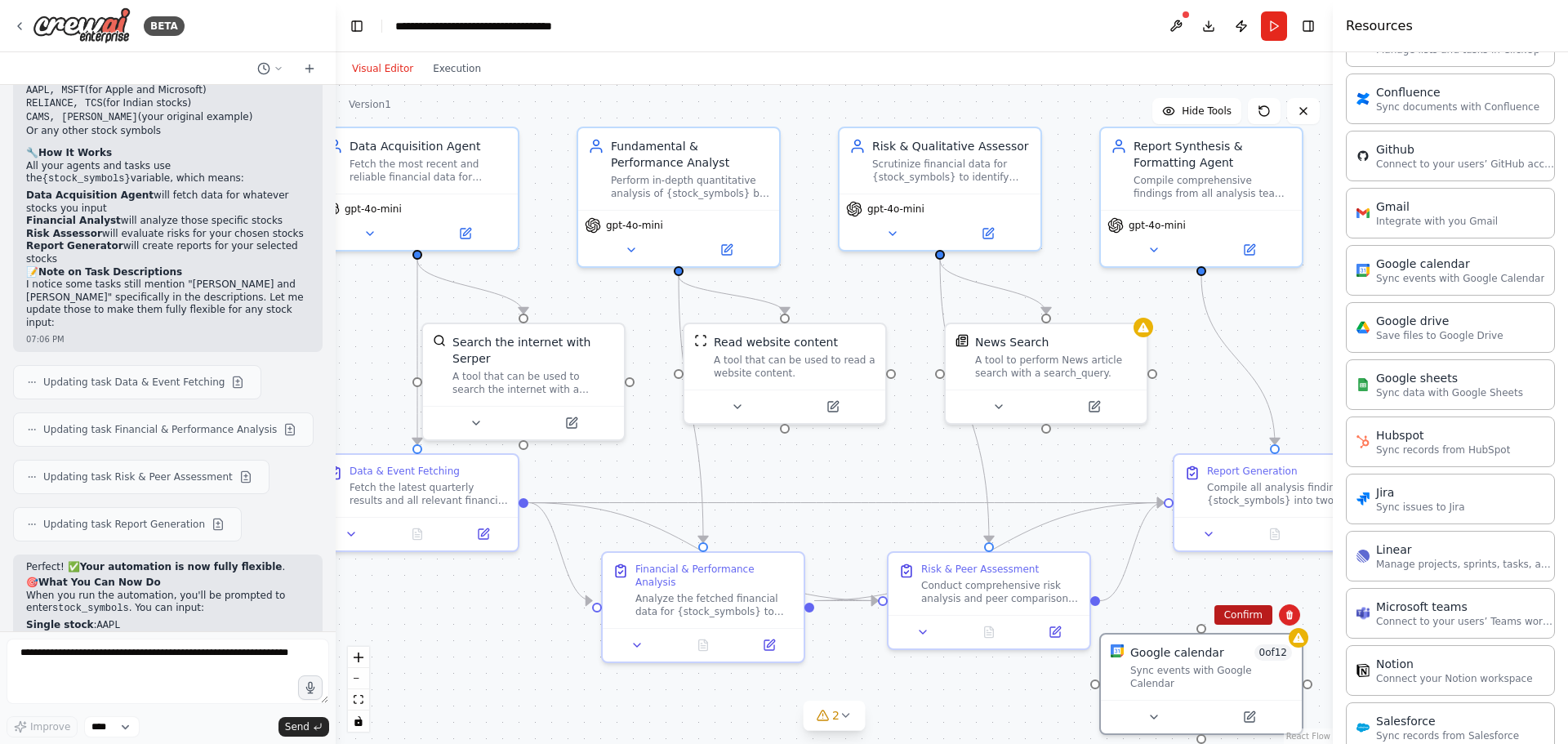
click at [1246, 615] on button "Confirm" at bounding box center [1244, 615] width 58 height 20
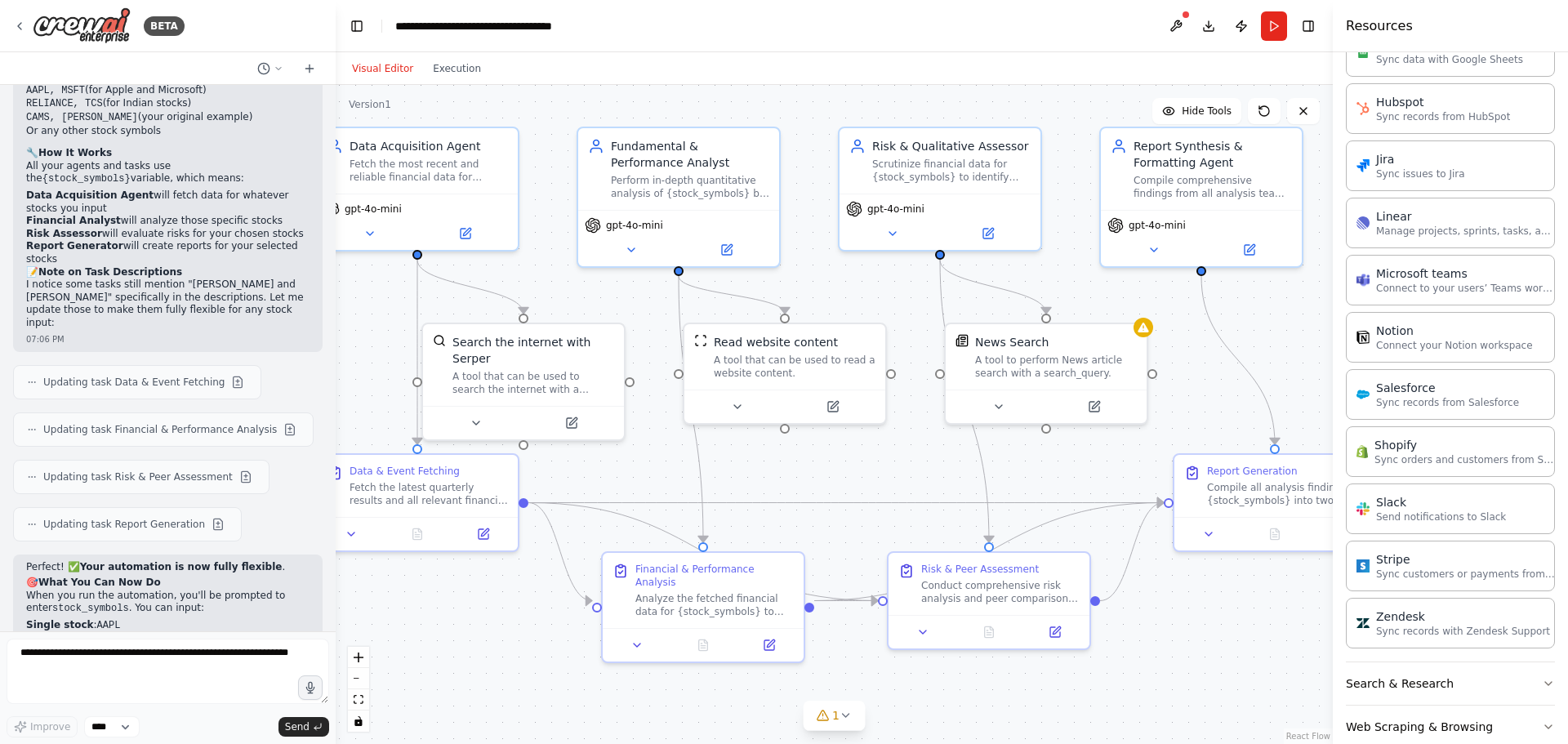
scroll to position [1547, 0]
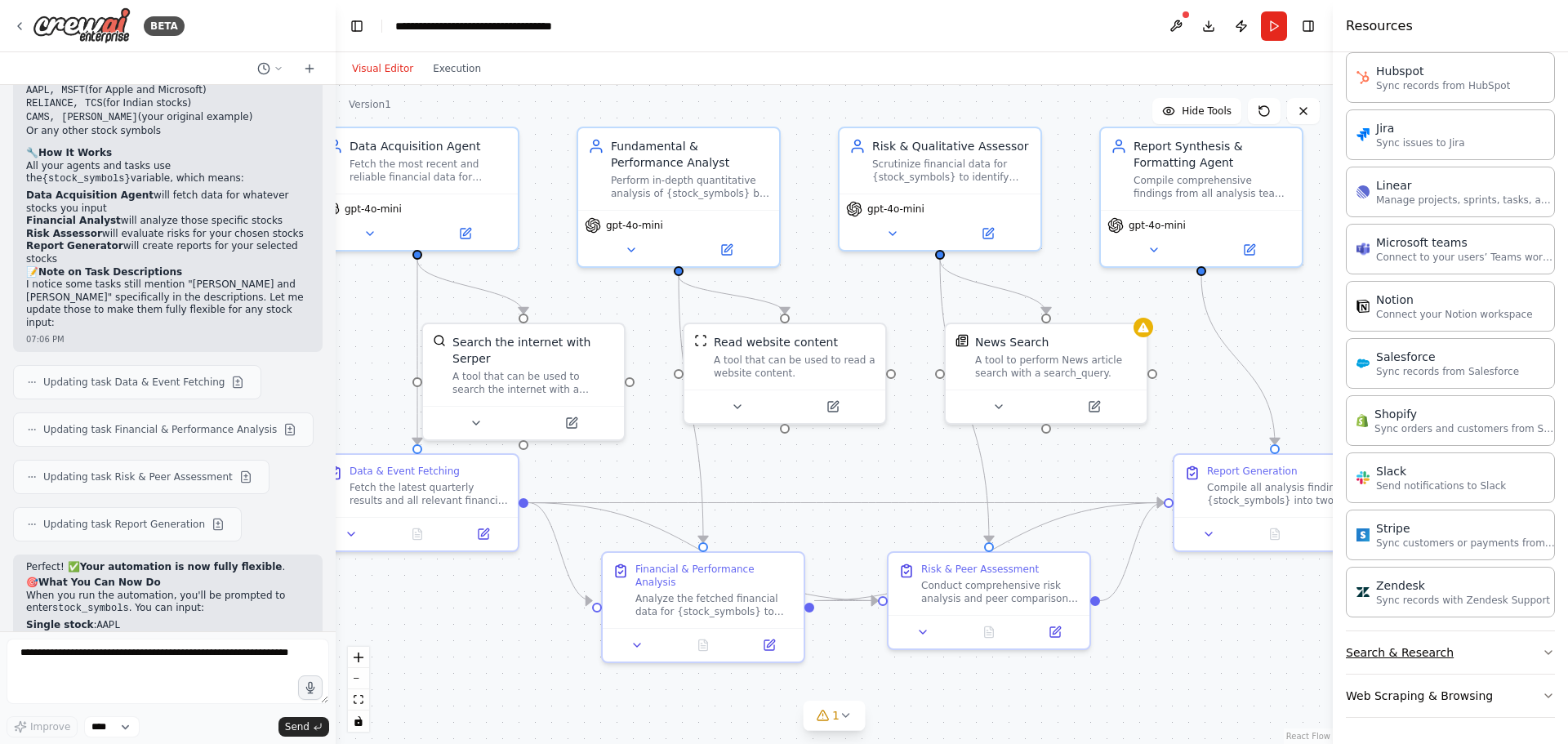
click at [1429, 649] on button "Search & Research" at bounding box center [1450, 652] width 209 height 42
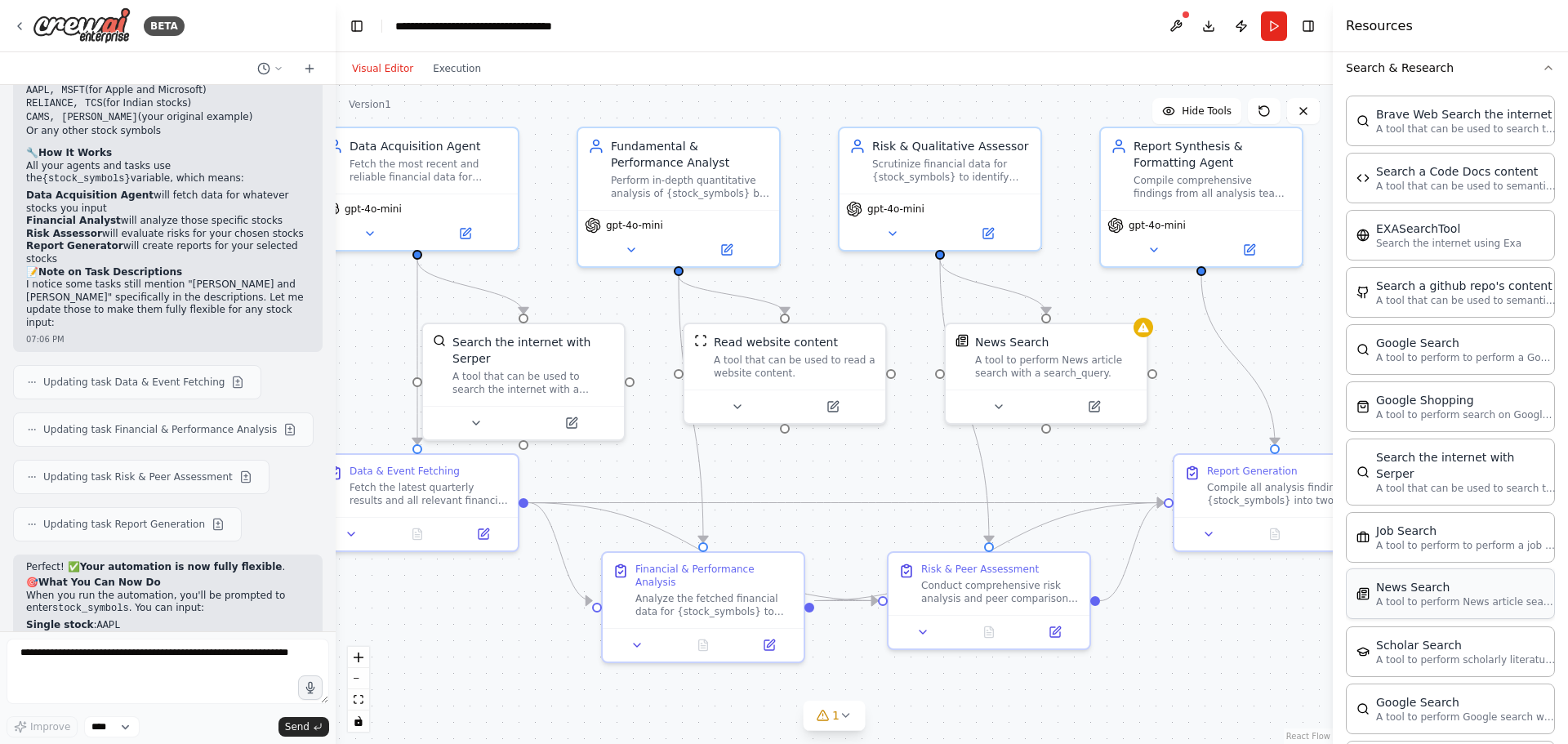
scroll to position [2050, 0]
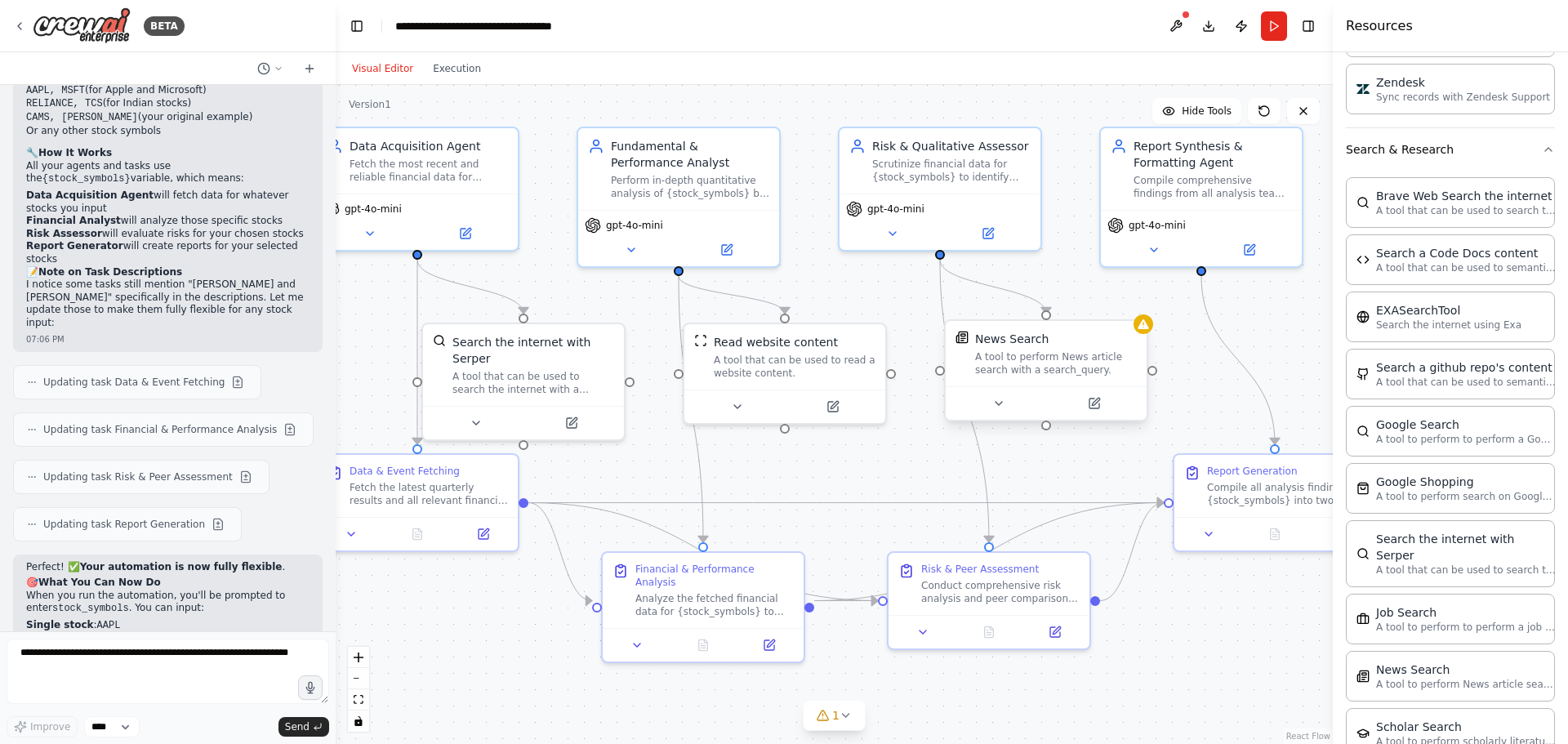
click at [1079, 351] on div "A tool to perform News article search with a search_query." at bounding box center [1056, 362] width 162 height 26
click at [559, 374] on div "A tool that can be used to search the internet with a search_query. Supports di…" at bounding box center [534, 379] width 162 height 26
click at [570, 410] on button at bounding box center [571, 420] width 93 height 20
click at [580, 415] on icon at bounding box center [580, 420] width 10 height 10
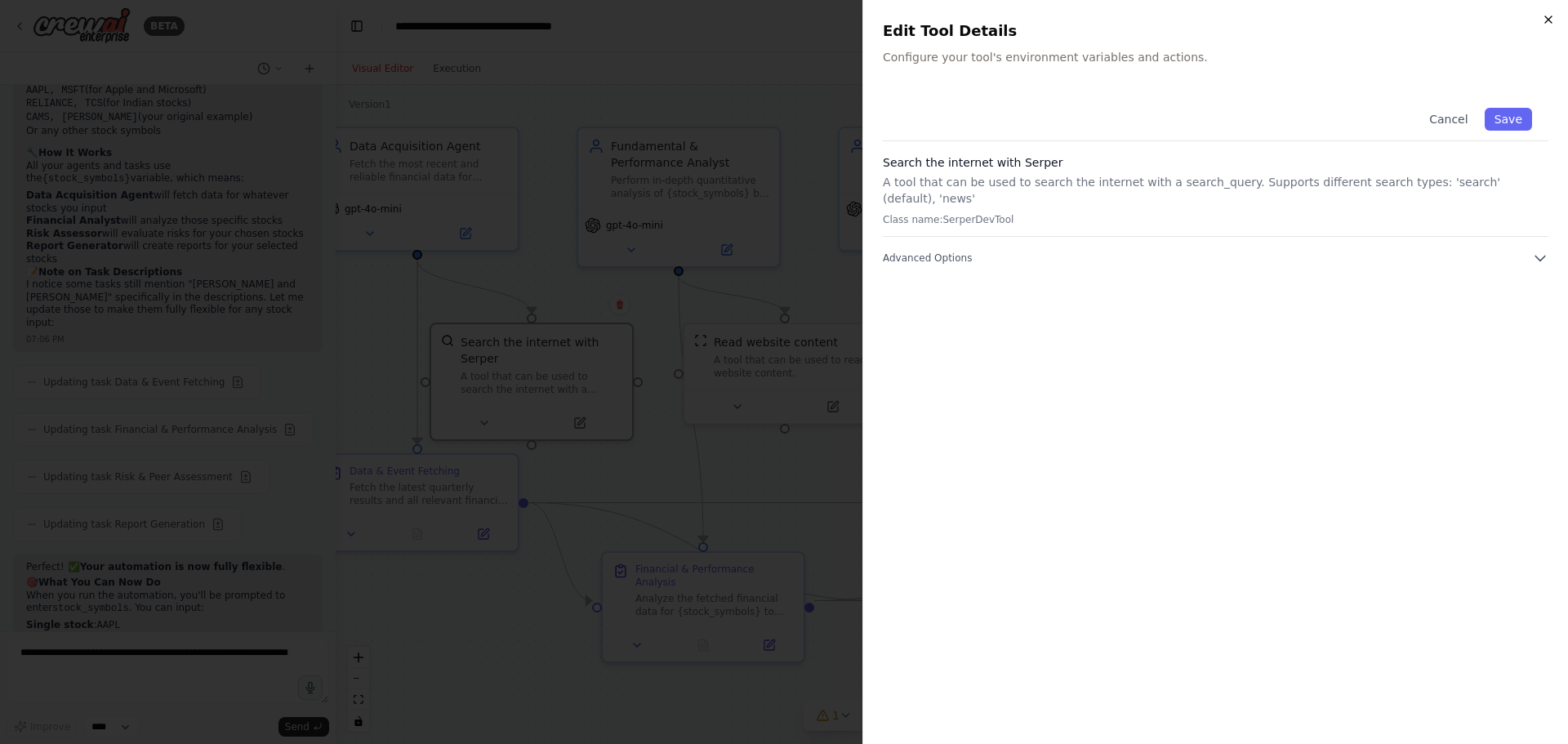
click at [1550, 21] on icon "button" at bounding box center [1549, 20] width 13 height 13
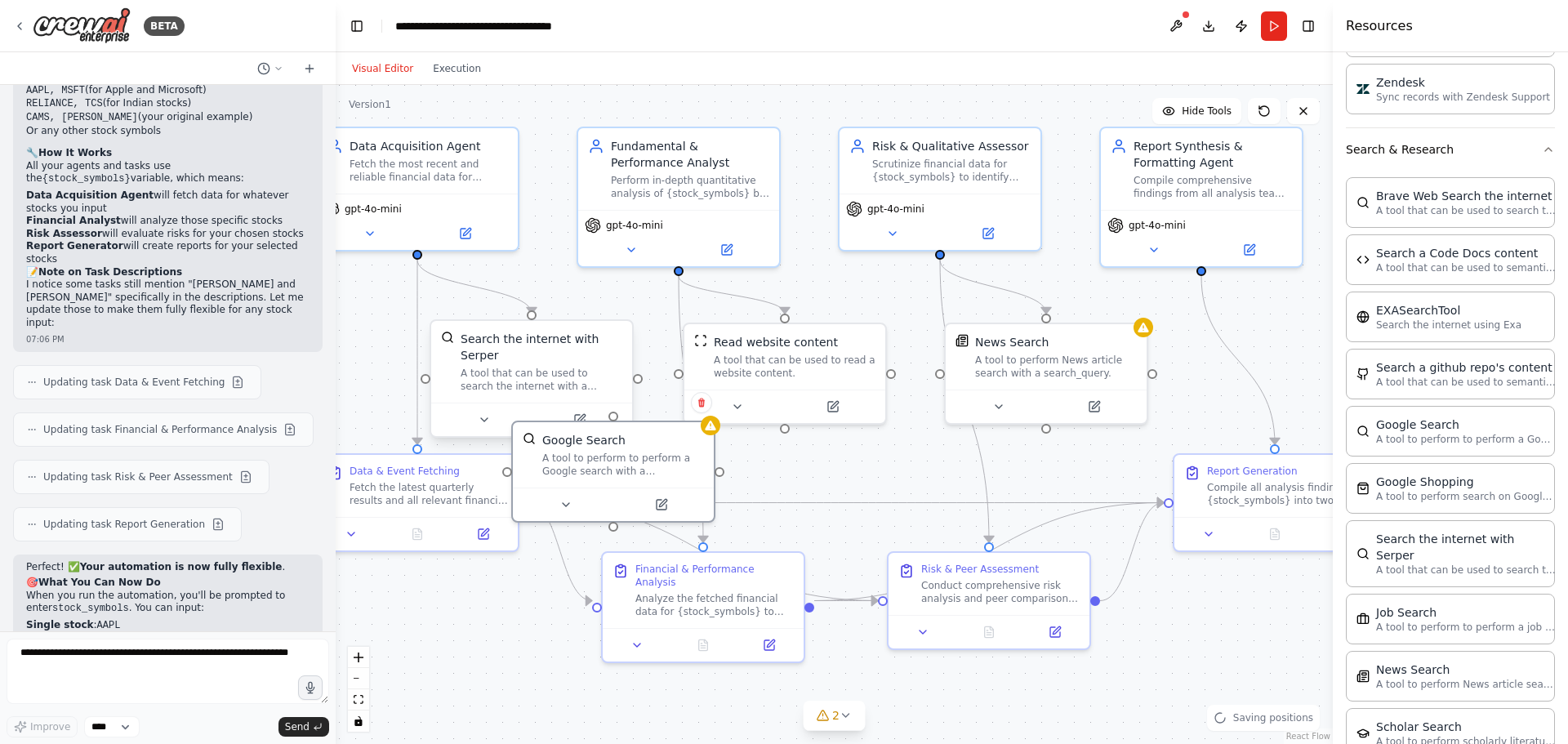
drag, startPoint x: 698, startPoint y: 492, endPoint x: 550, endPoint y: 378, distance: 186.8
click at [567, 452] on div "A tool to perform to perform a Google search with a search_query." at bounding box center [624, 464] width 162 height 26
drag, startPoint x: 532, startPoint y: 306, endPoint x: 632, endPoint y: 453, distance: 177.8
click at [615, 415] on div ".deletable-edge-delete-btn { width: 20px; height: 20px; border: 0px solid #ffff…" at bounding box center [732, 374] width 997 height 659
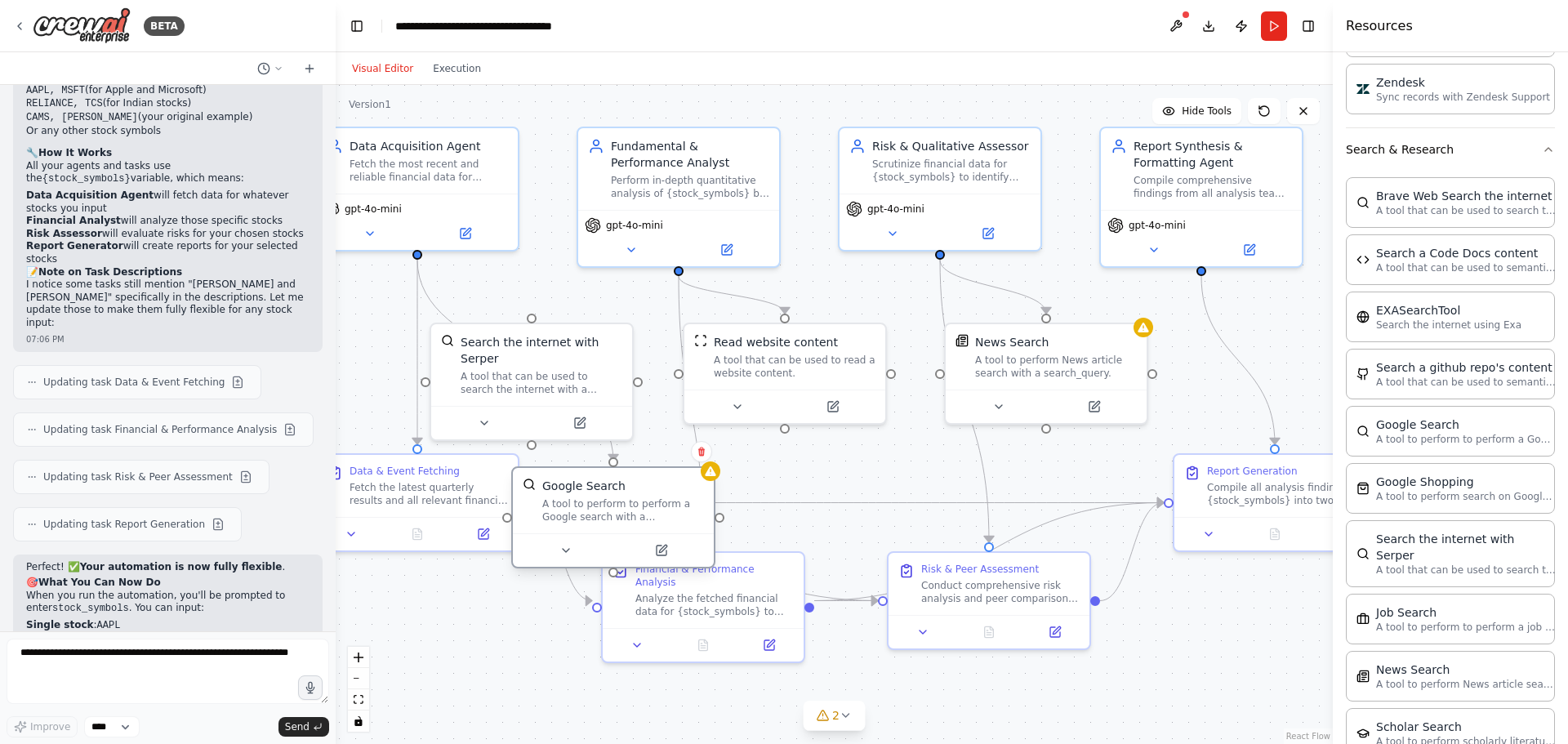
drag, startPoint x: 626, startPoint y: 468, endPoint x: 629, endPoint y: 525, distance: 57.1
click at [629, 525] on div "Google Search A tool to perform to perform a Google search with a search_query." at bounding box center [613, 500] width 201 height 65
click at [576, 346] on div "Search the internet with Serper" at bounding box center [542, 347] width 162 height 32
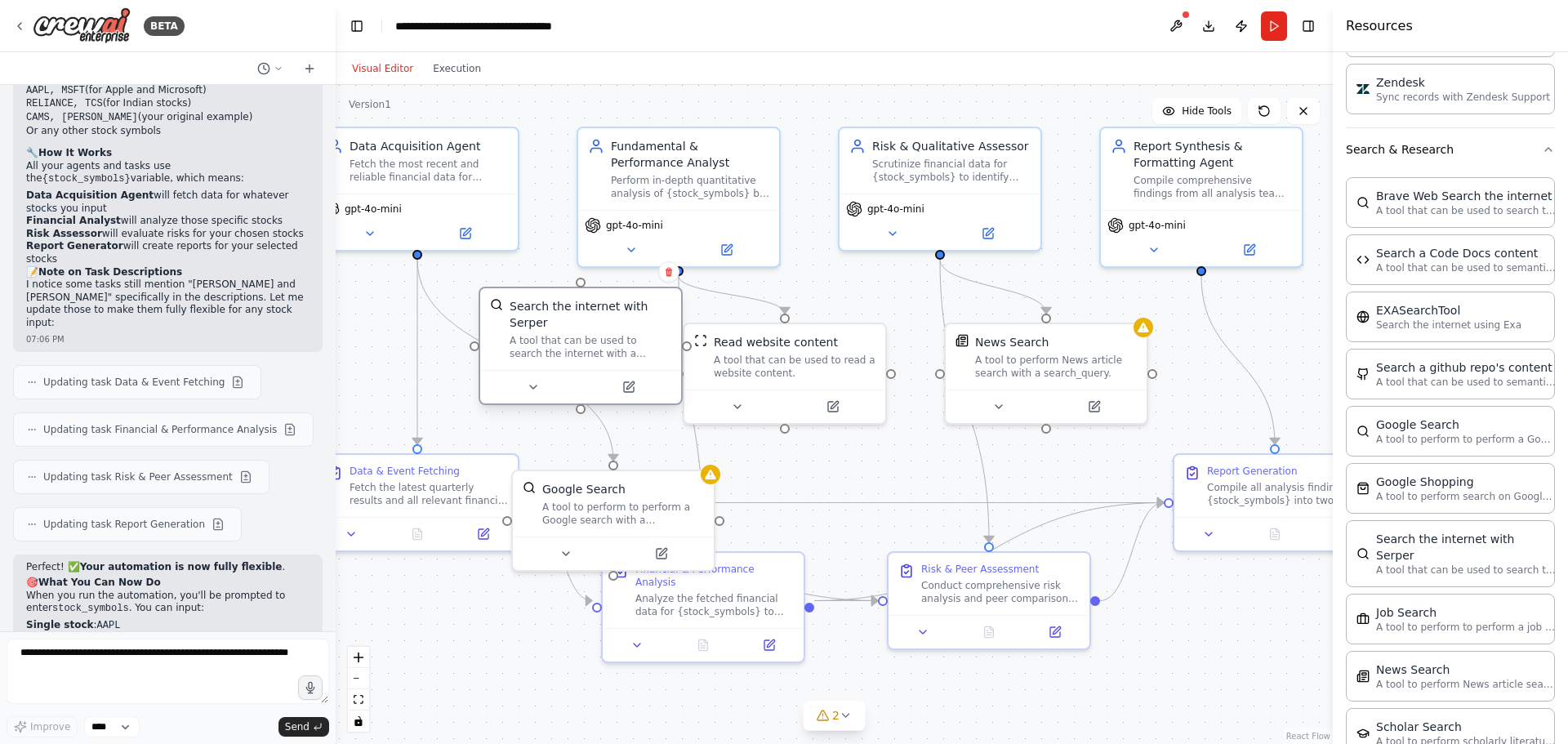
drag, startPoint x: 569, startPoint y: 374, endPoint x: 614, endPoint y: 334, distance: 60.2
click at [614, 334] on div "A tool that can be used to search the internet with a search_query. Supports di…" at bounding box center [590, 347] width 162 height 26
click at [670, 274] on icon at bounding box center [669, 272] width 10 height 10
drag, startPoint x: 639, startPoint y: 273, endPoint x: 641, endPoint y: 296, distance: 23.1
click at [638, 272] on button "Confirm" at bounding box center [623, 272] width 58 height 20
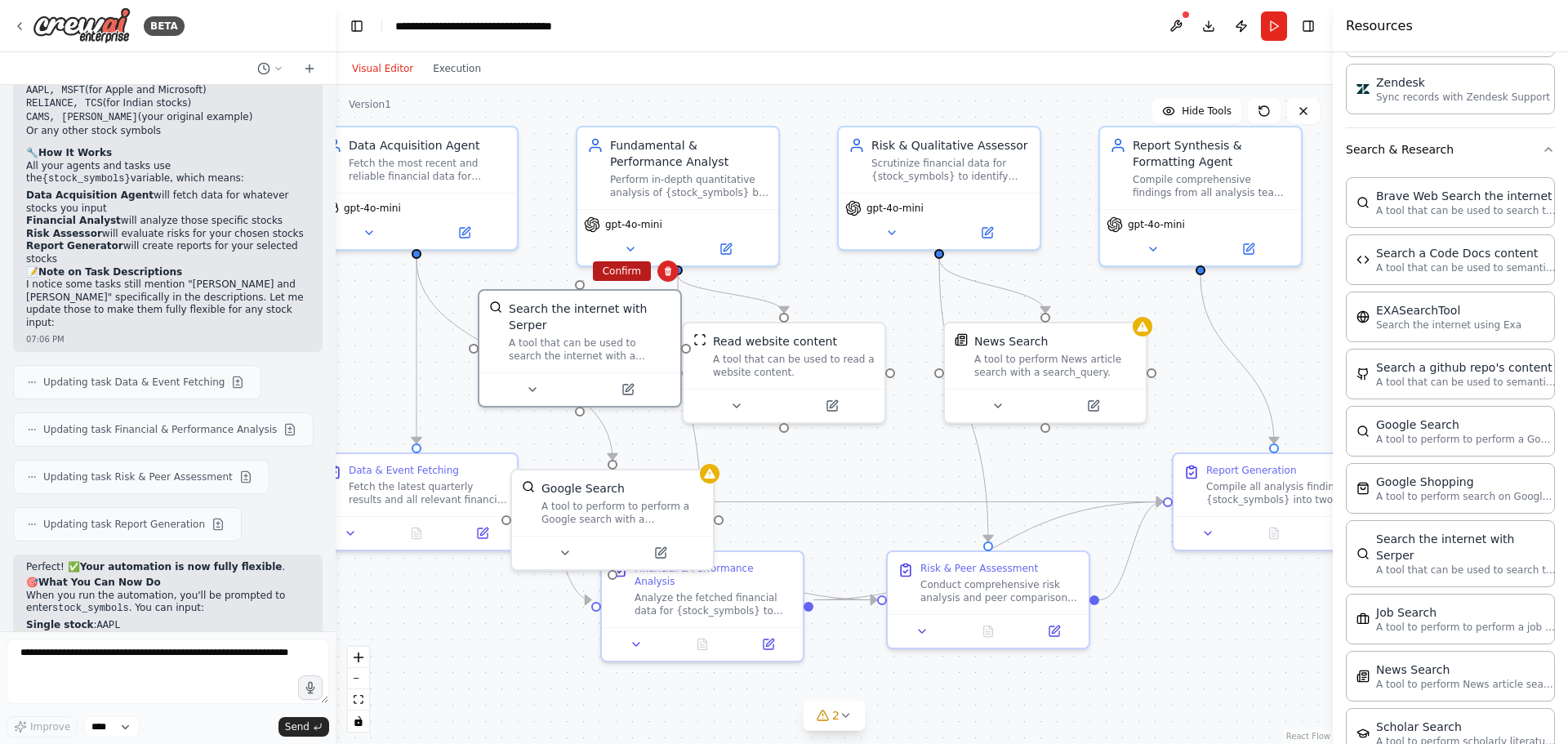
click at [619, 270] on button "Confirm" at bounding box center [622, 272] width 58 height 20
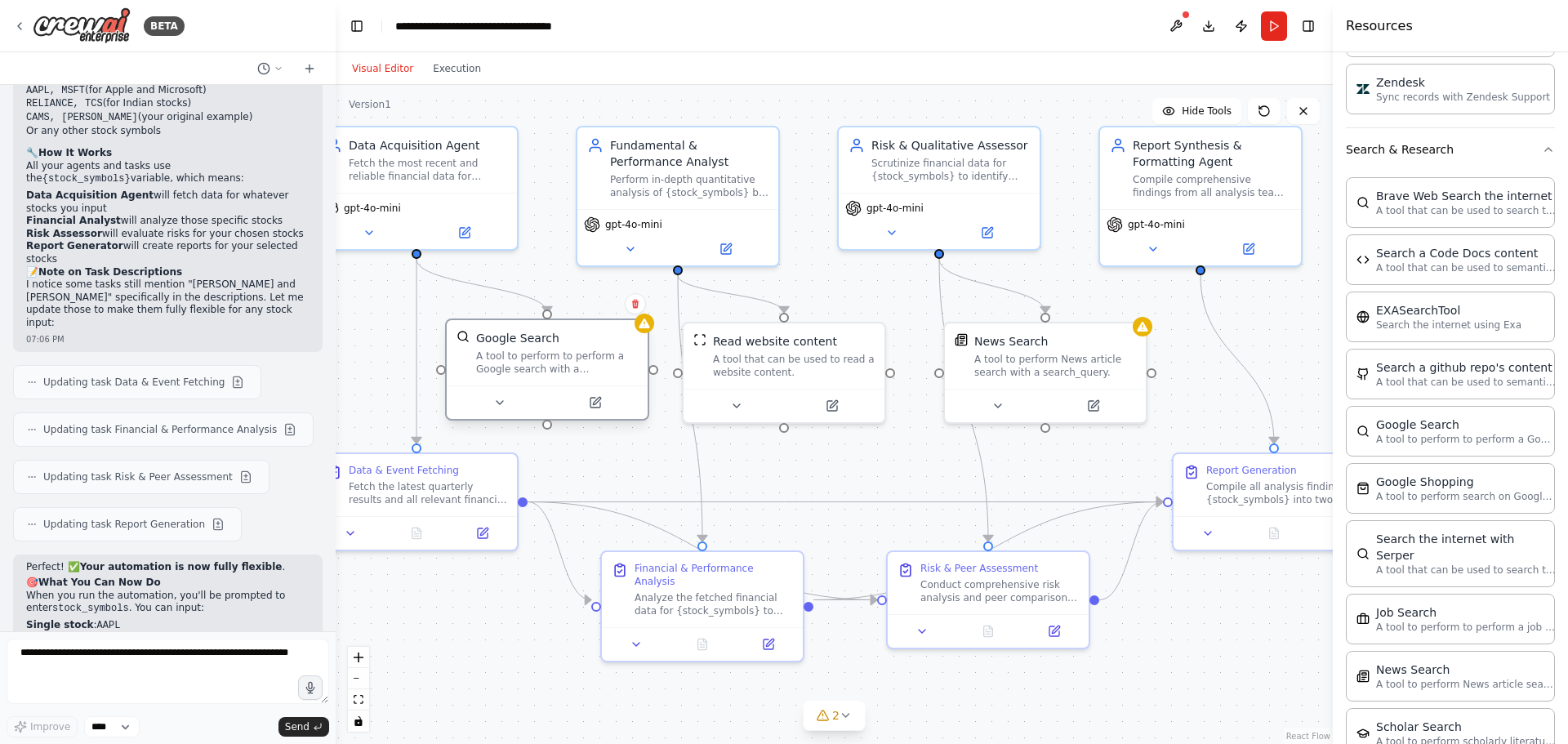
drag, startPoint x: 599, startPoint y: 514, endPoint x: 529, endPoint y: 357, distance: 171.9
click at [529, 357] on div "A tool to perform to perform a Google search with a search_query." at bounding box center [557, 362] width 162 height 26
click at [165, 658] on textarea at bounding box center [168, 671] width 323 height 65
type textarea "**********"
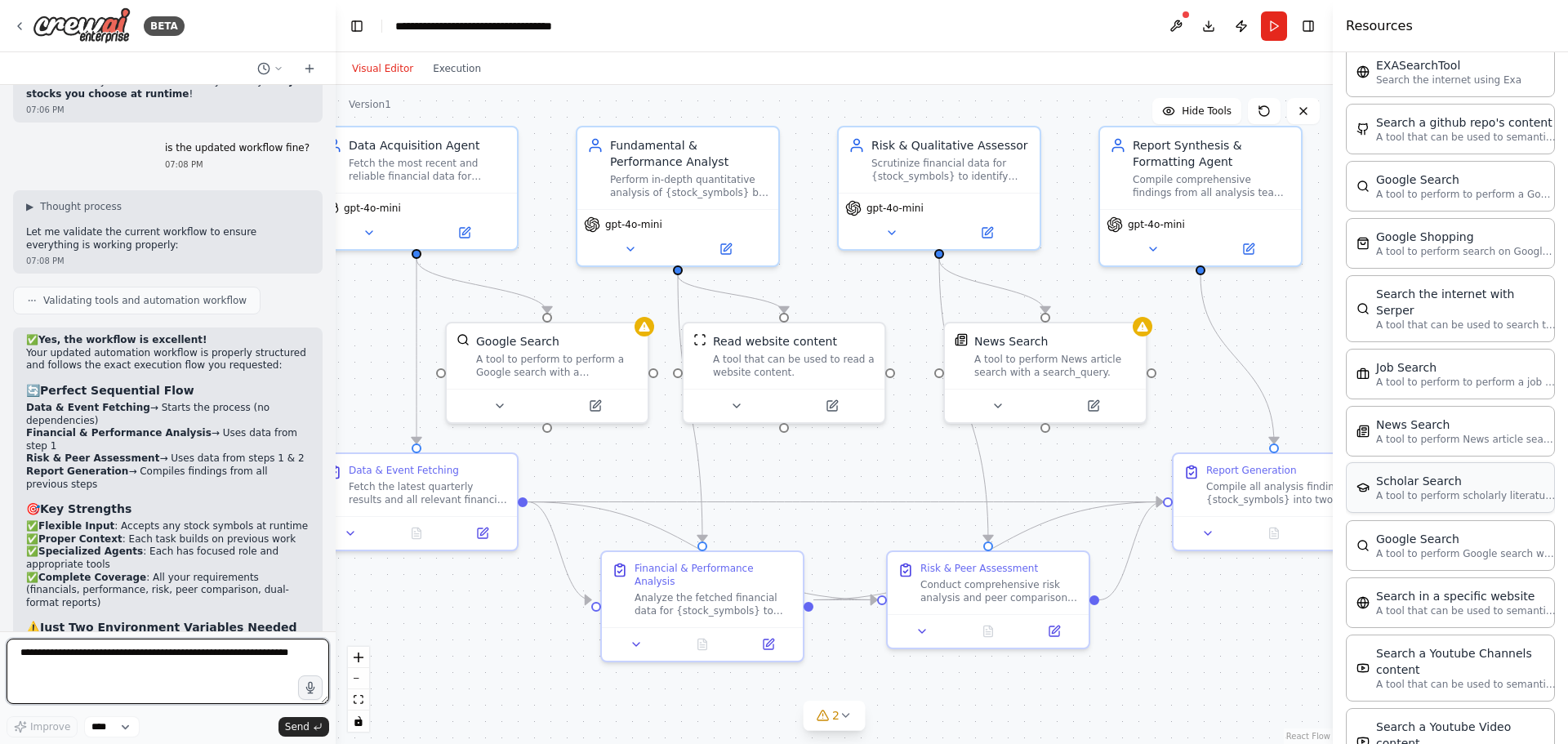
scroll to position [3997, 0]
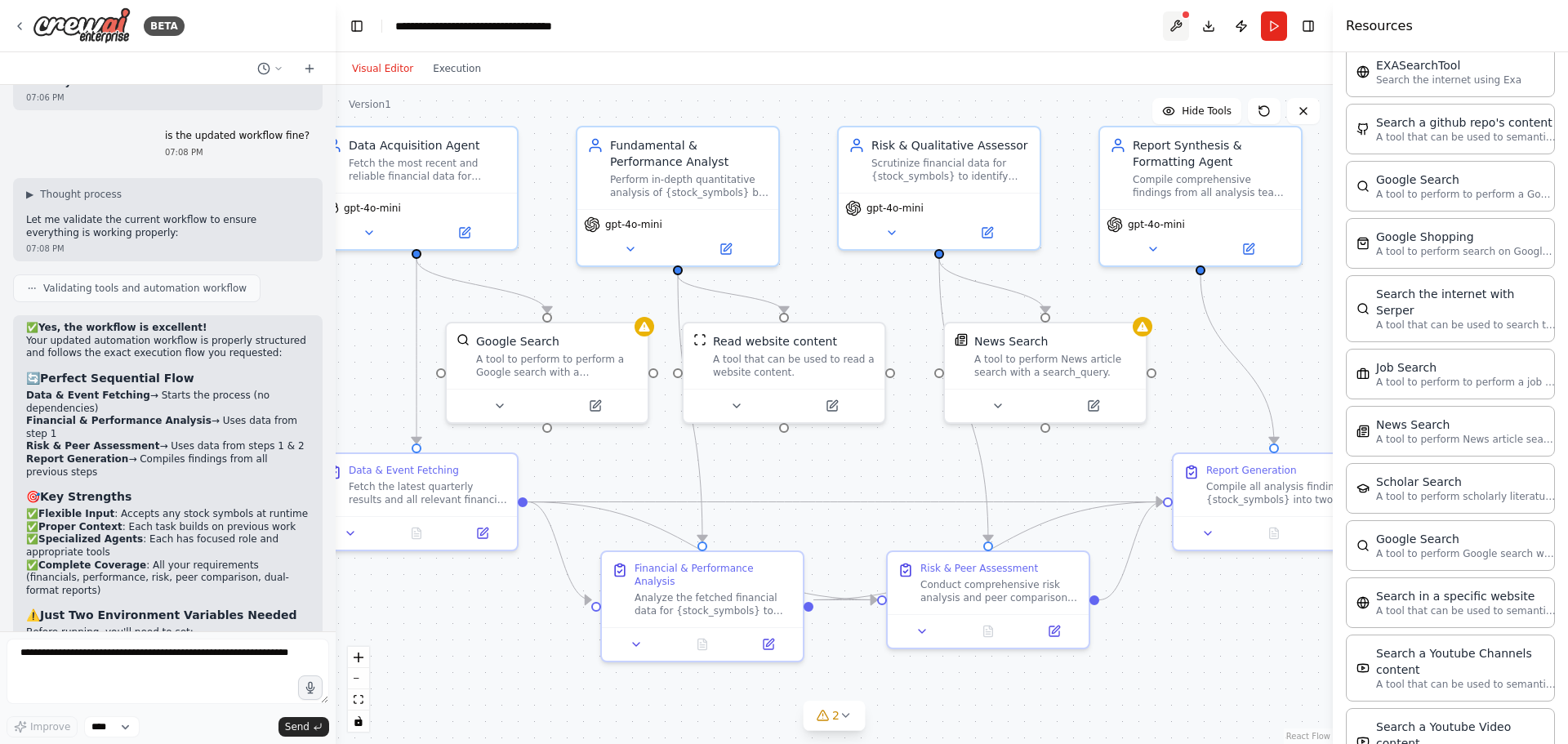
click at [1171, 22] on button at bounding box center [1175, 26] width 26 height 29
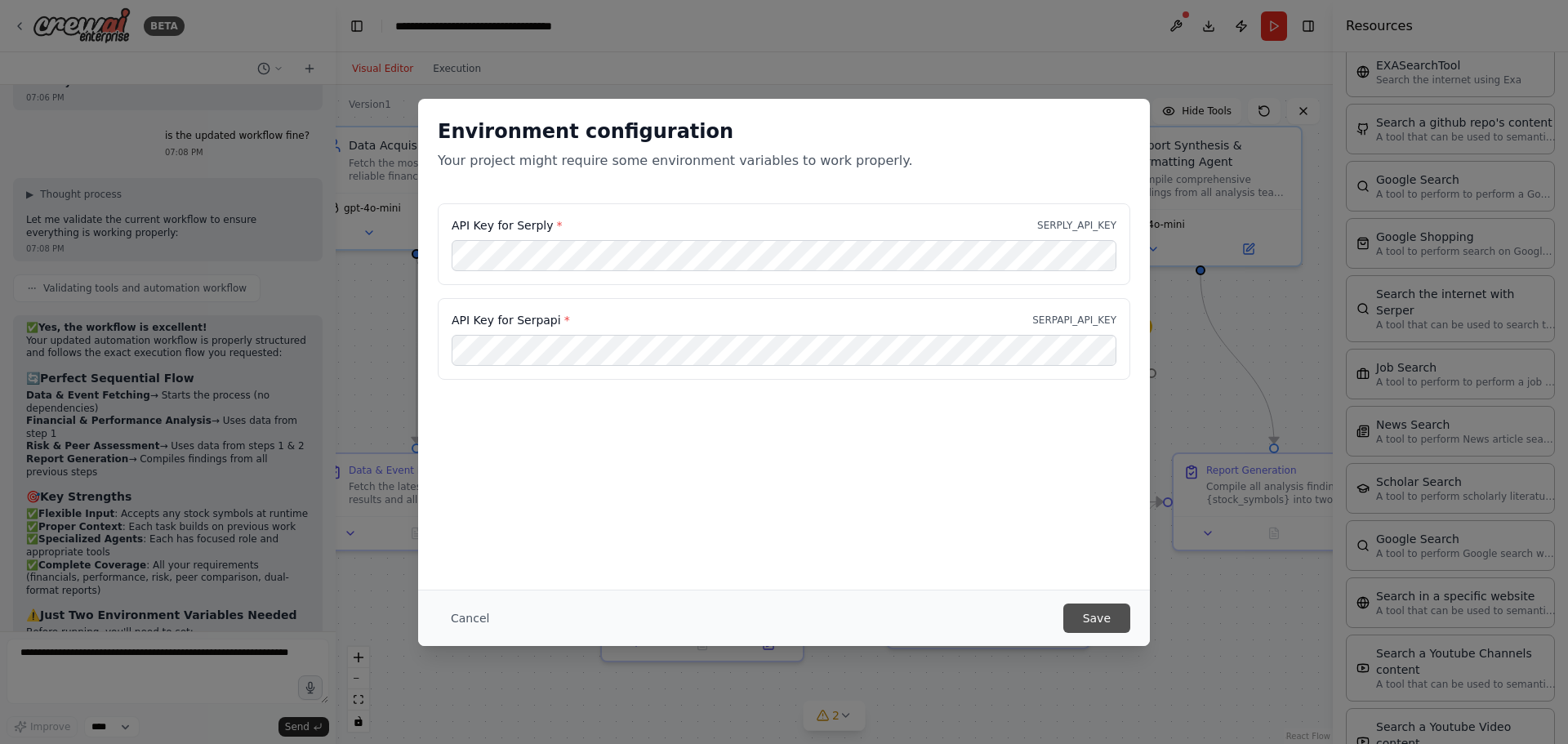
click at [1108, 617] on button "Save" at bounding box center [1097, 617] width 67 height 29
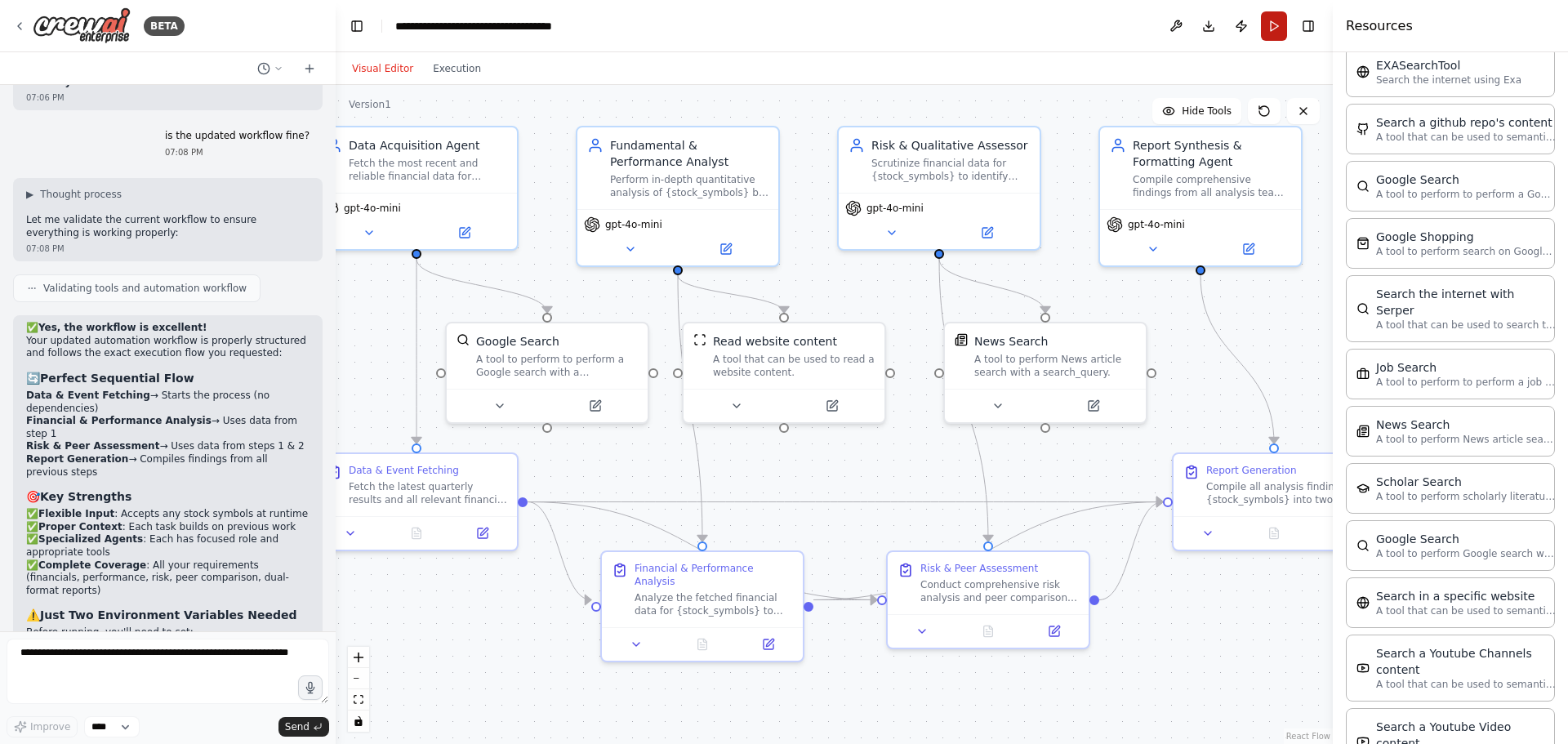
click at [1270, 24] on button "Run" at bounding box center [1274, 26] width 26 height 29
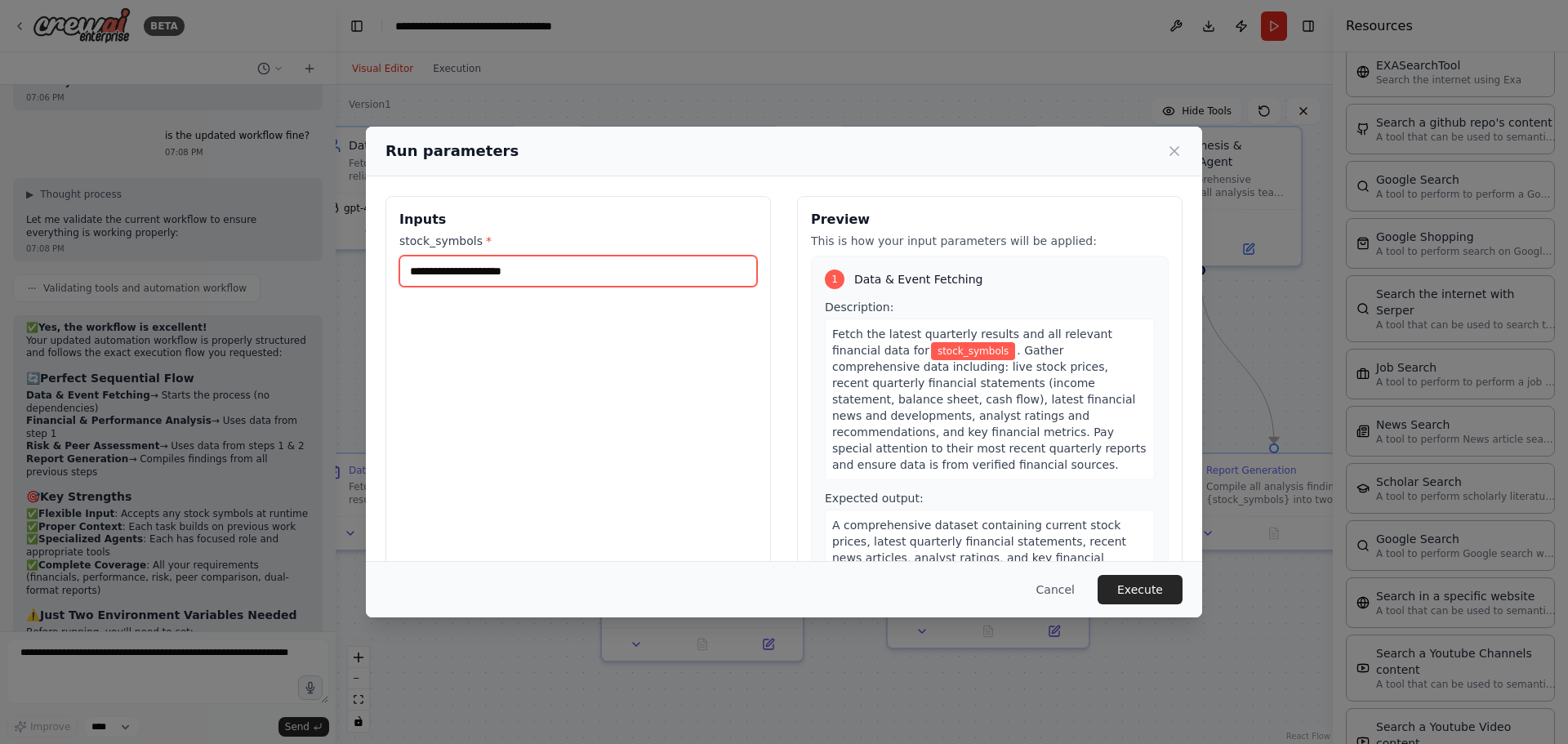
click at [509, 272] on input "stock_symbols *" at bounding box center [578, 271] width 358 height 31
type input "**********"
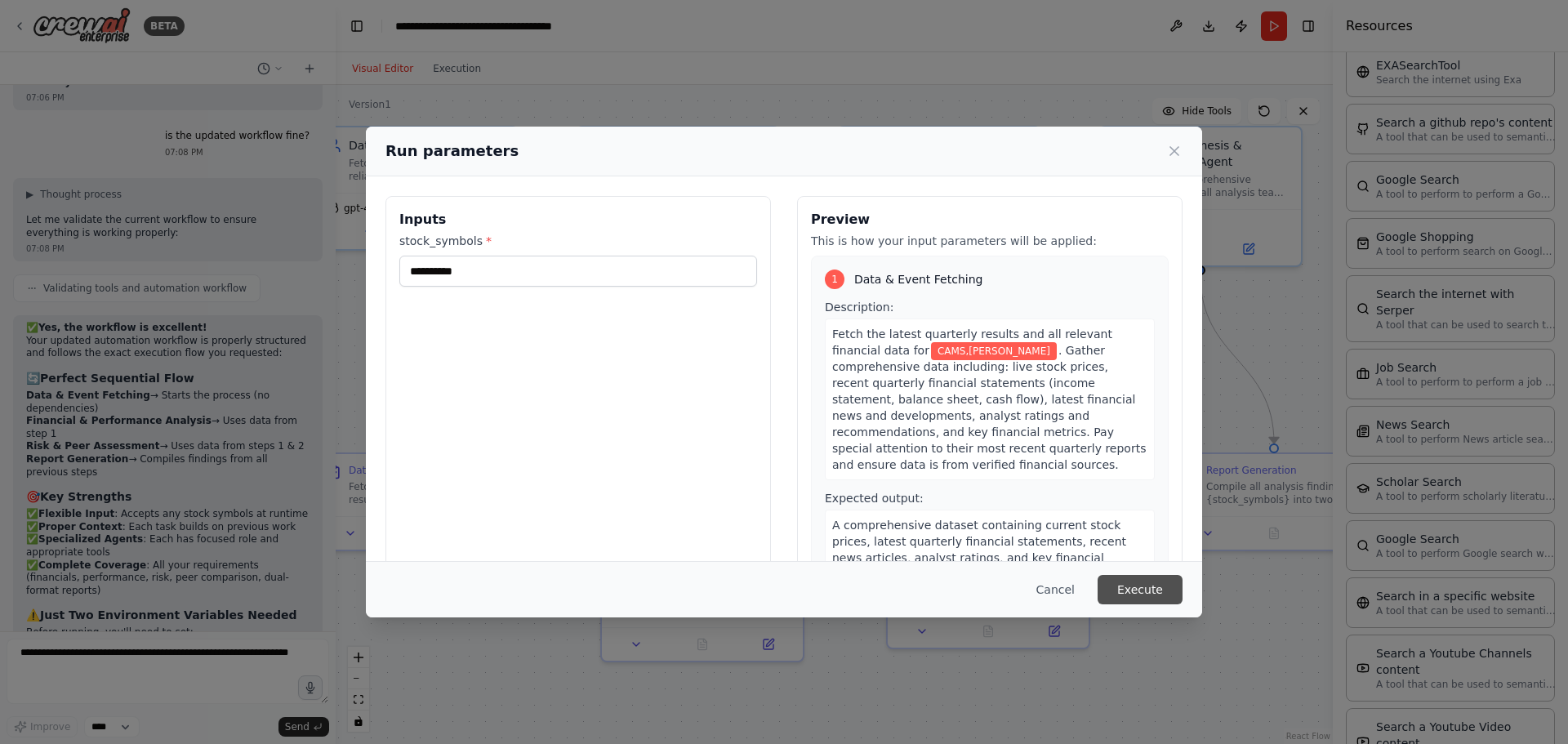
click at [1156, 588] on button "Execute" at bounding box center [1140, 589] width 85 height 29
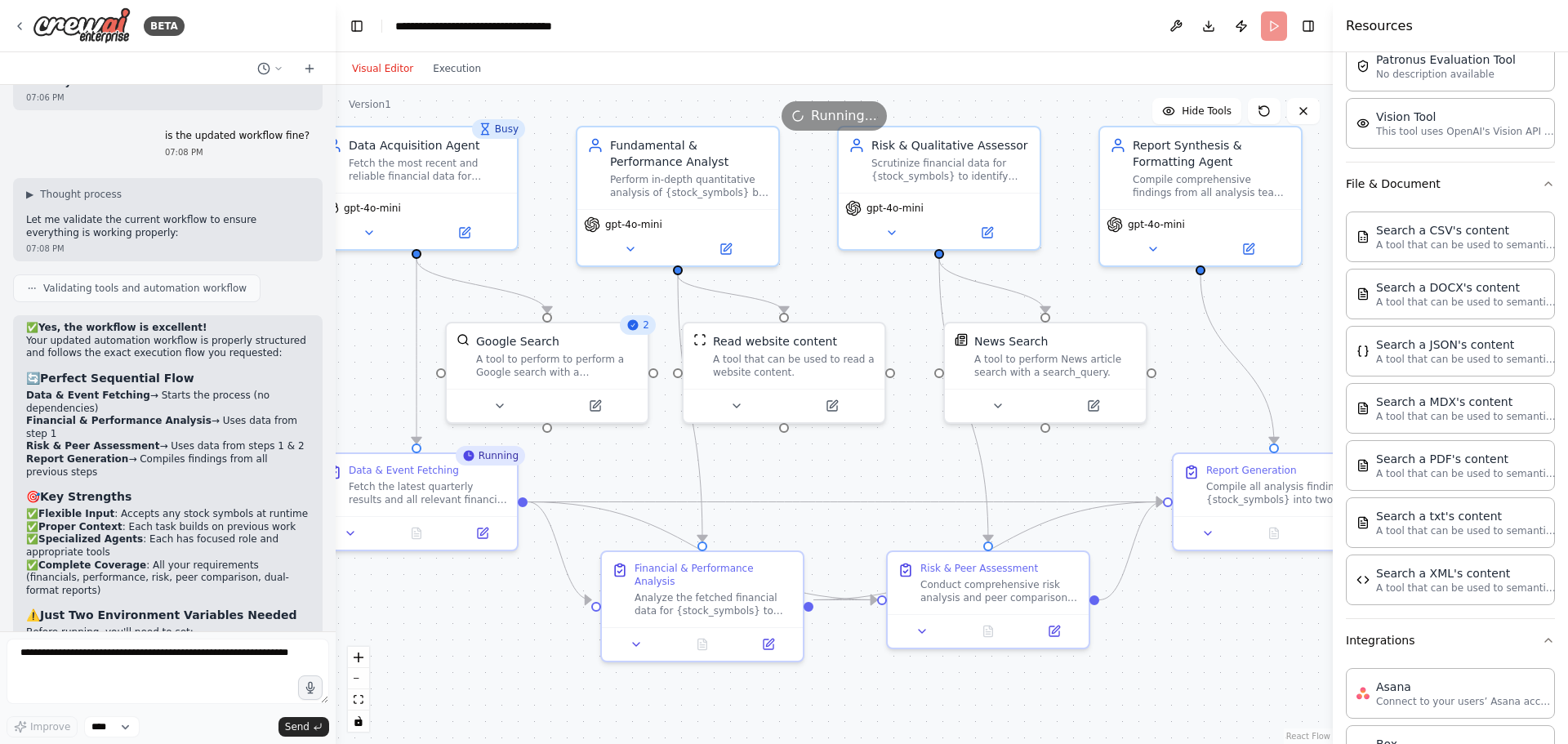
scroll to position [0, 0]
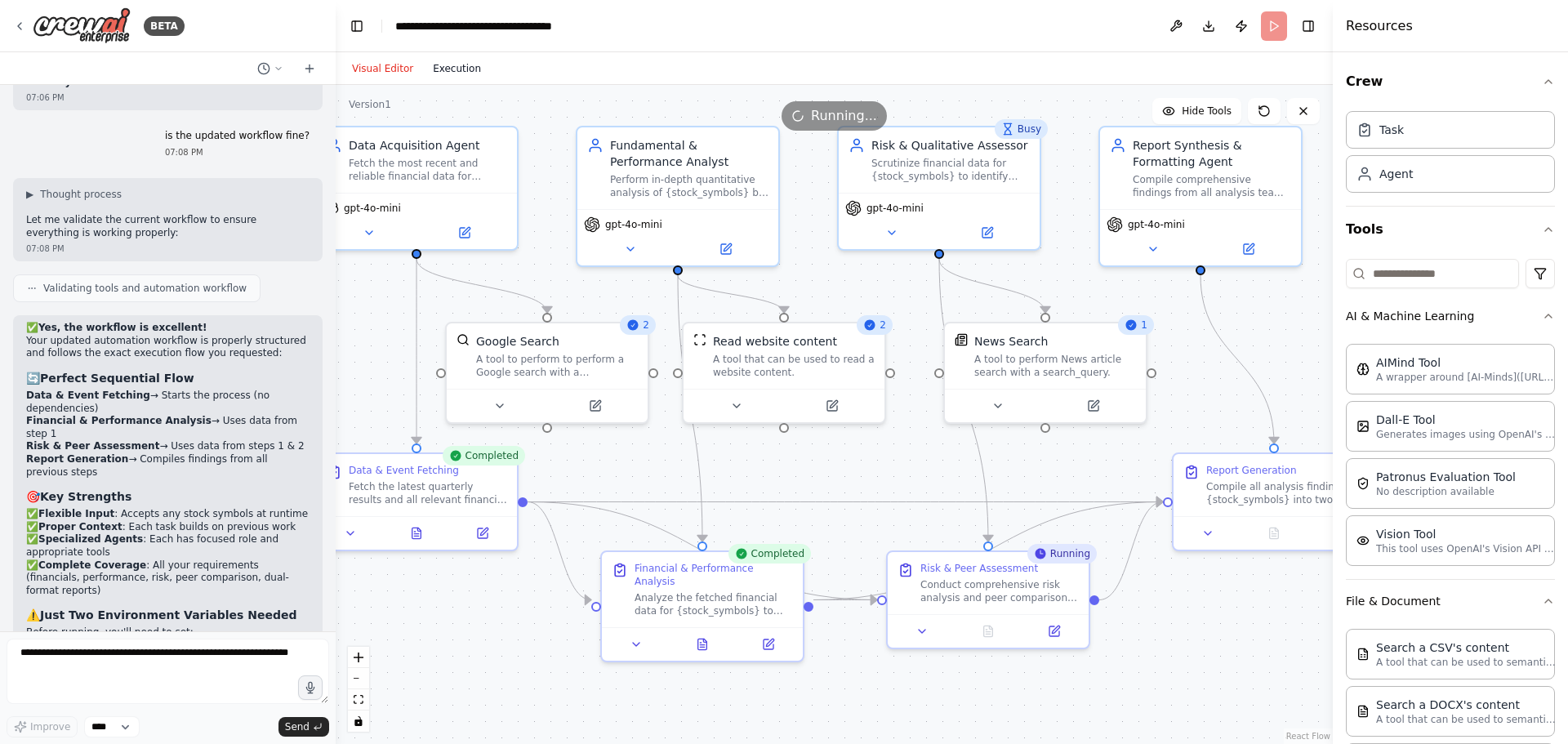
click at [448, 73] on button "Execution" at bounding box center [457, 69] width 68 height 20
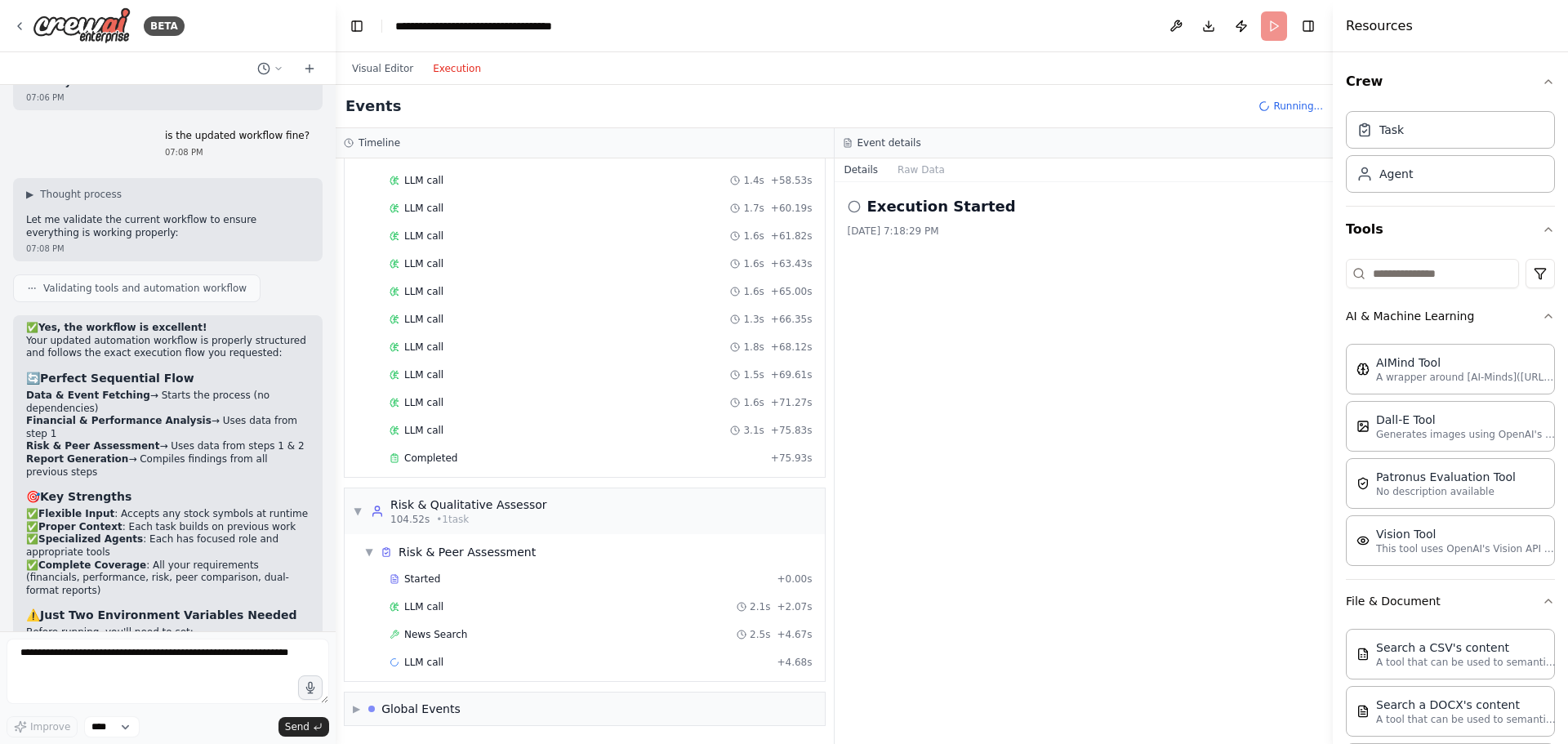
scroll to position [920, 0]
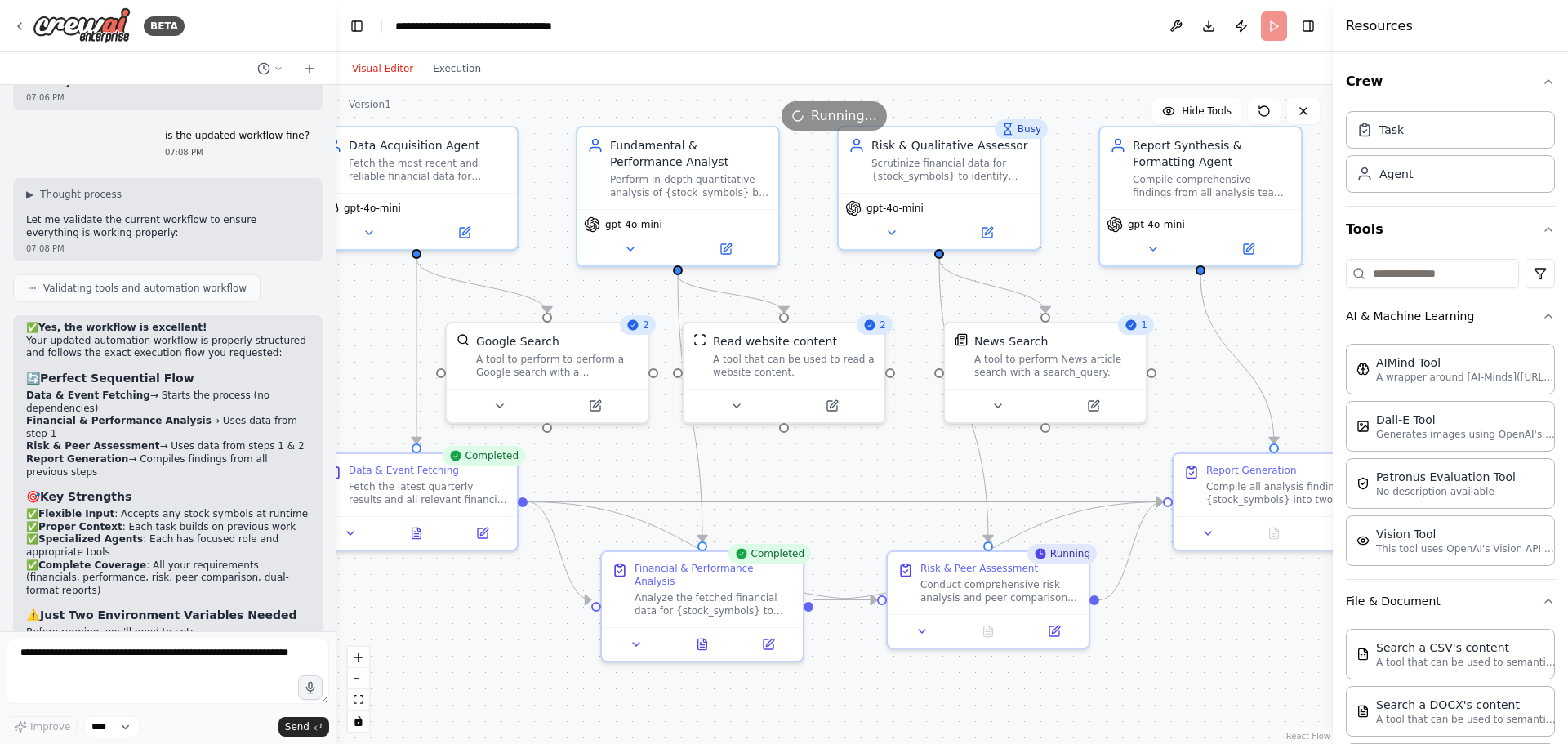
click at [370, 67] on button "Visual Editor" at bounding box center [383, 69] width 81 height 20
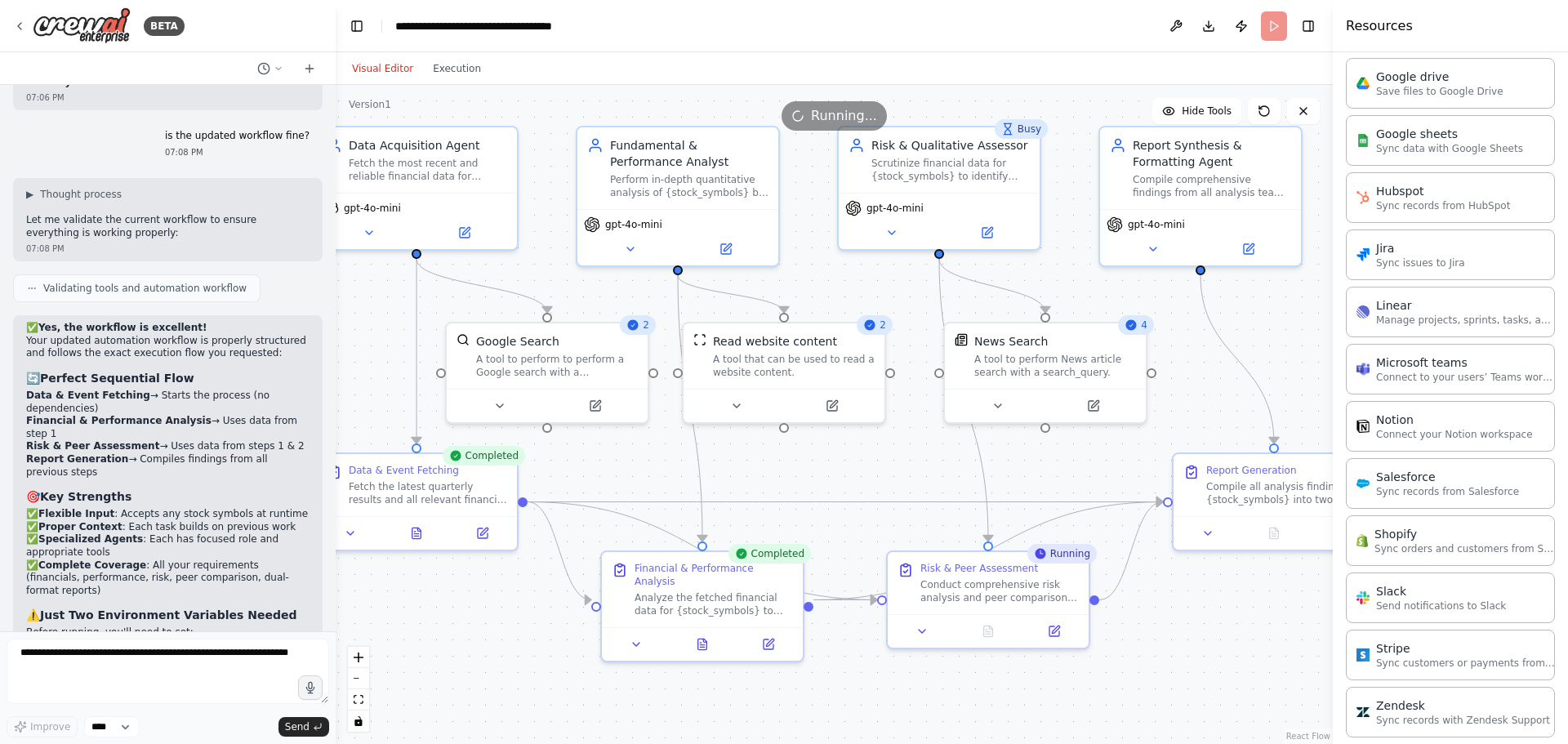
scroll to position [1347, 0]
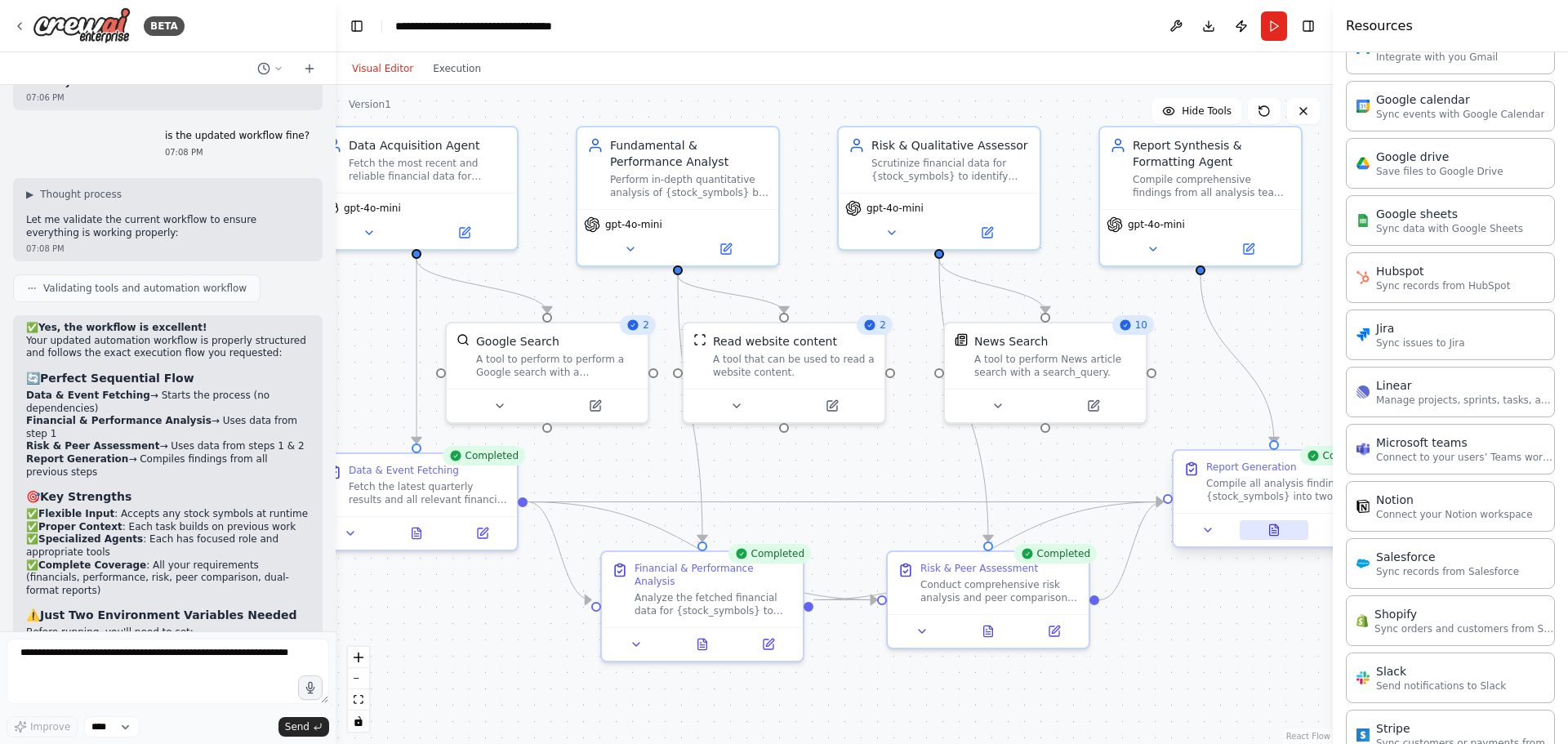
click at [1276, 527] on icon at bounding box center [1275, 530] width 13 height 13
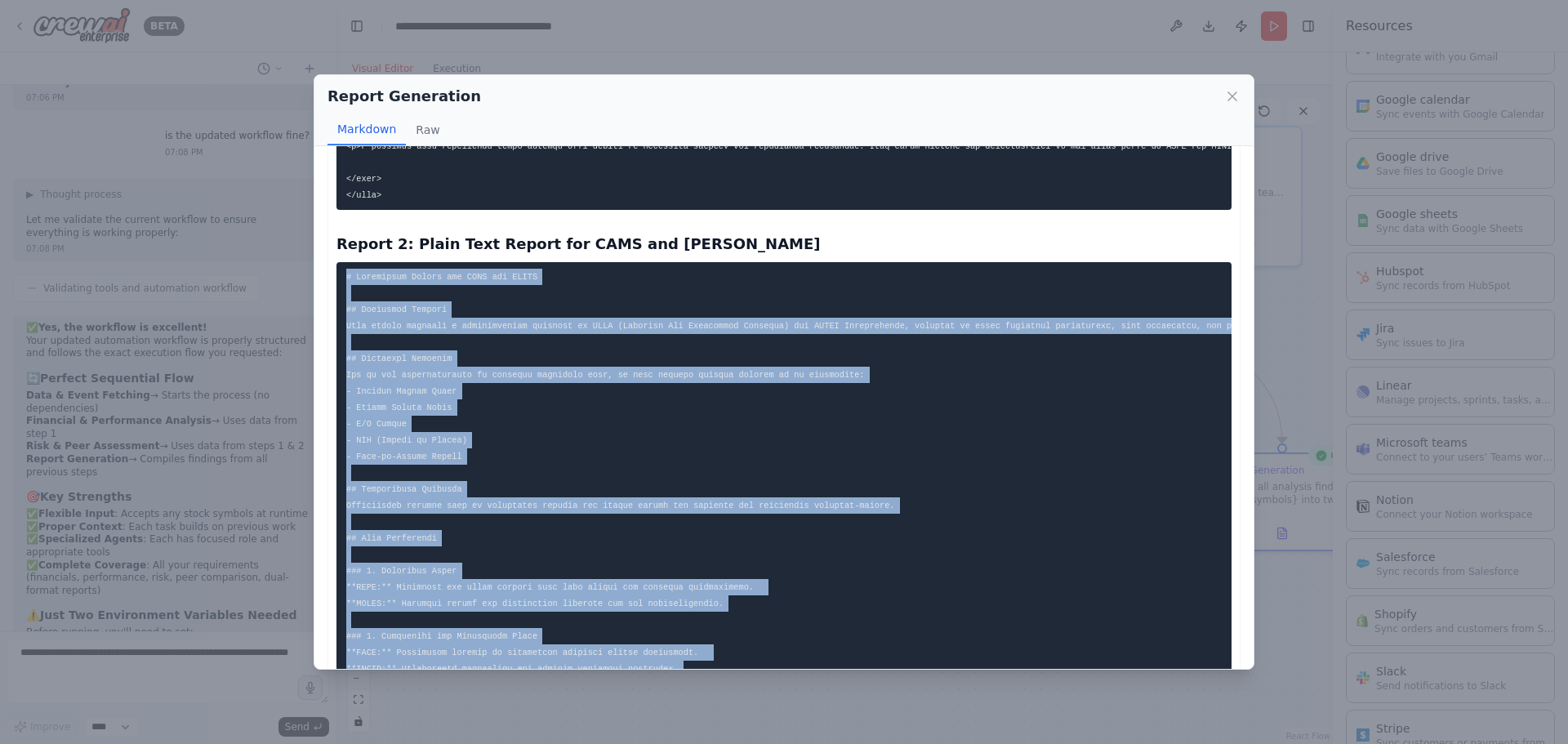
scroll to position [1944, 0]
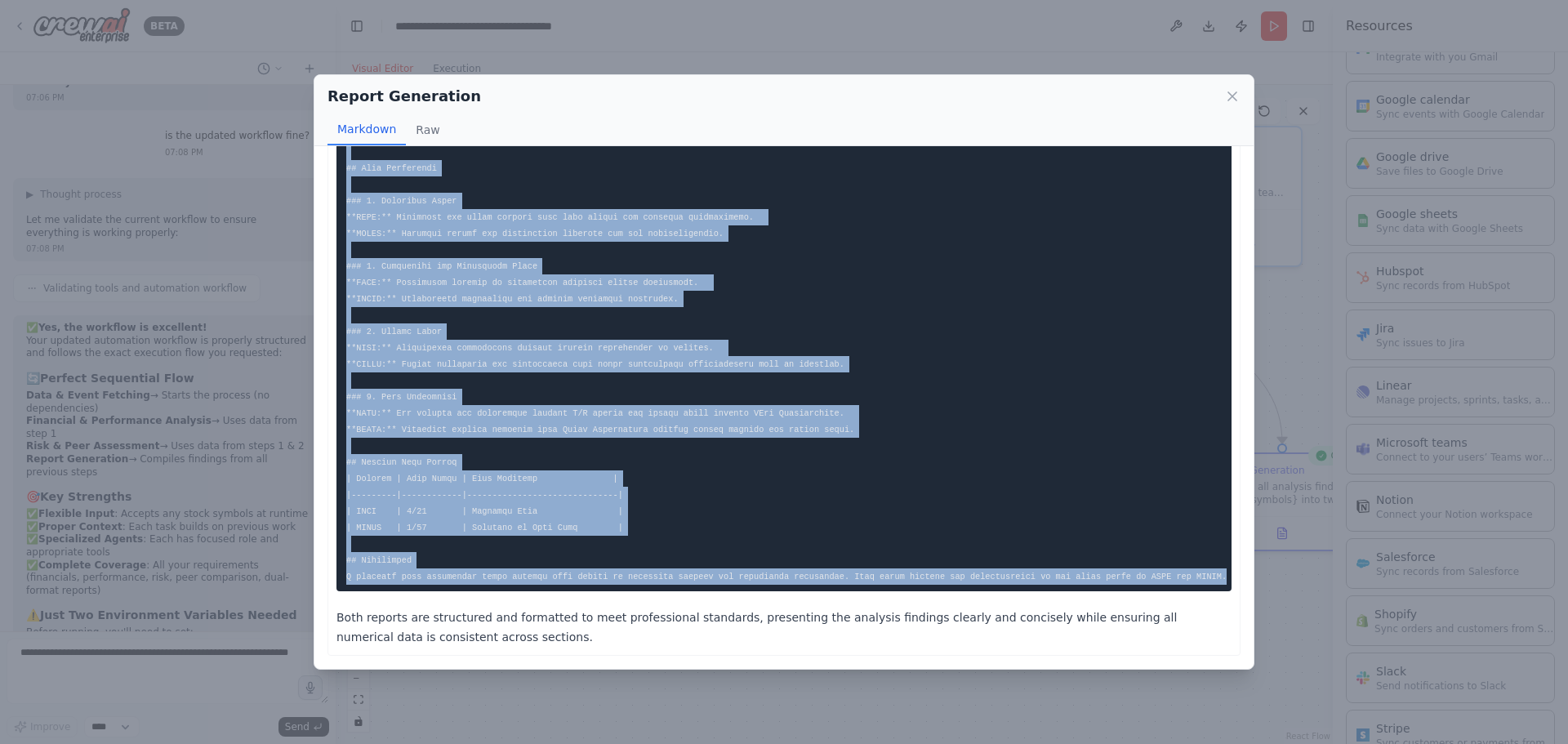
drag, startPoint x: 347, startPoint y: 300, endPoint x: 1170, endPoint y: 558, distance: 862.5
click at [1165, 558] on pre at bounding box center [784, 242] width 895 height 699
copy code "# Investment Report for CAMS and DIXON ## Executive Summary This report provide…"
click at [248, 165] on div "Report Generation Markdown Raw Report 1: HTML-Formatted Report for CAMS and DIX…" at bounding box center [784, 372] width 1568 height 744
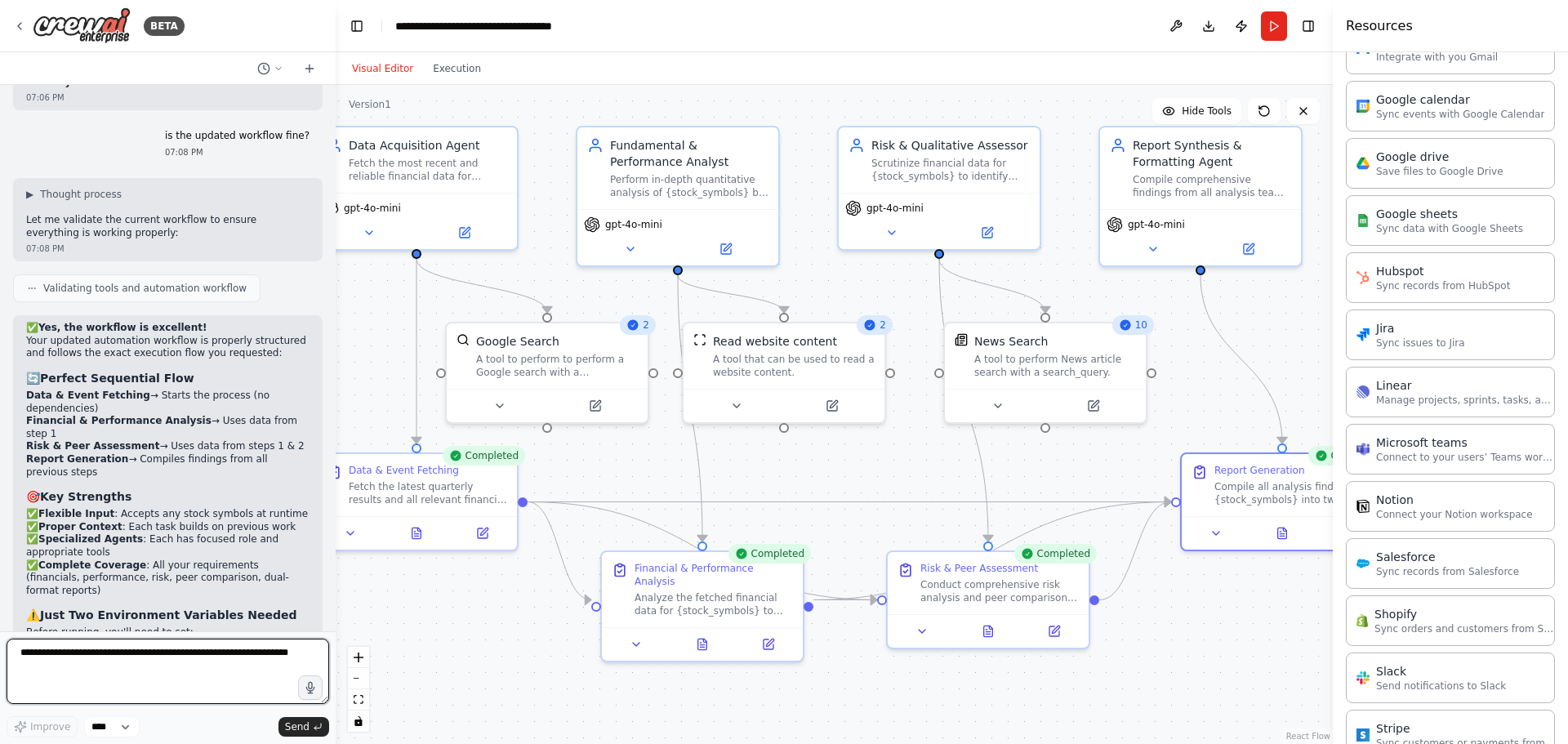
click at [143, 661] on textarea at bounding box center [168, 671] width 323 height 65
paste textarea "**********"
type textarea "**********"
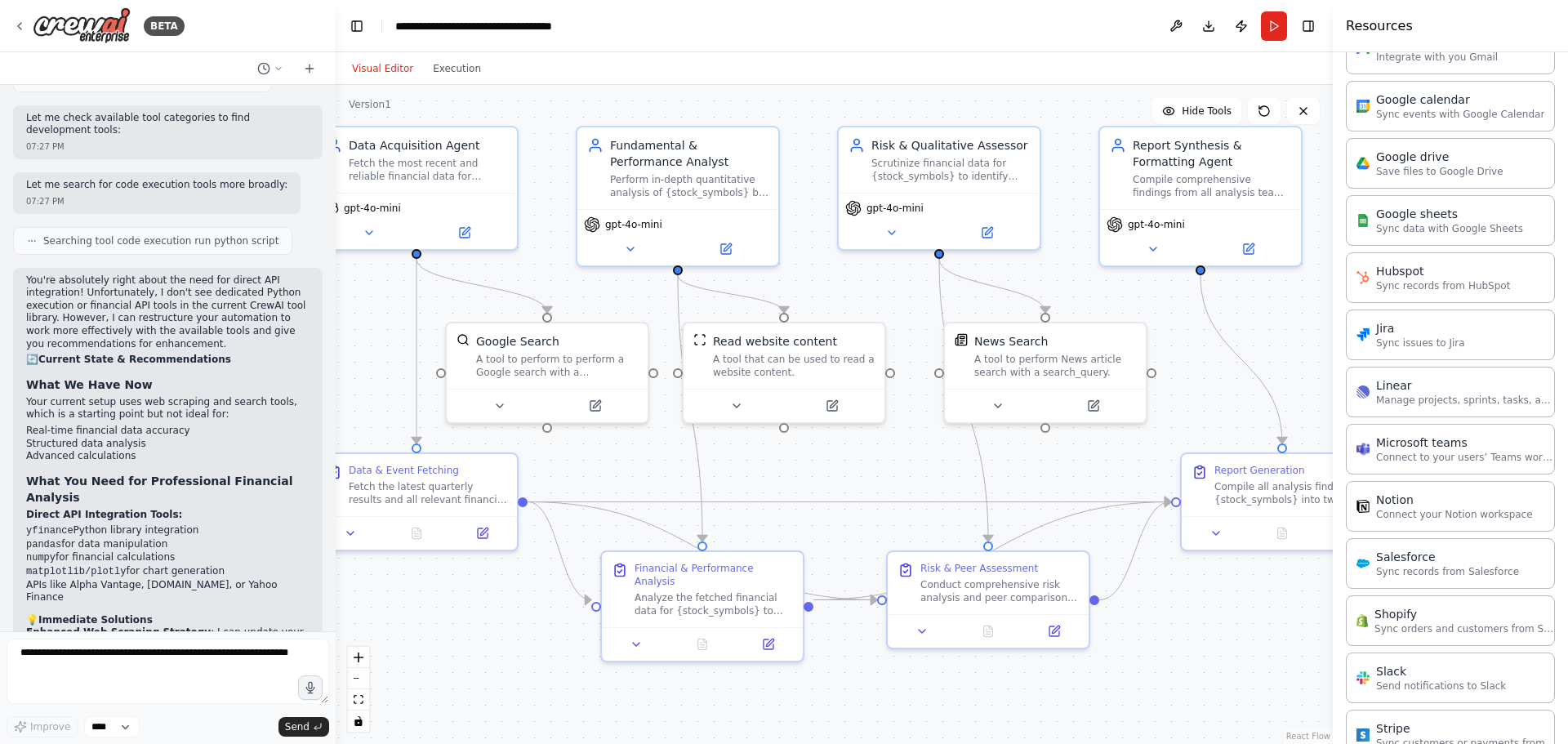
scroll to position [5294, 0]
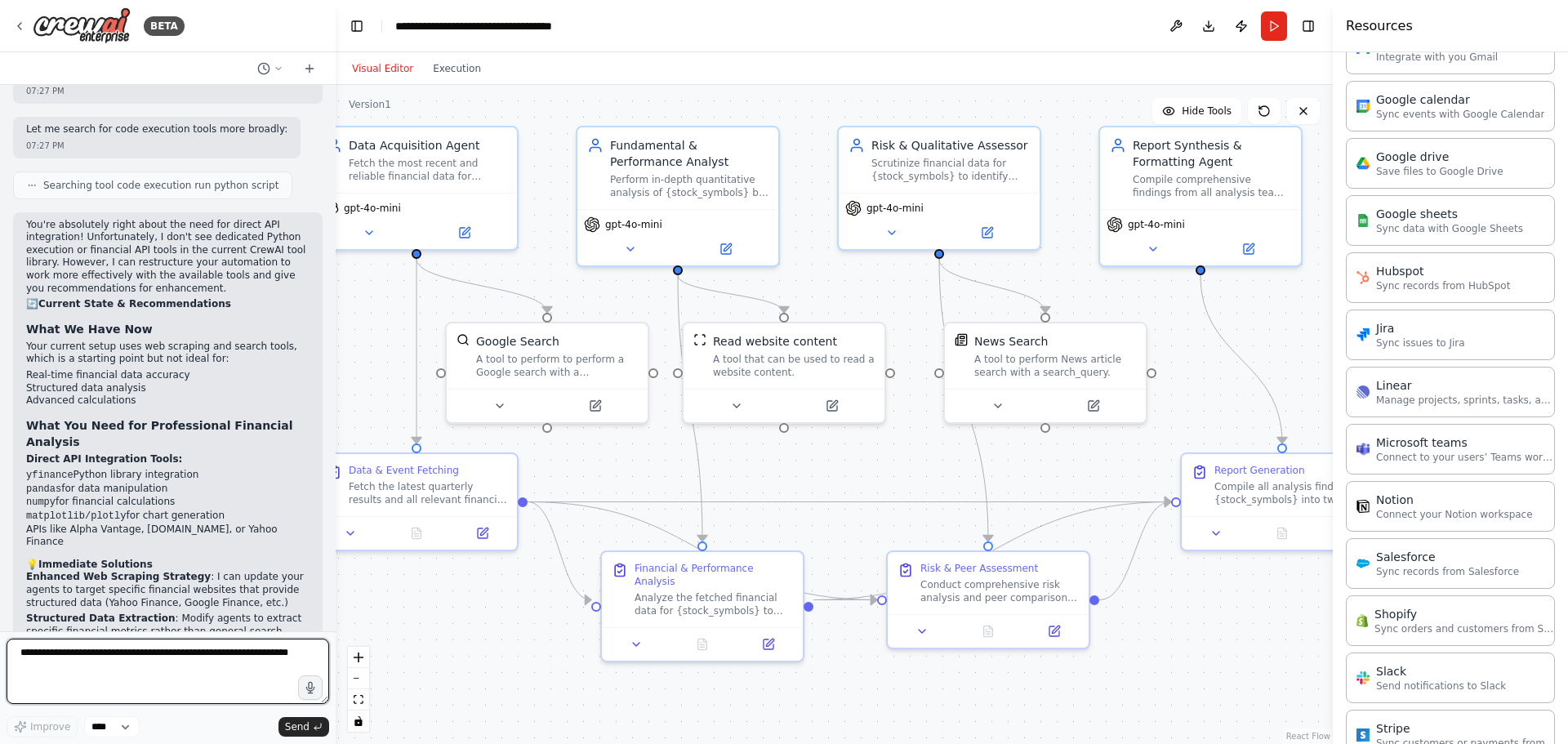
click at [130, 658] on textarea at bounding box center [168, 671] width 323 height 65
type textarea "*******"
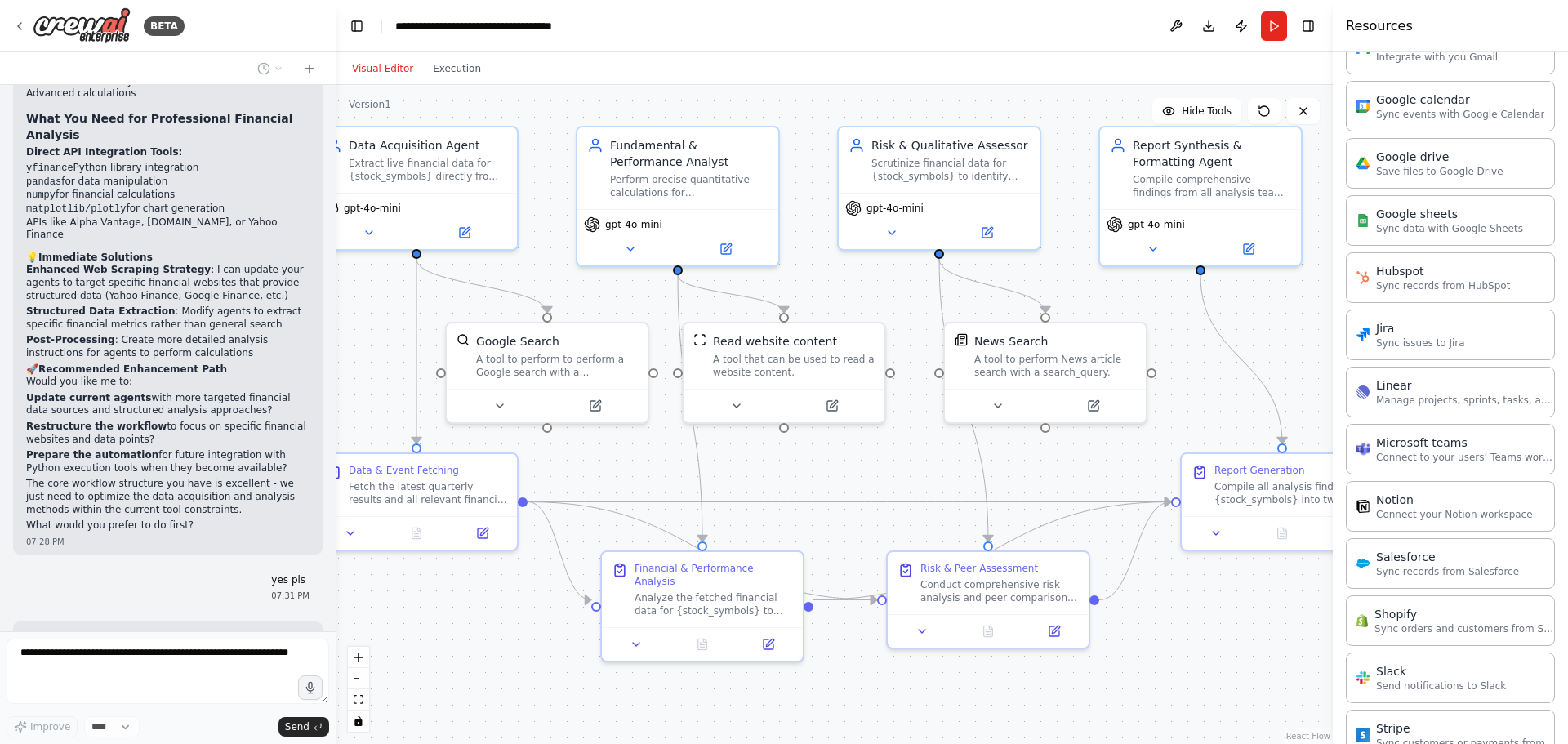
scroll to position [5648, 0]
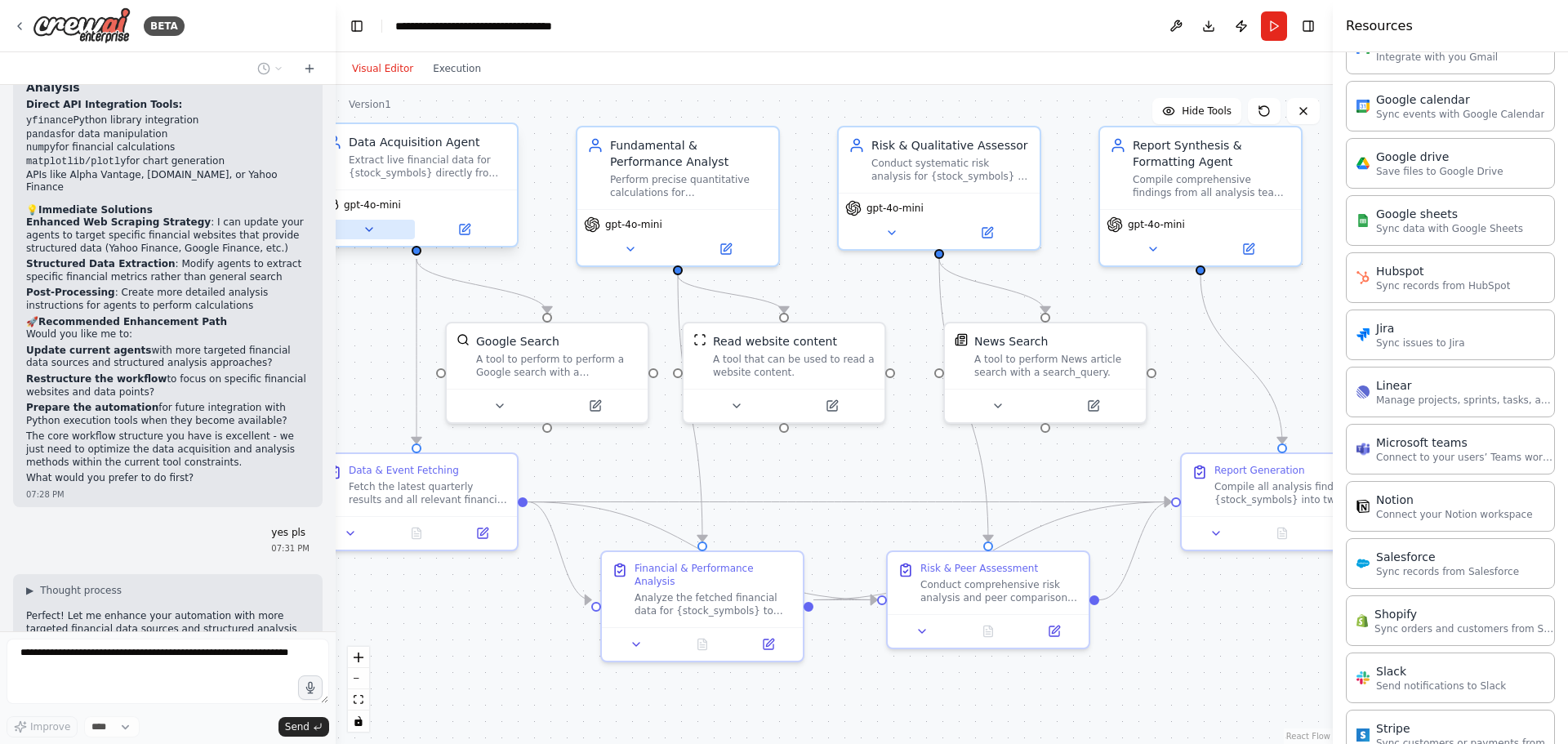
click at [363, 229] on icon at bounding box center [369, 230] width 13 height 13
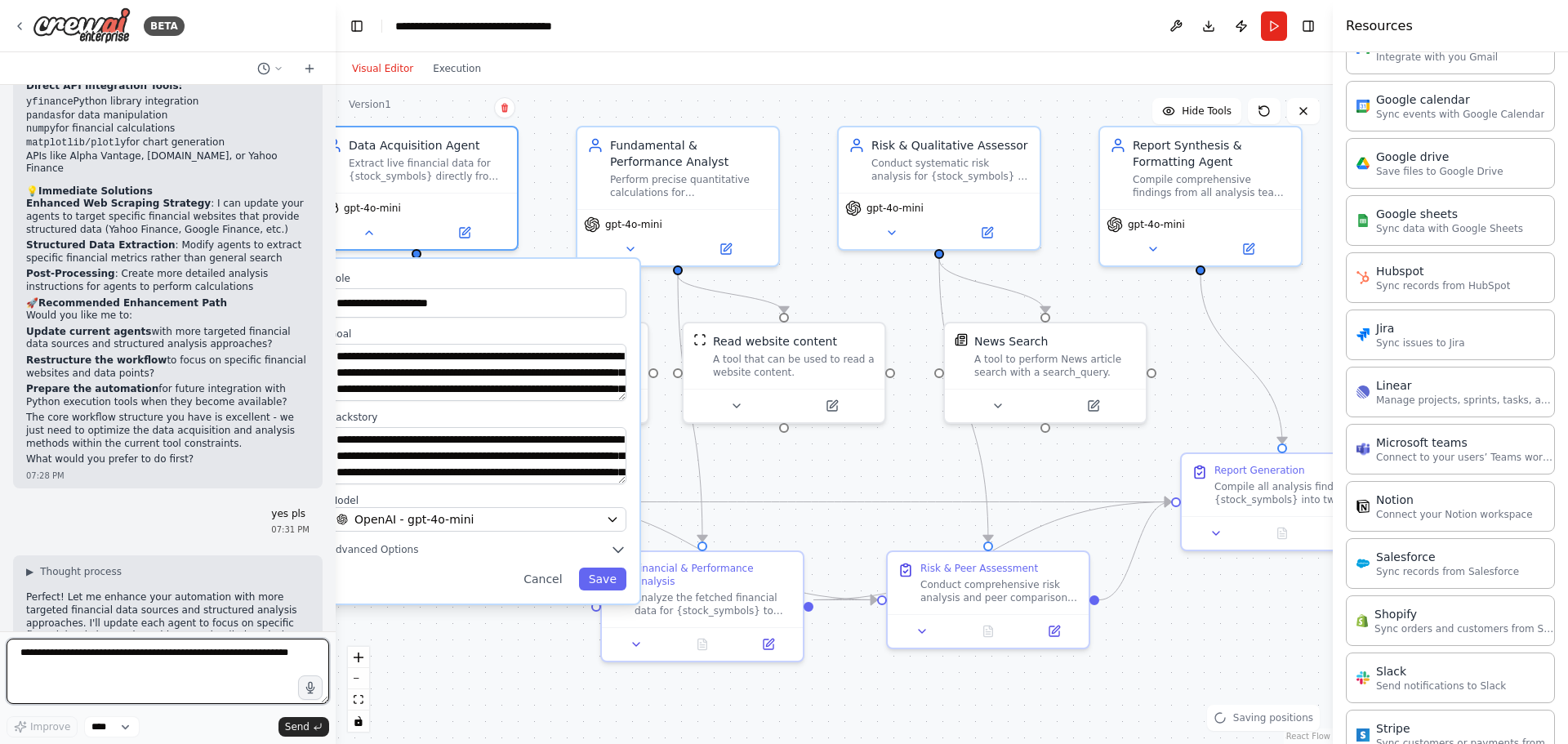
scroll to position [5679, 0]
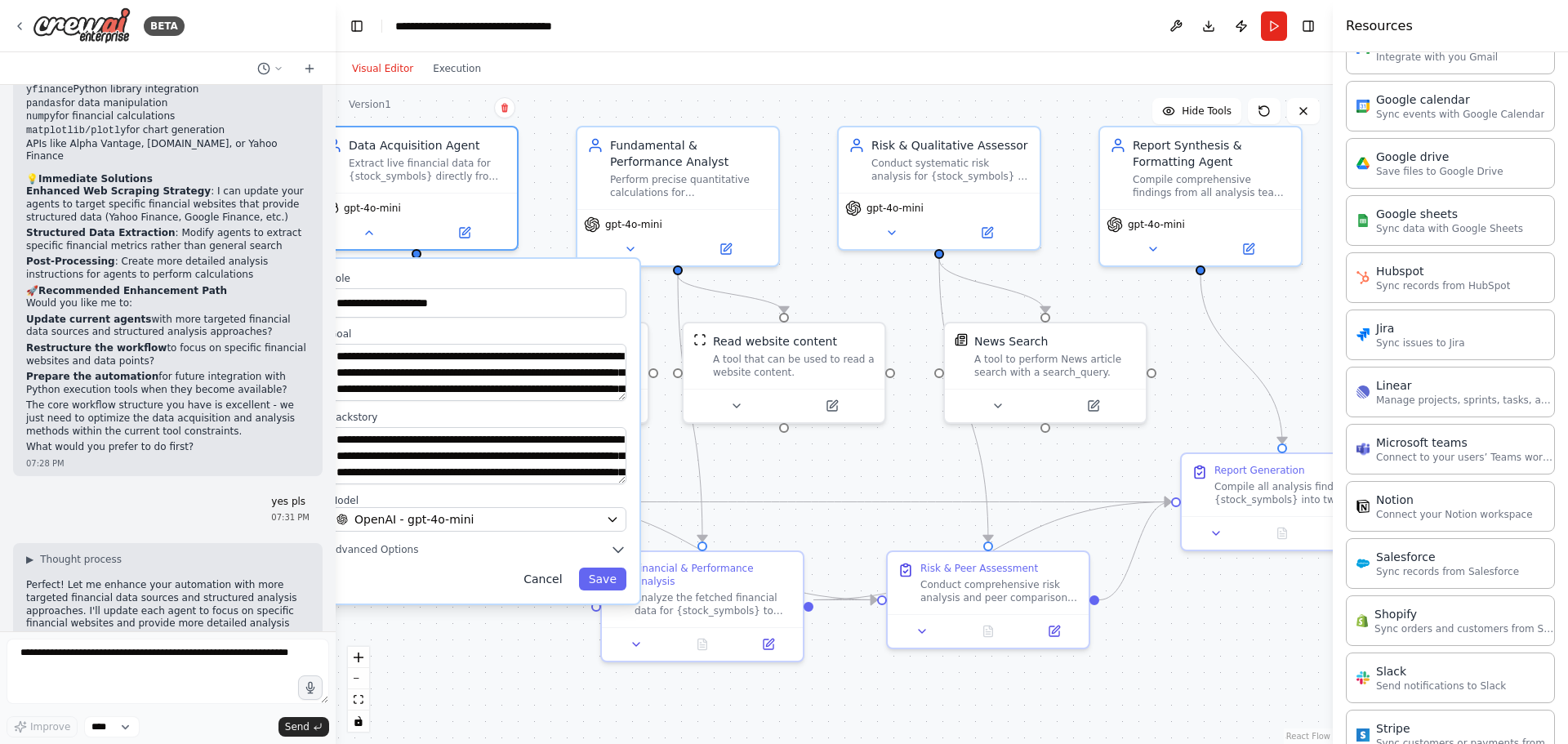
click at [549, 587] on button "Cancel" at bounding box center [543, 578] width 58 height 22
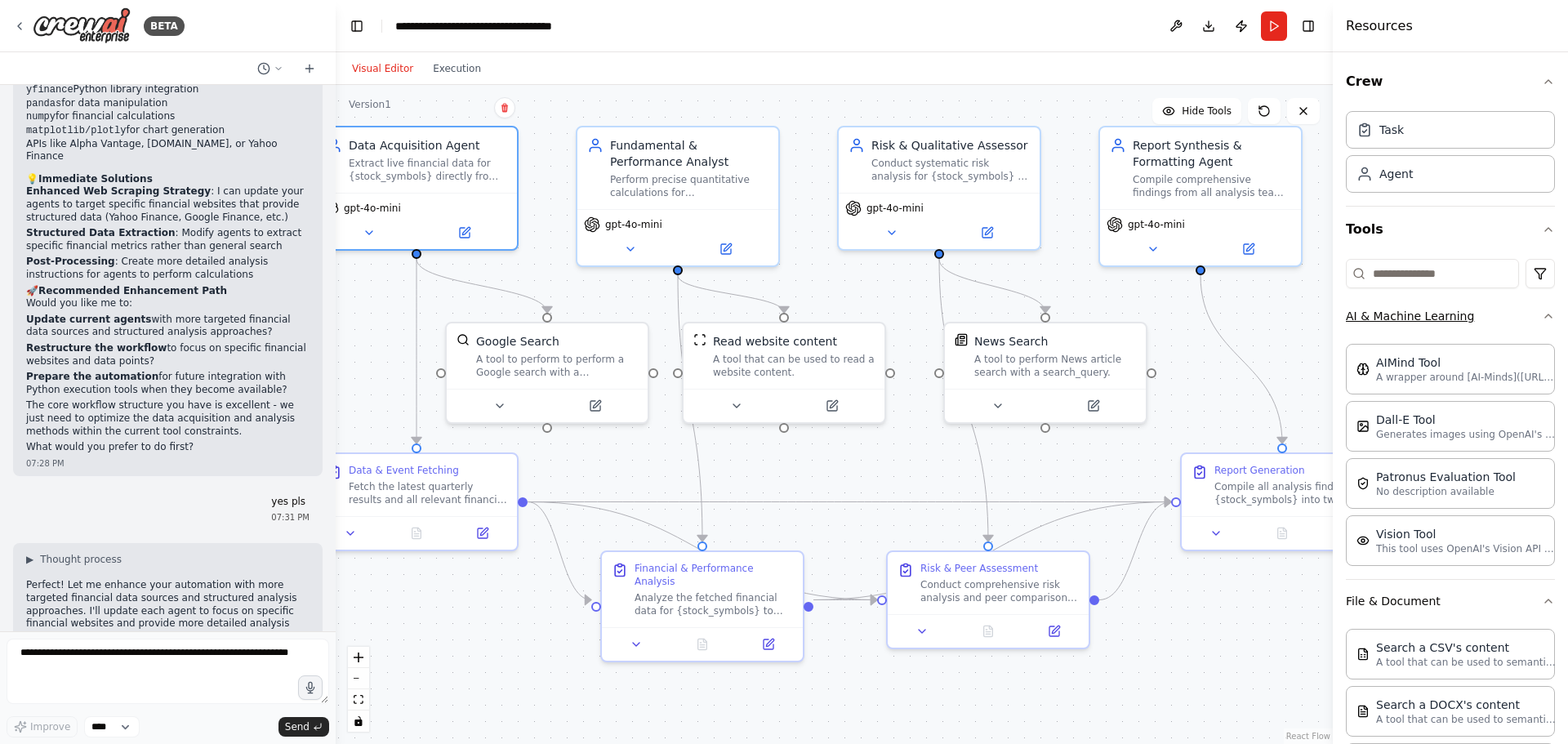
scroll to position [5762, 0]
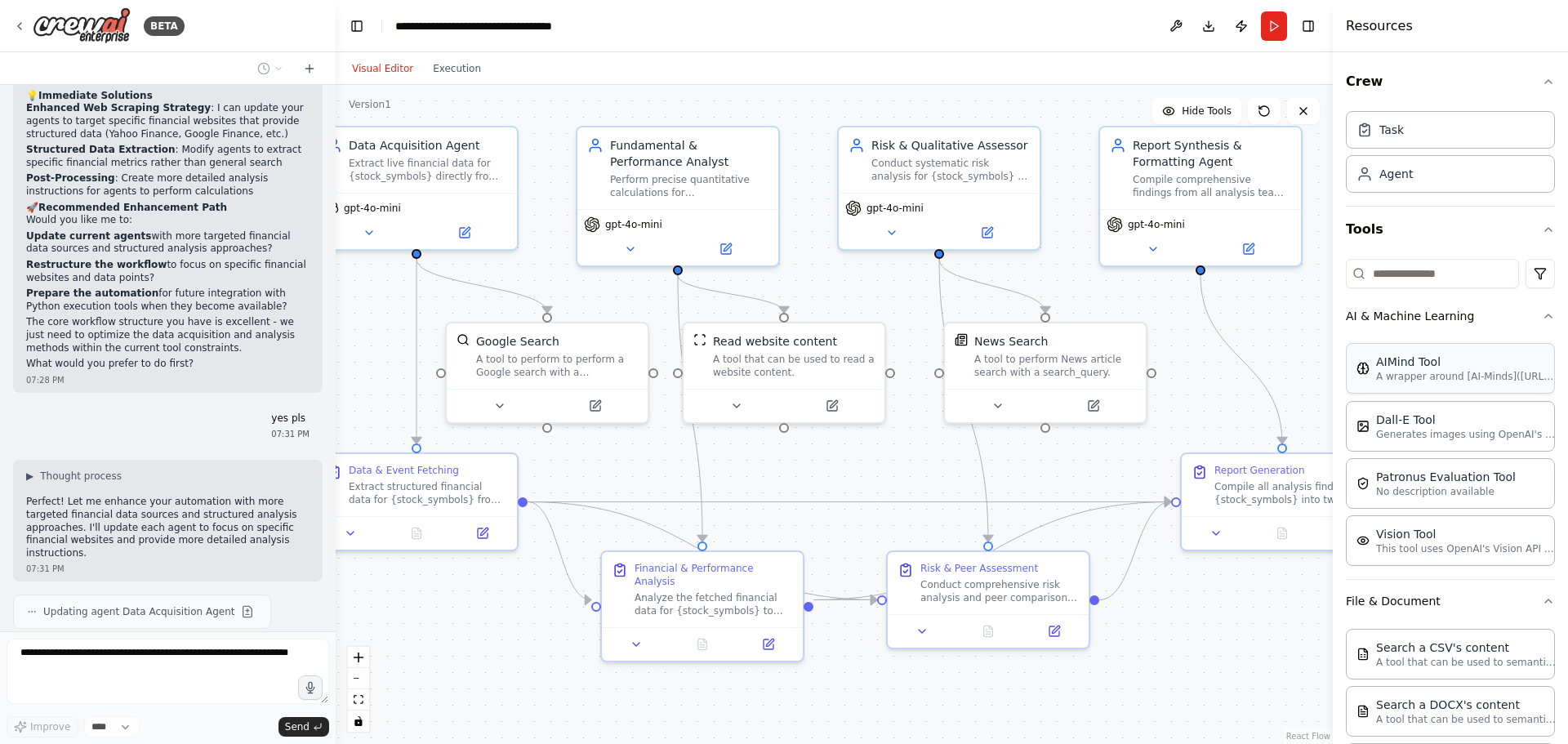
click at [1399, 358] on div "AIMind Tool" at bounding box center [1466, 362] width 180 height 17
click at [1425, 367] on div "AIMind Tool" at bounding box center [1466, 362] width 180 height 17
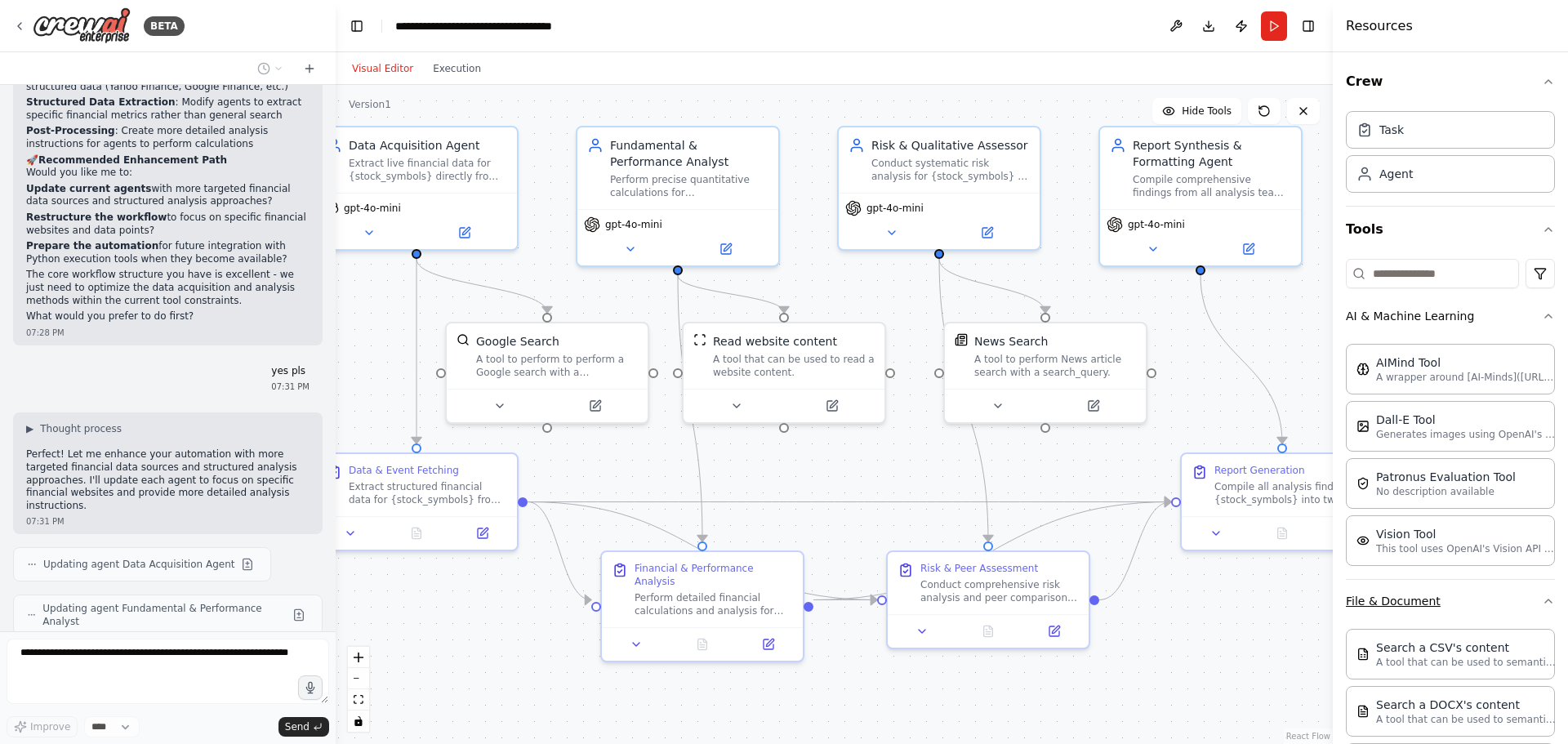
click at [1428, 610] on button "File & Document" at bounding box center [1450, 601] width 209 height 42
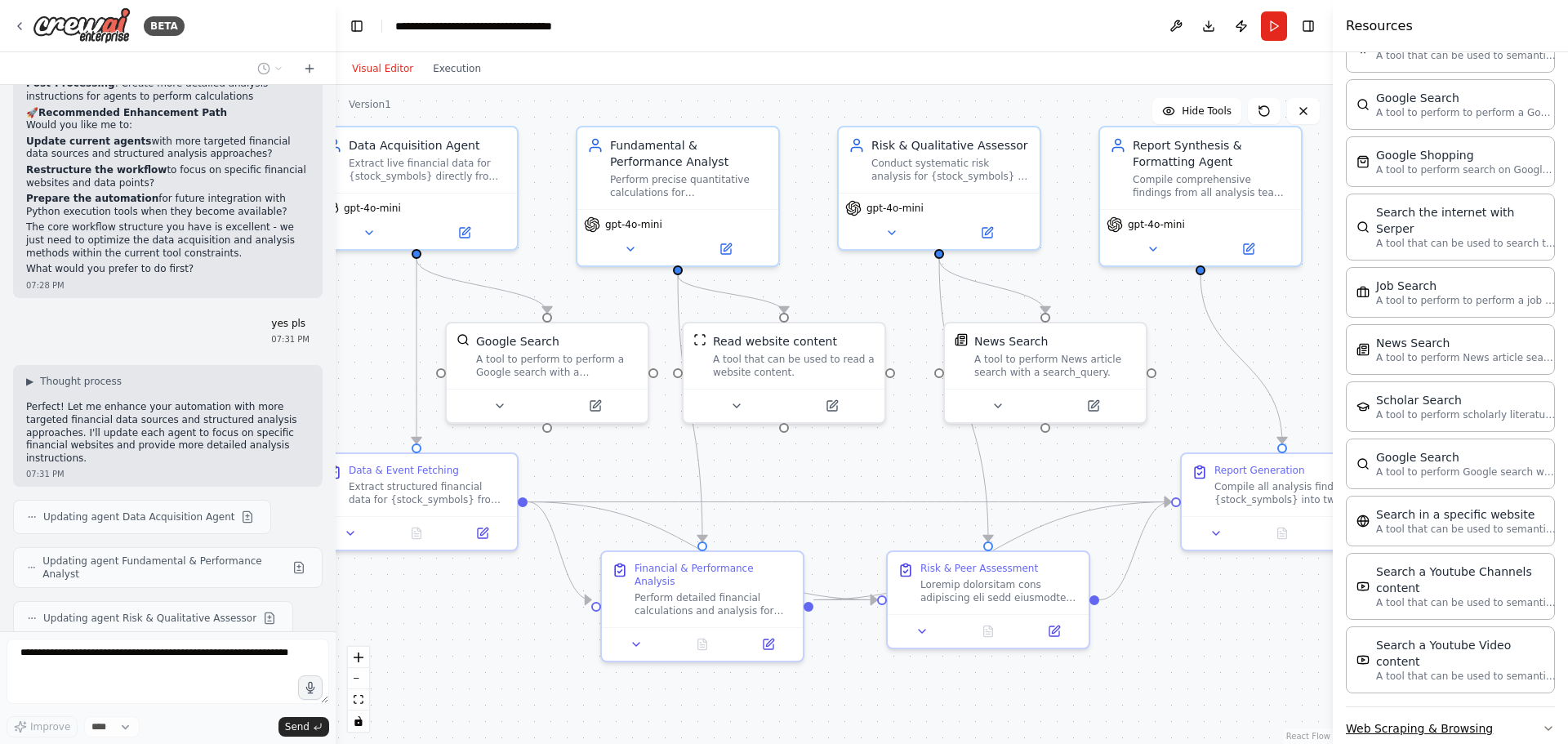
scroll to position [5905, 0]
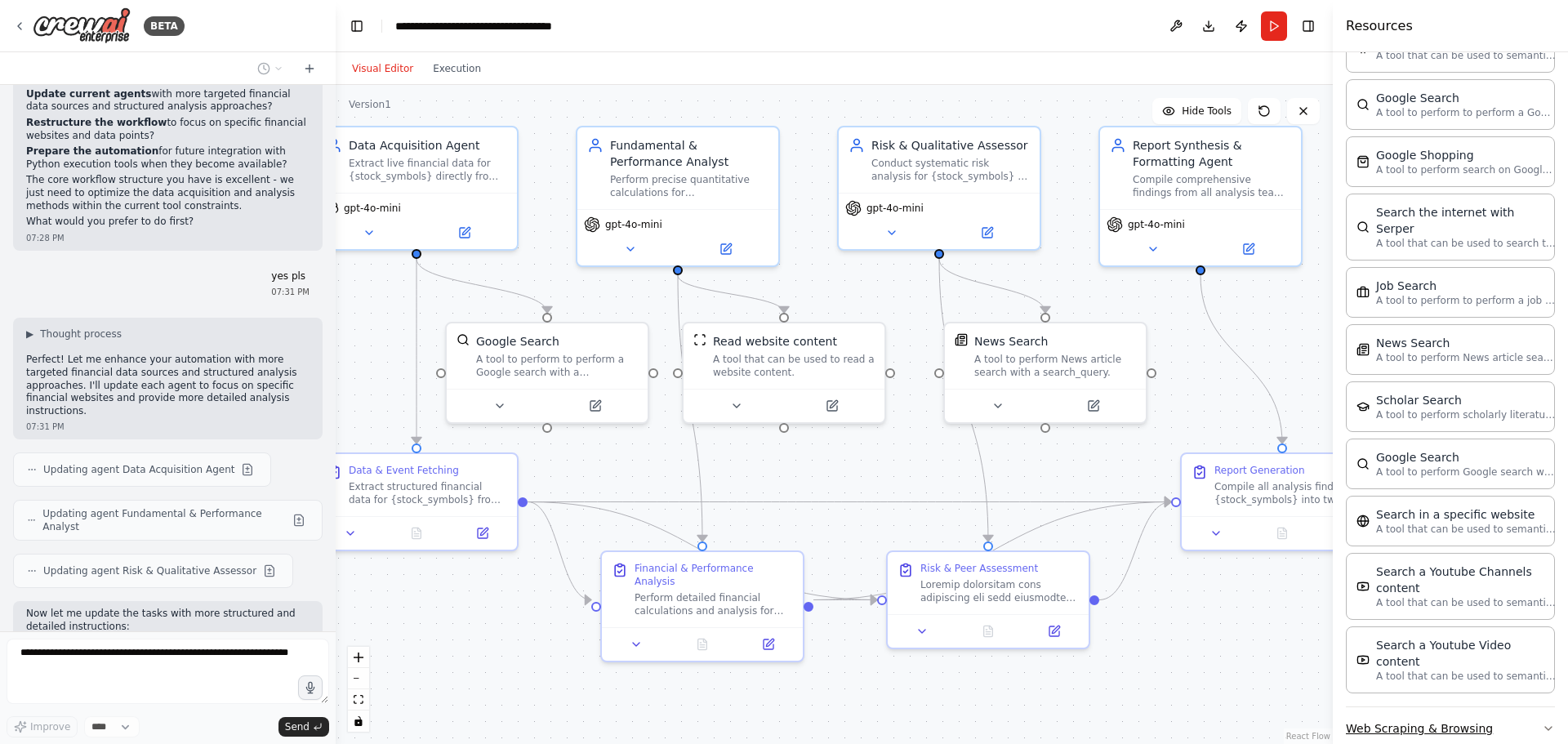
click at [1460, 707] on button "Web Scraping & Browsing" at bounding box center [1450, 728] width 209 height 42
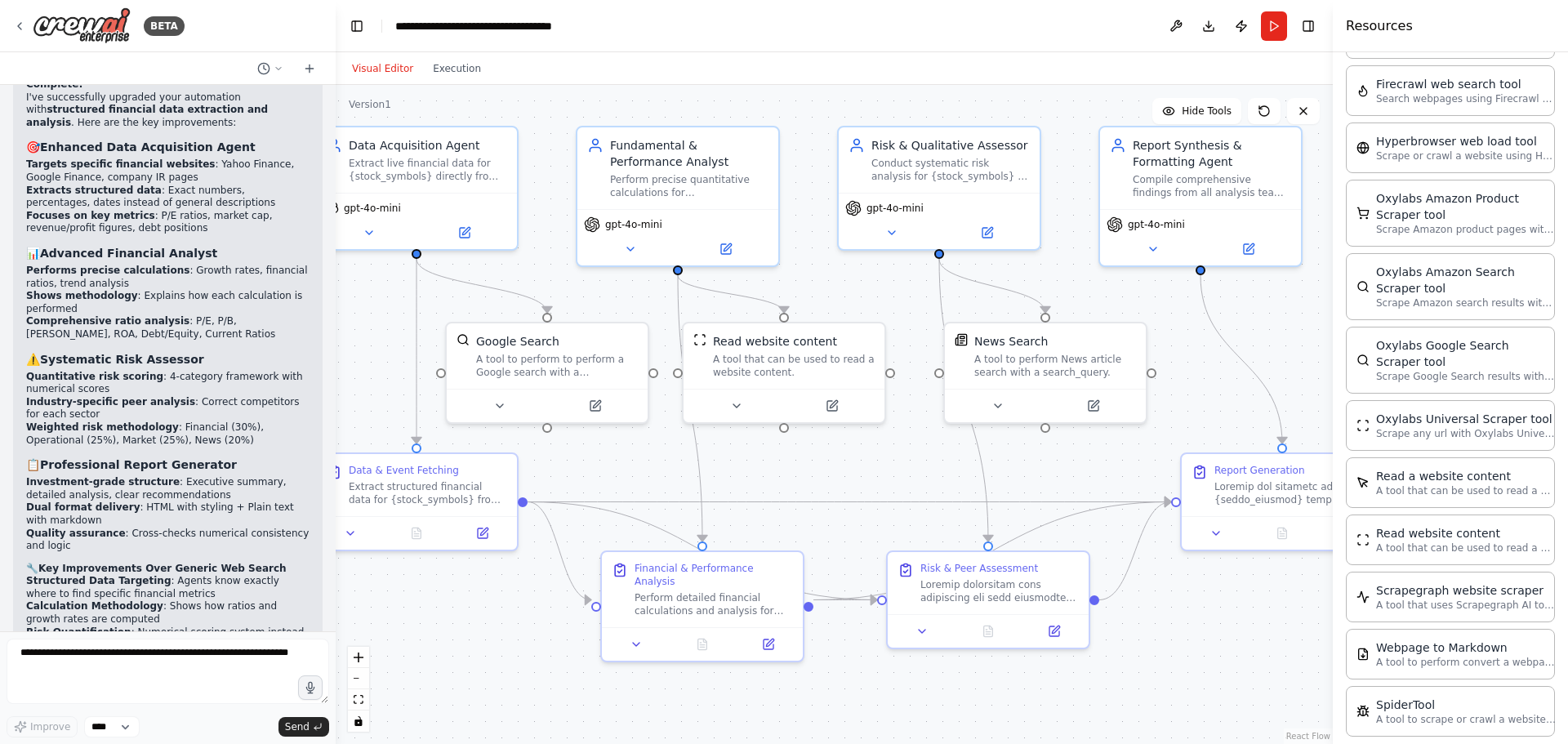
scroll to position [6757, 0]
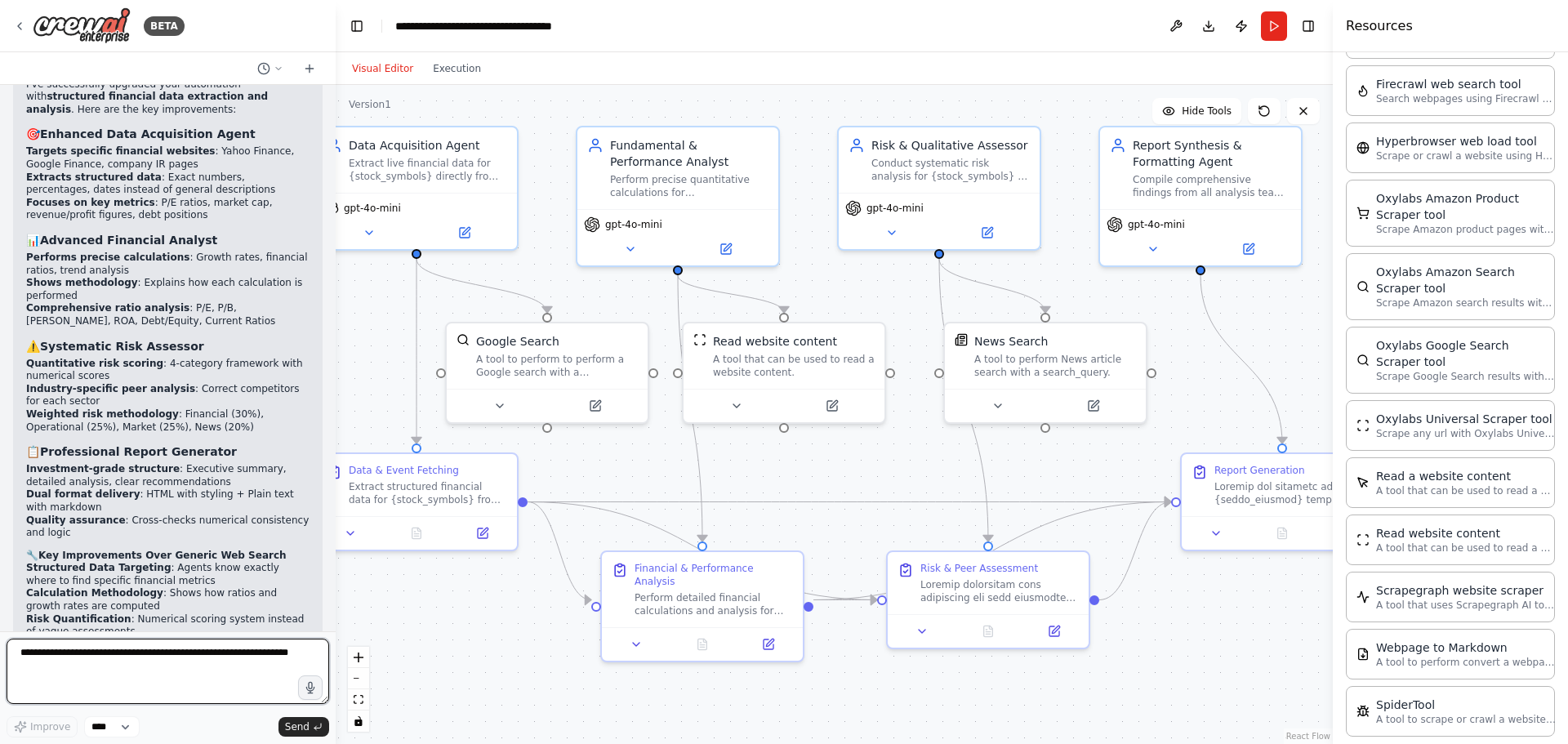
click at [112, 660] on textarea at bounding box center [168, 671] width 323 height 65
type textarea "**********"
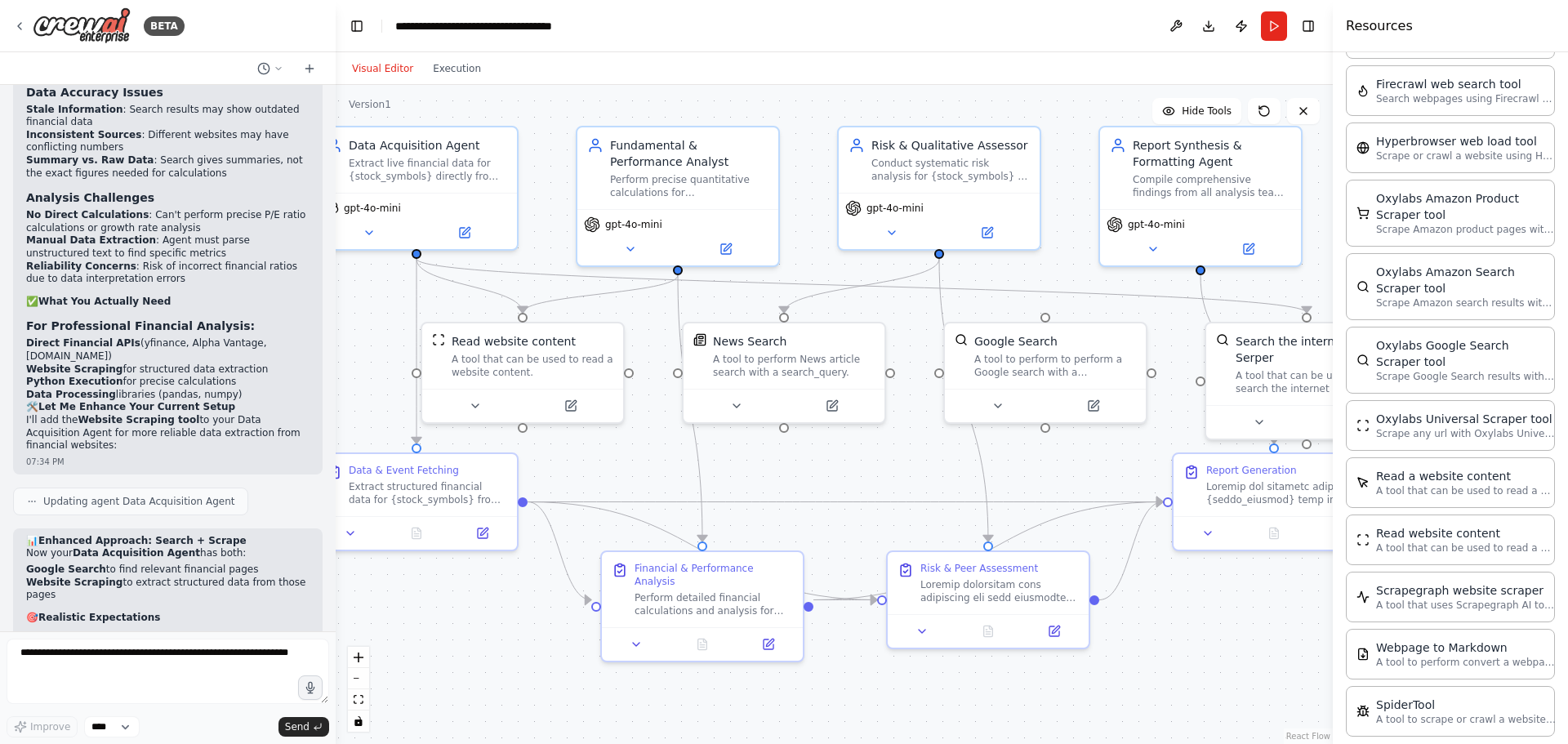
scroll to position [7783, 0]
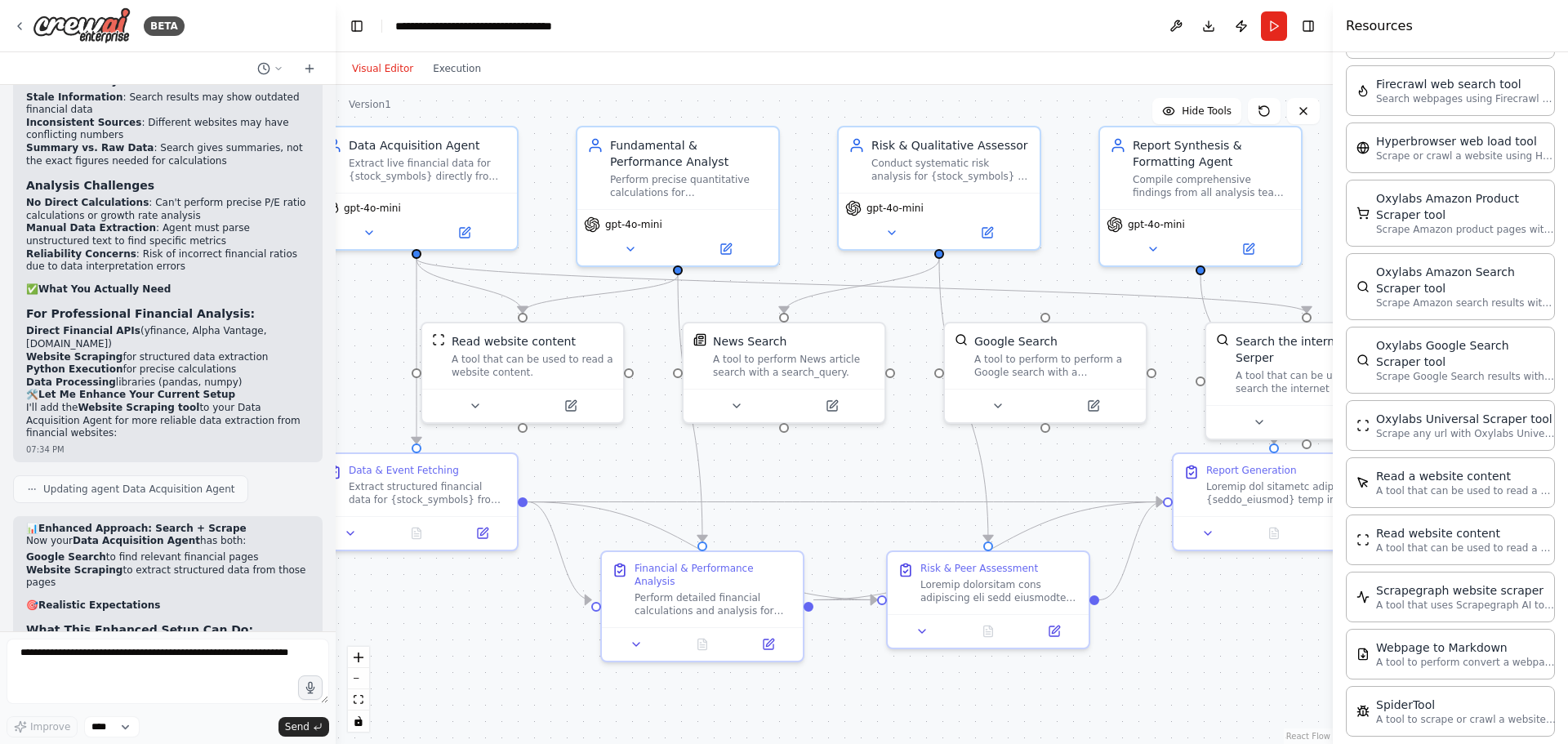
click at [964, 41] on header "**********" at bounding box center [834, 26] width 997 height 52
click at [127, 654] on textarea at bounding box center [168, 671] width 323 height 65
type textarea "**********"
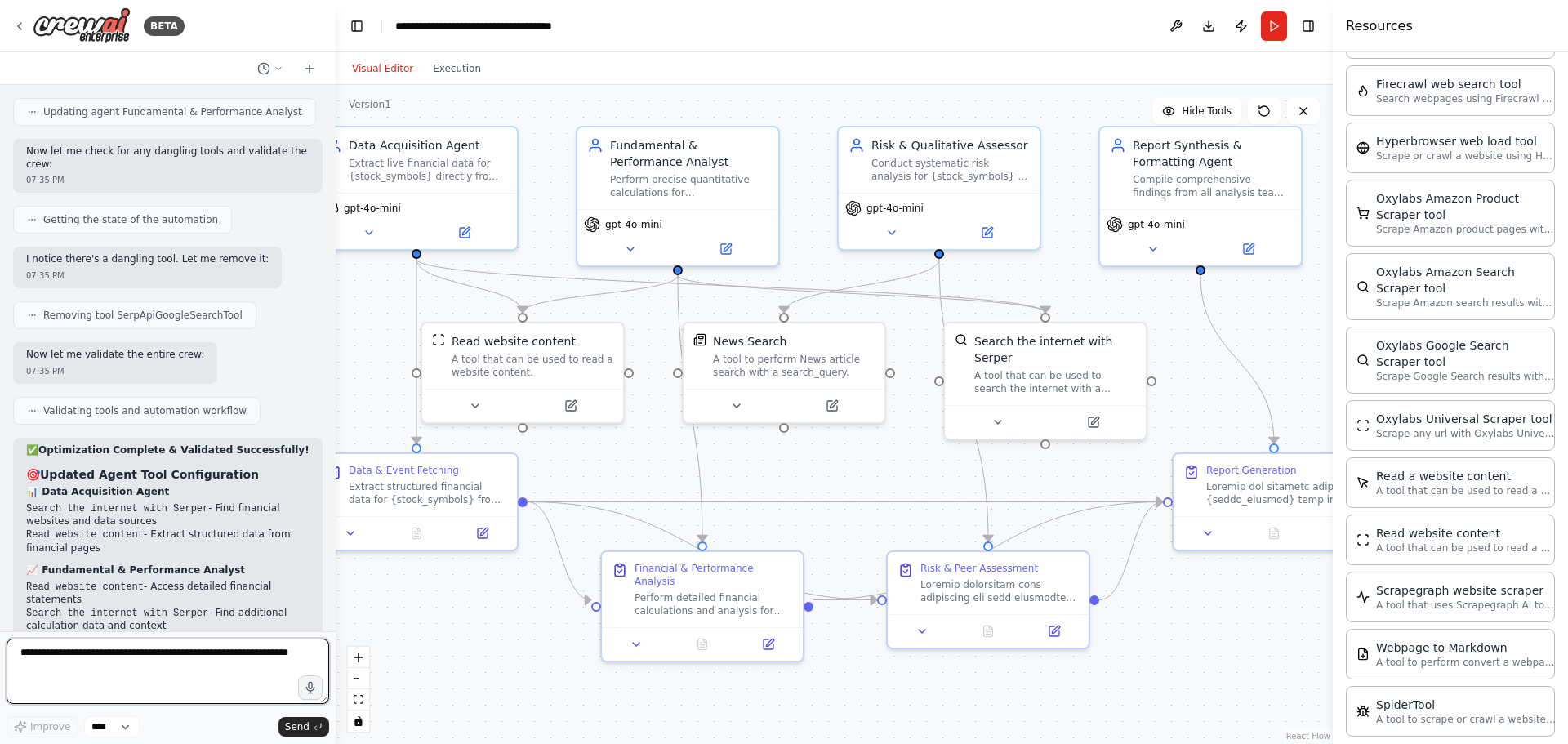
scroll to position [9027, 0]
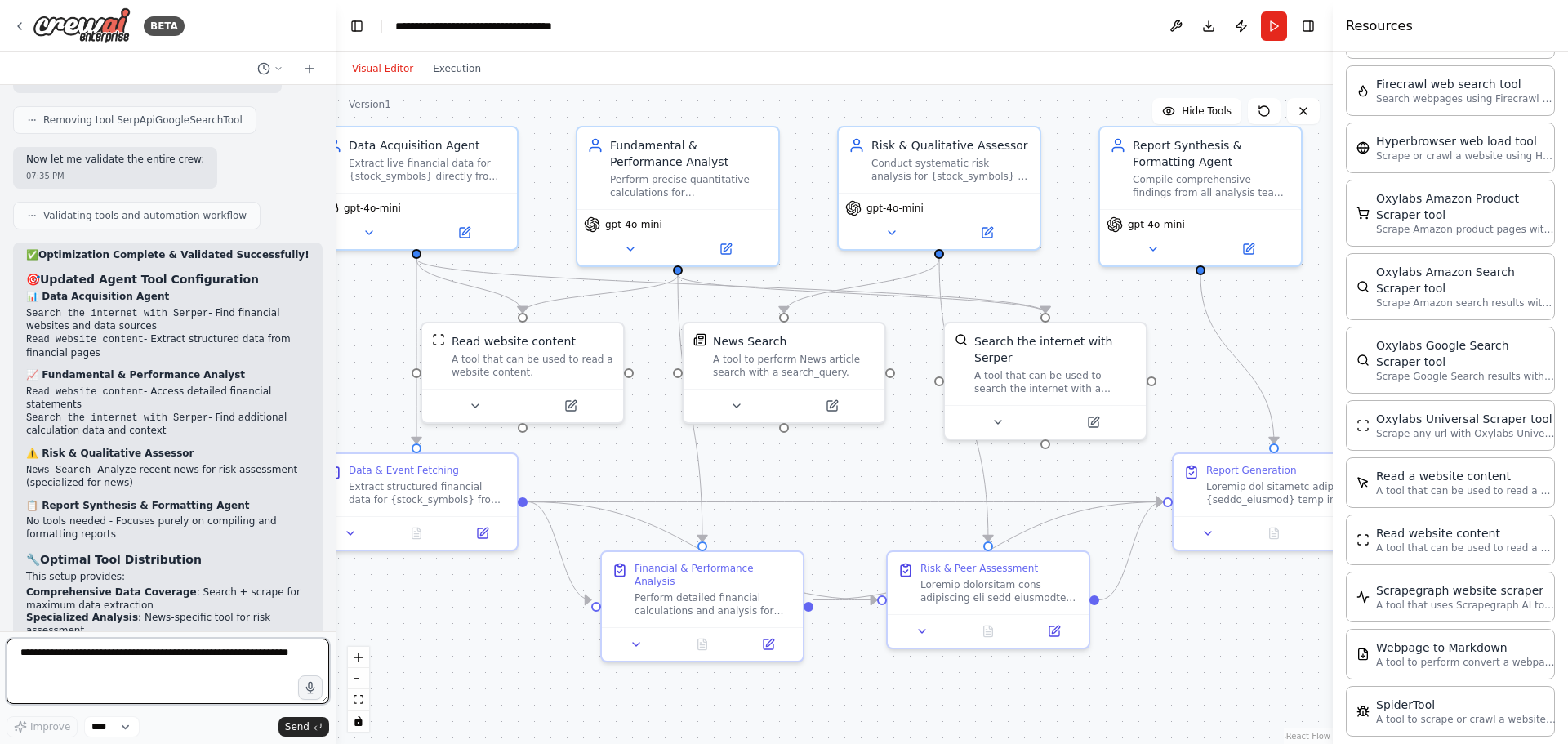
click at [108, 648] on textarea at bounding box center [168, 671] width 323 height 65
type textarea "**********"
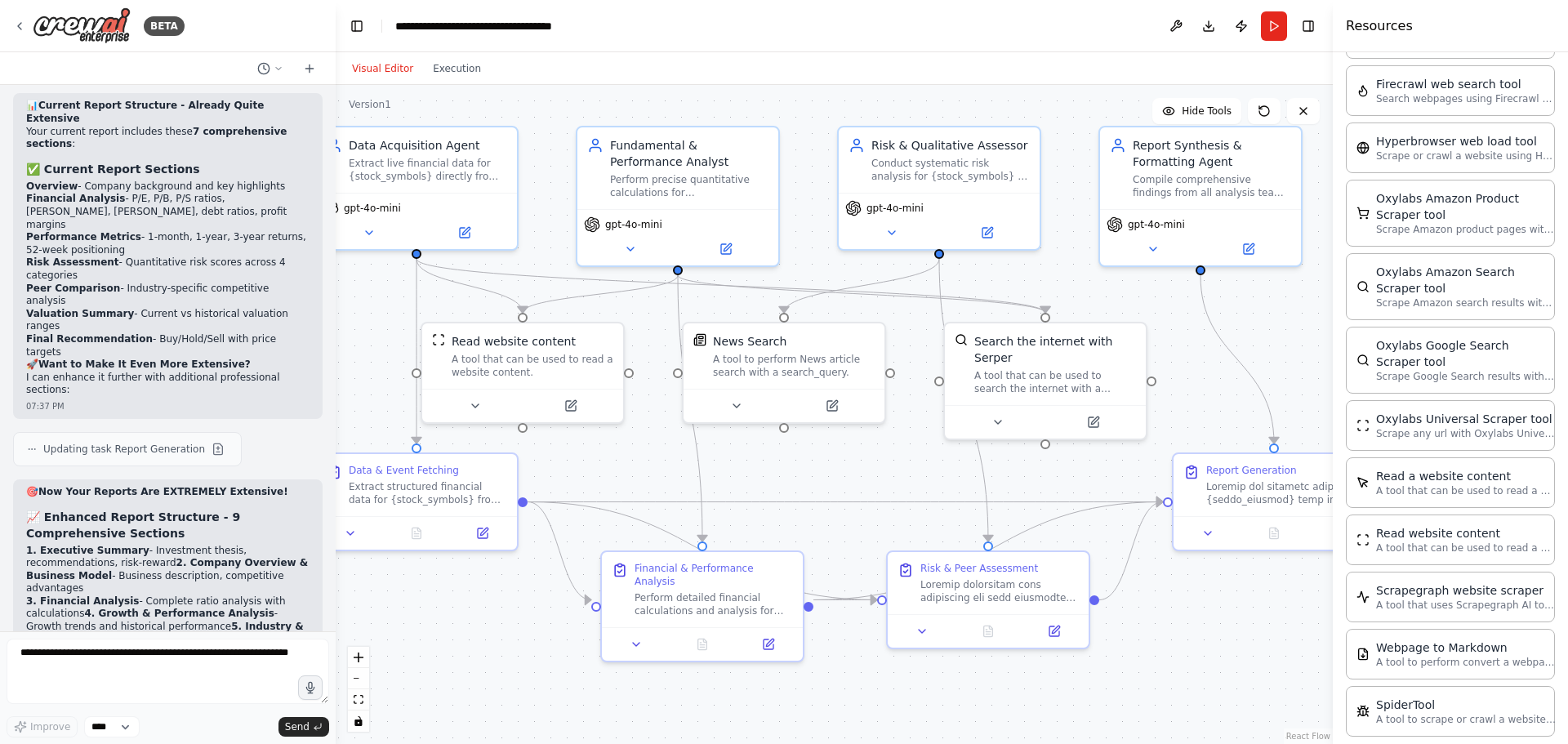
scroll to position [10159, 0]
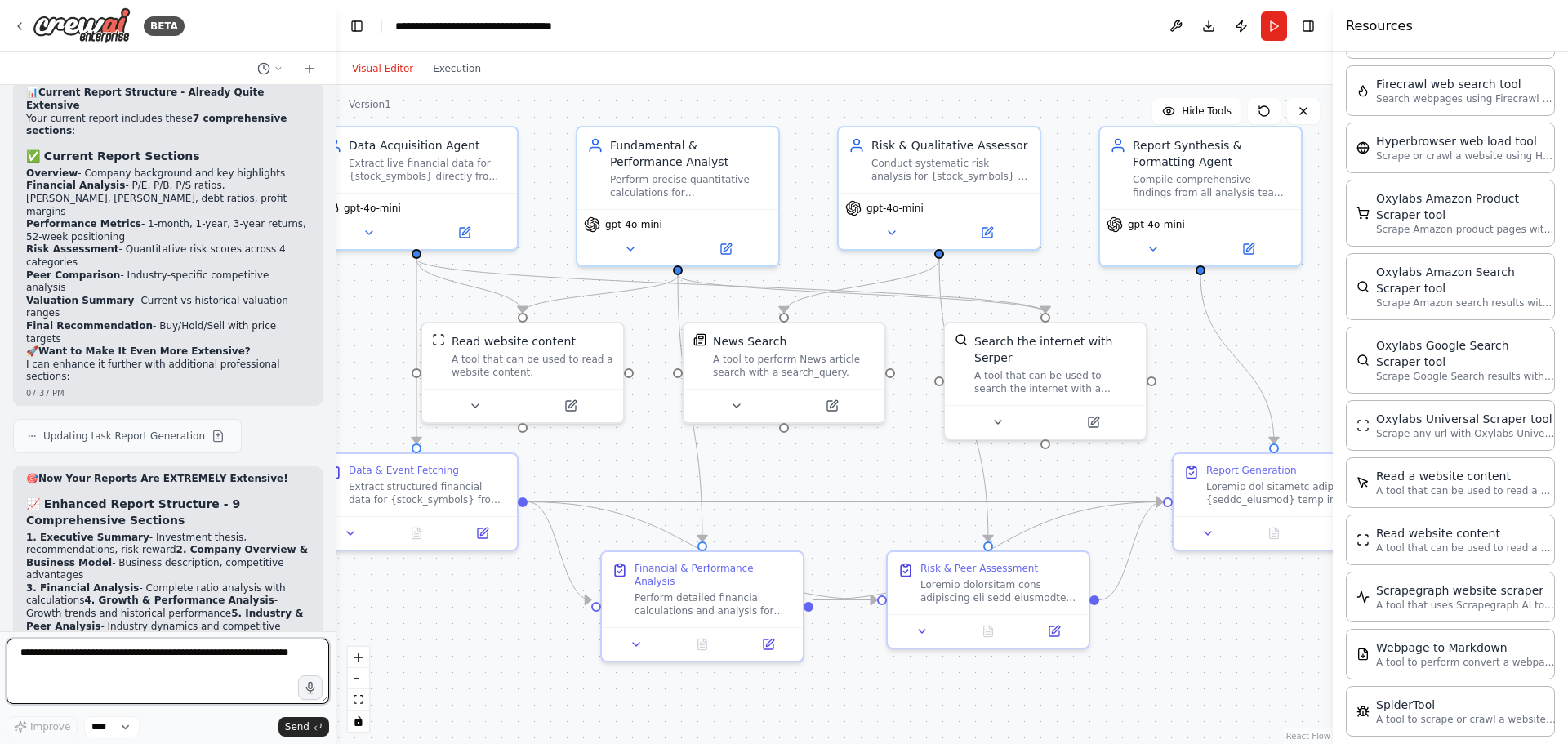
click at [158, 646] on textarea at bounding box center [168, 671] width 323 height 65
type textarea "**********"
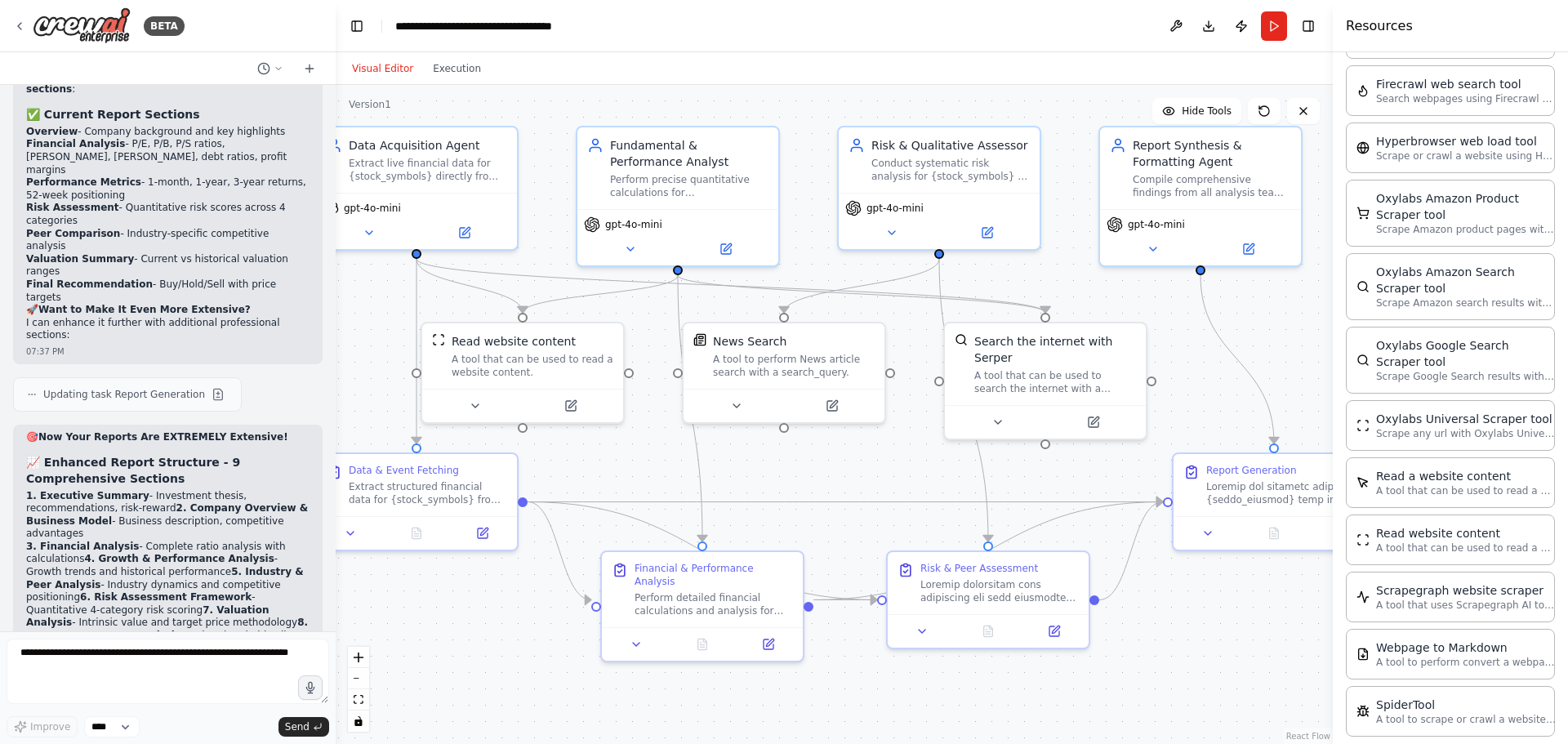
scroll to position [10255, 0]
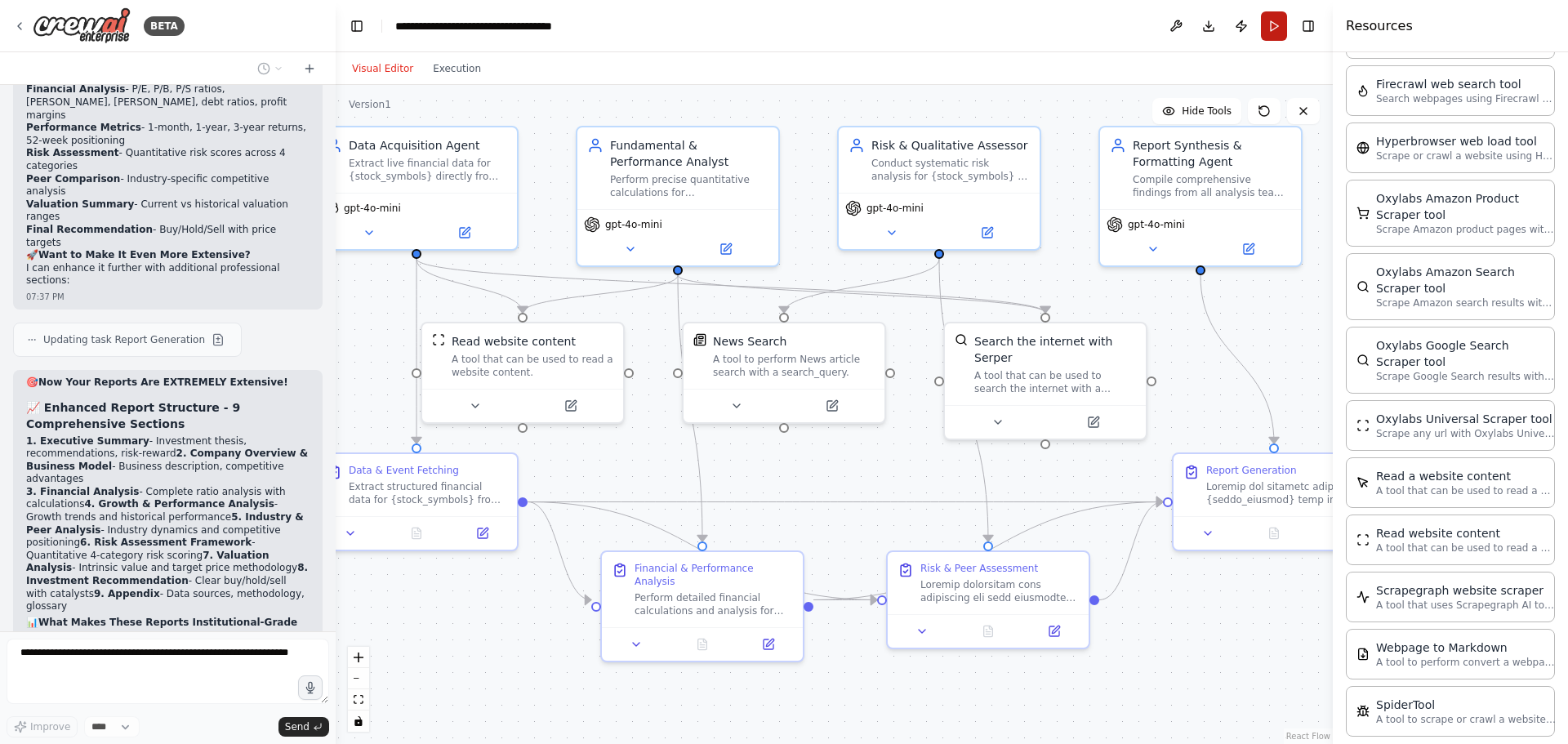
click at [1280, 22] on button "Run" at bounding box center [1274, 26] width 26 height 29
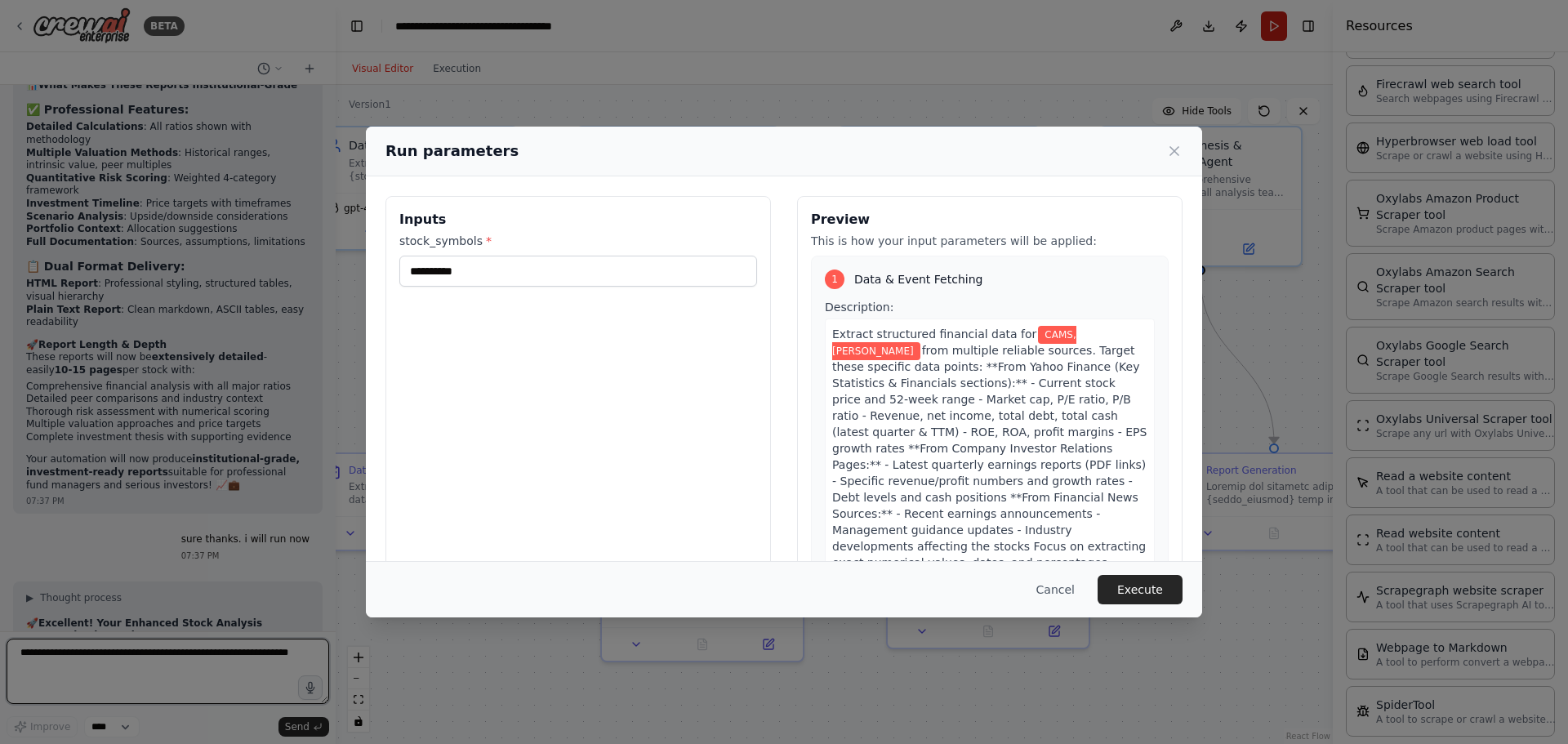
scroll to position [10806, 0]
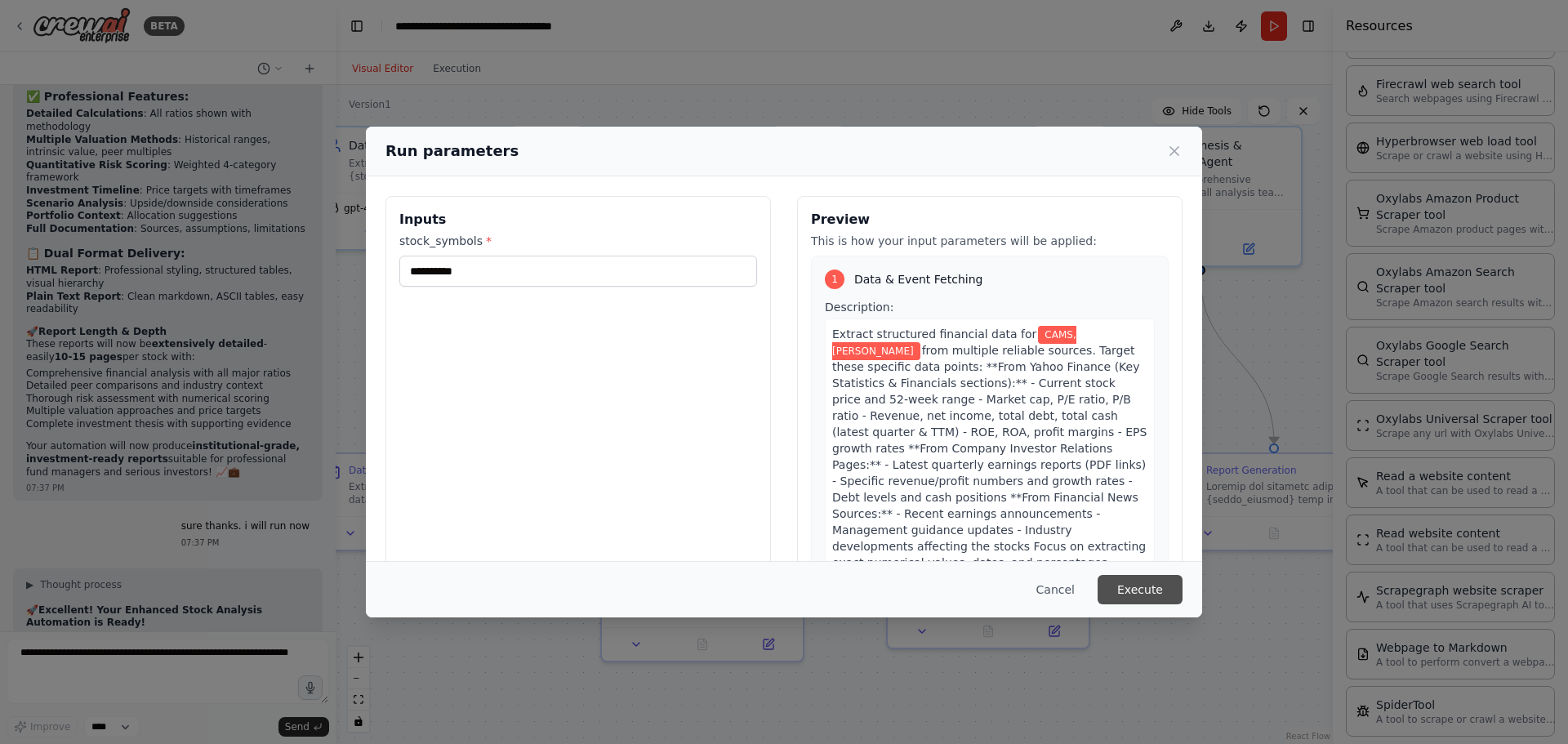
click at [1155, 594] on button "Execute" at bounding box center [1140, 589] width 85 height 29
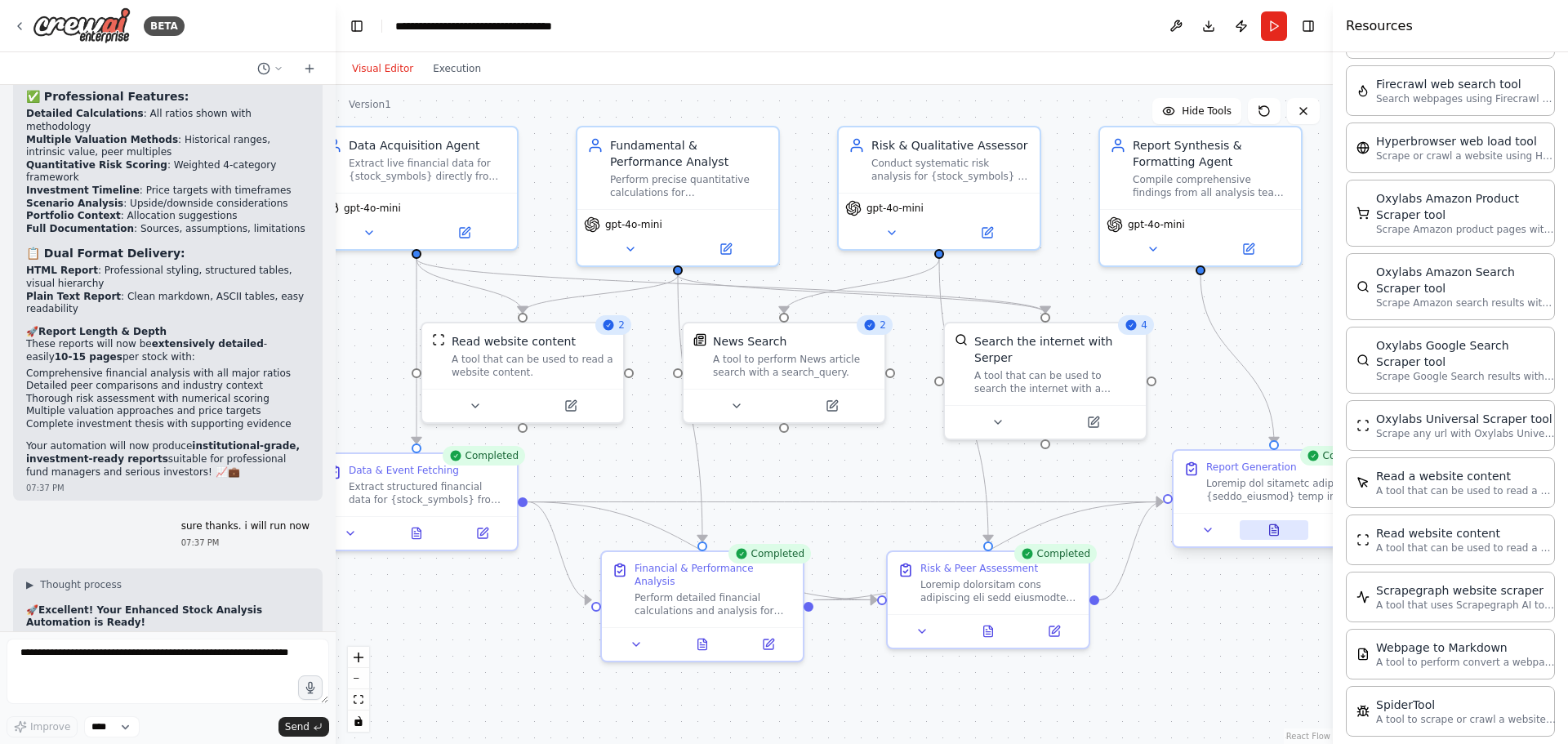
click at [1279, 534] on icon at bounding box center [1275, 529] width 9 height 11
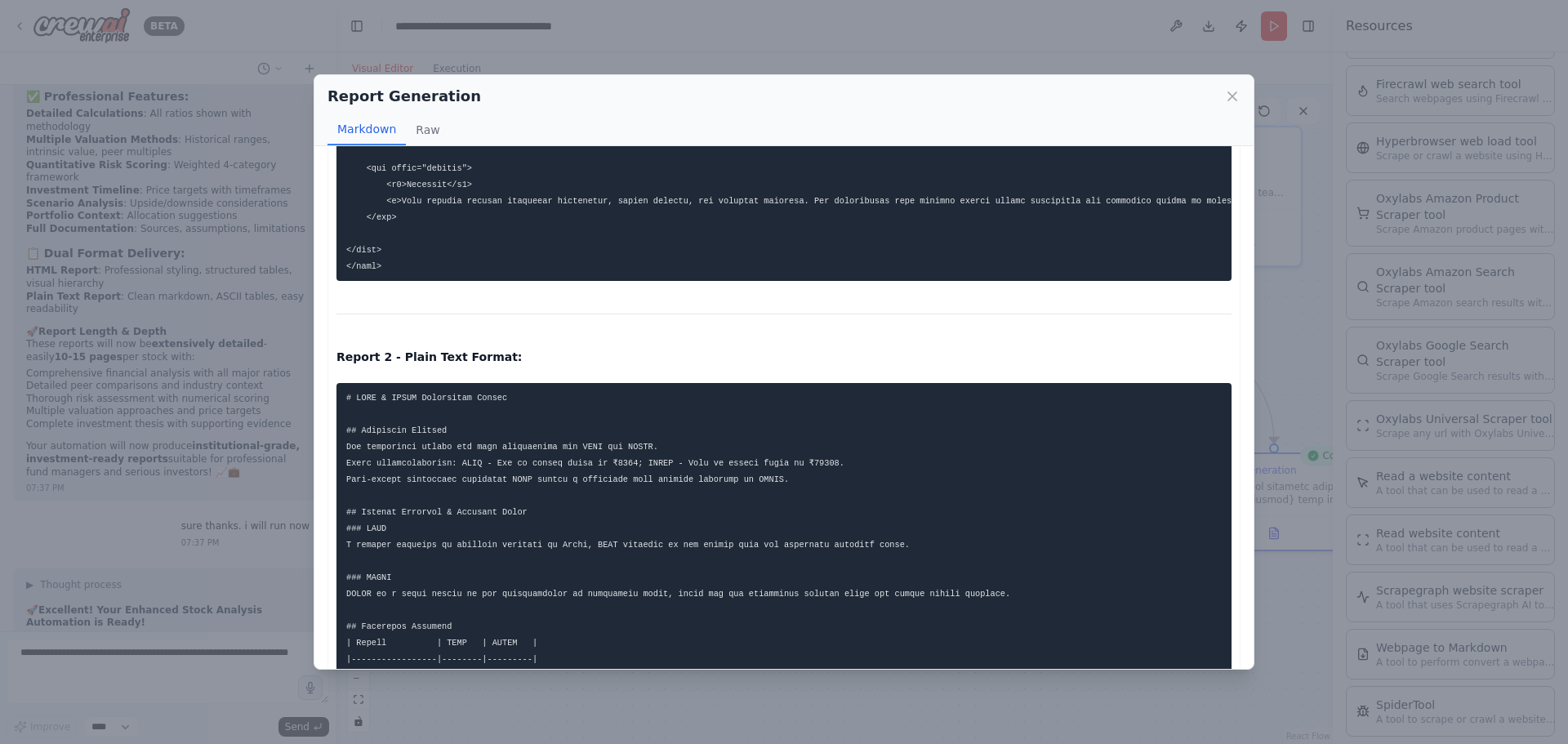
scroll to position [2058, 0]
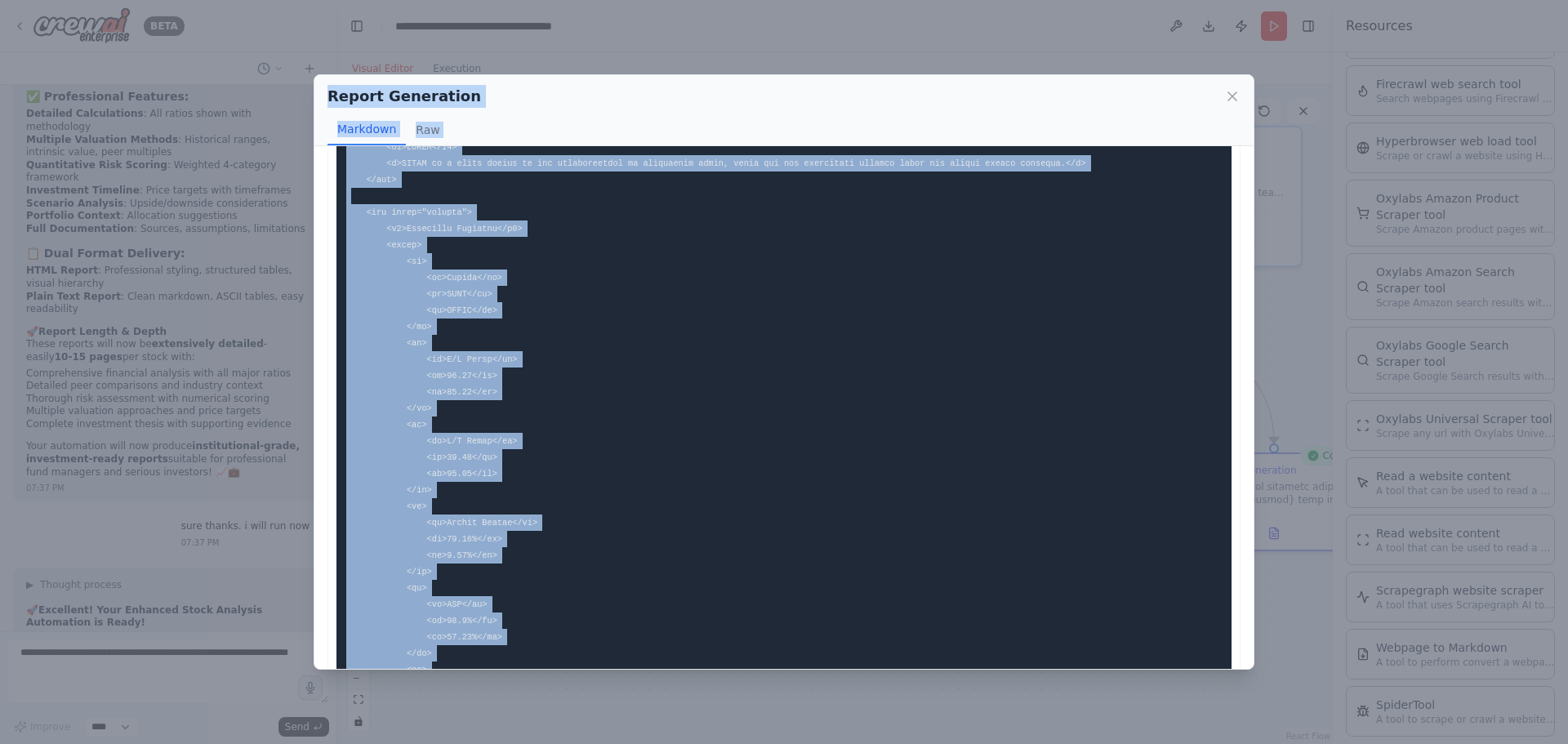
scroll to position [0, 0]
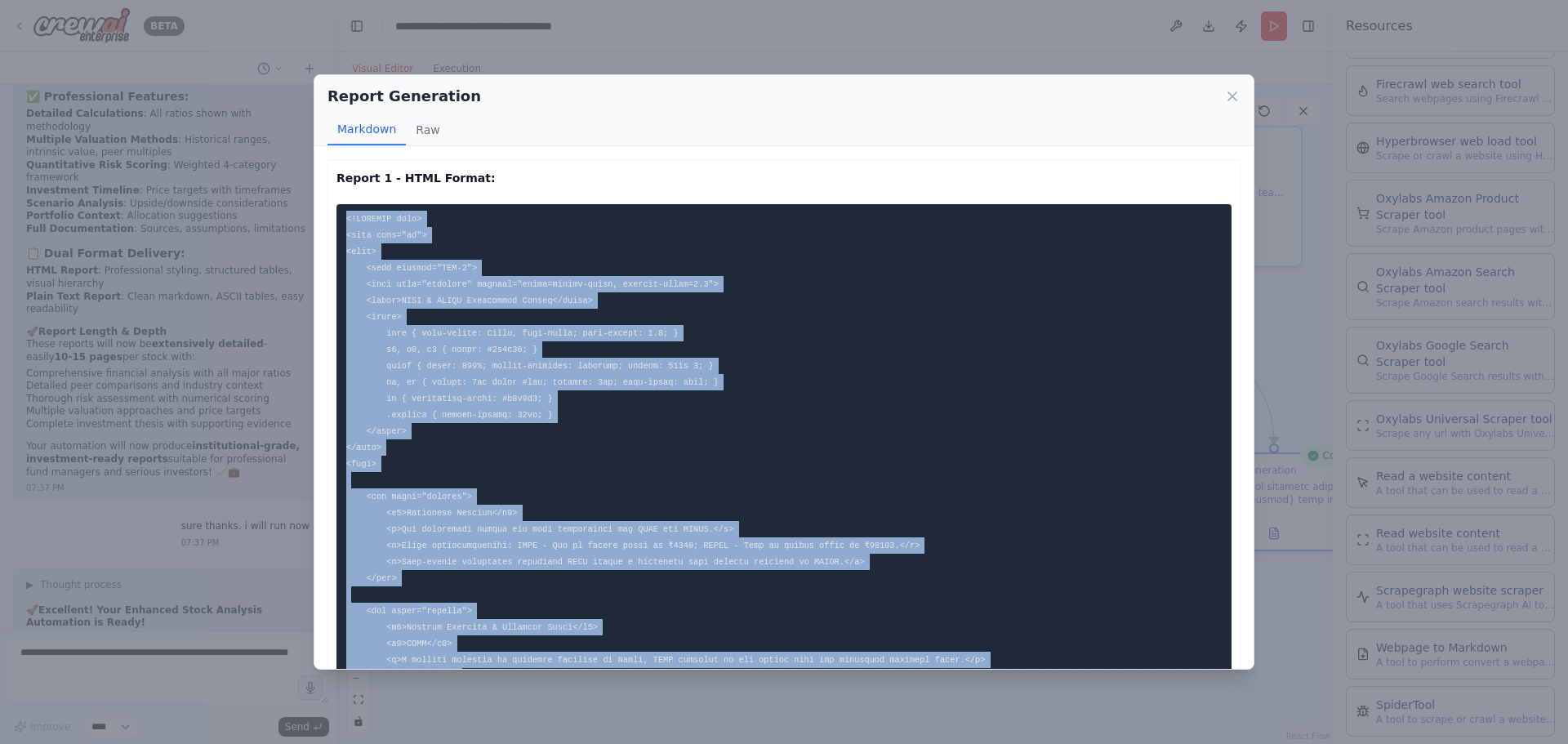
drag, startPoint x: 386, startPoint y: 277, endPoint x: 328, endPoint y: 207, distance: 90.9
copy code "<!DOCTYPE html> <html lang="en"> <head> <meta charset="UTF-8"> <meta name="view…"
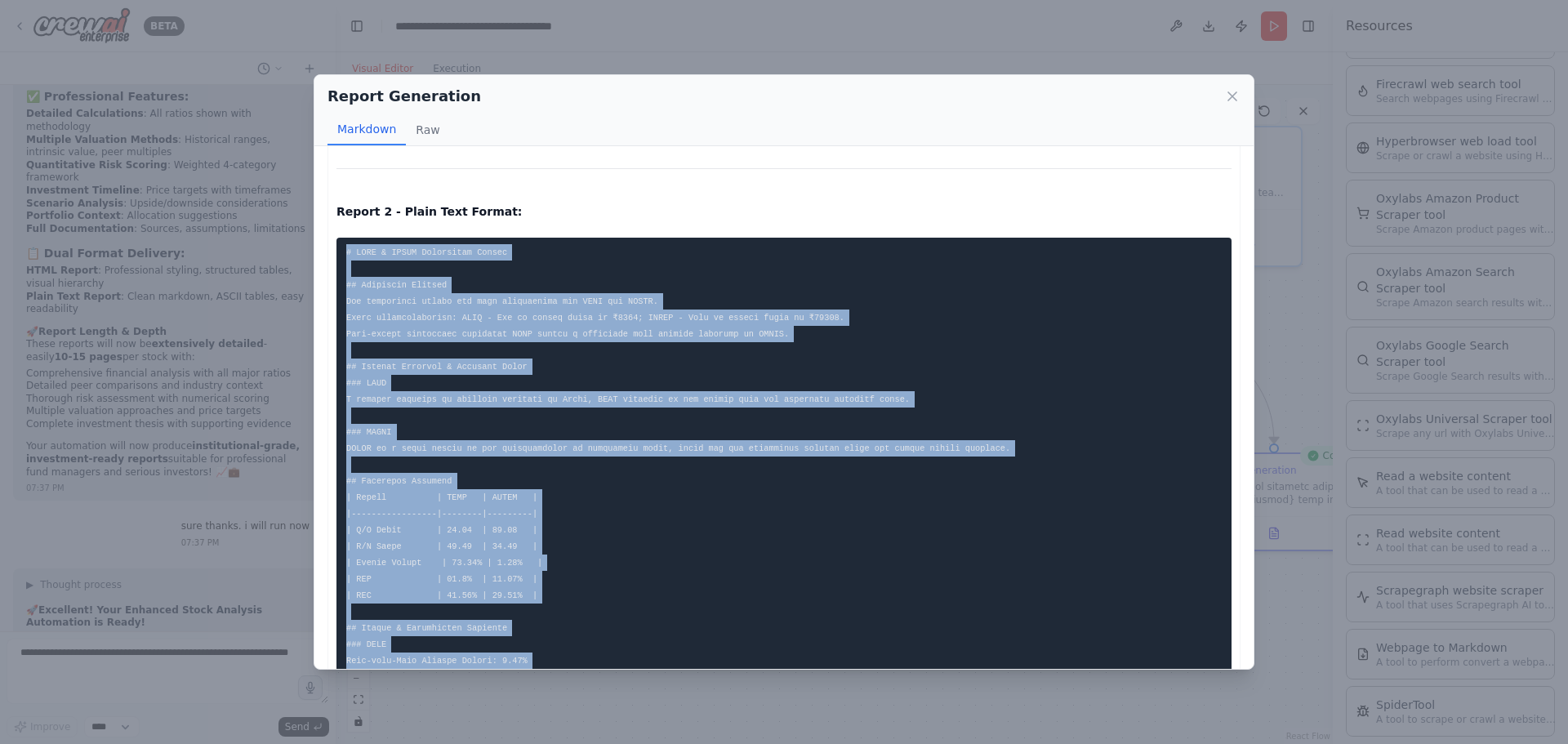
scroll to position [2711, 0]
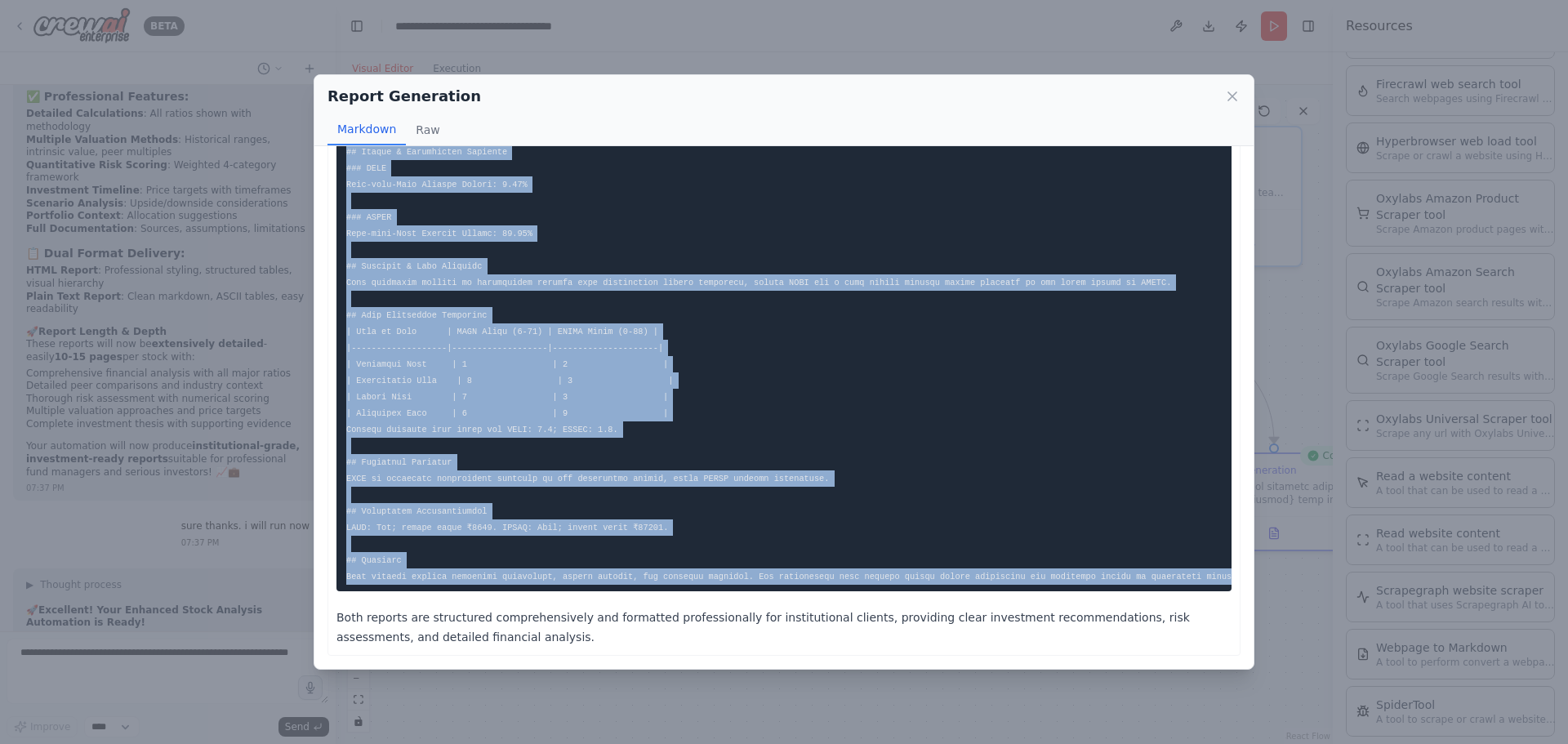
drag, startPoint x: 348, startPoint y: 275, endPoint x: 1232, endPoint y: 586, distance: 937.1
click at [1232, 586] on div "Report 1 - HTML Format: Report 2 - Plain Text Format: Both reports are structur…" at bounding box center [784, 407] width 939 height 522
copy code "# CAMS & DIXON Investment Report ## Executive Summary Key investment thesis and…"
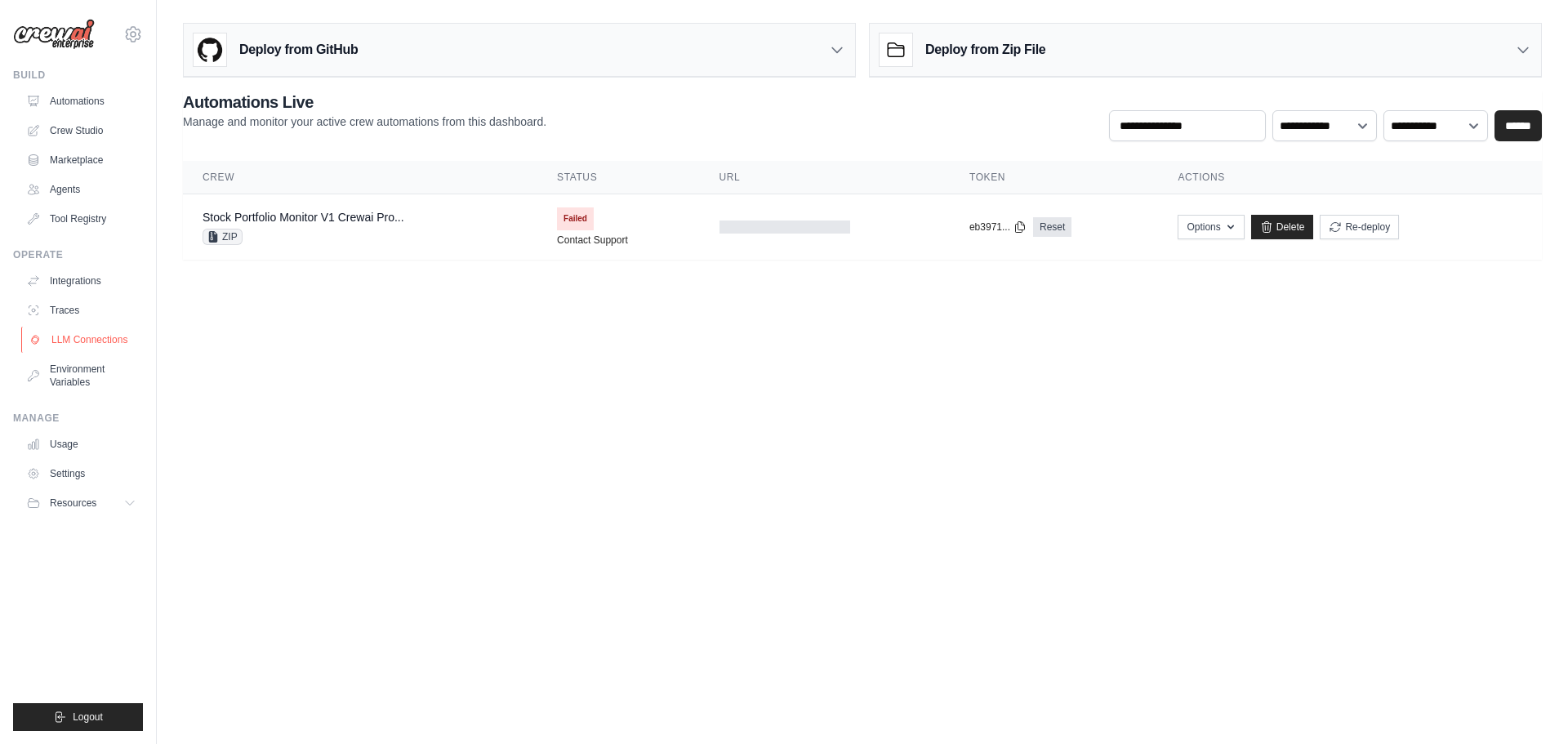
click at [82, 343] on link "LLM Connections" at bounding box center [83, 339] width 123 height 26
click at [62, 372] on link "Environment Variables" at bounding box center [83, 375] width 123 height 39
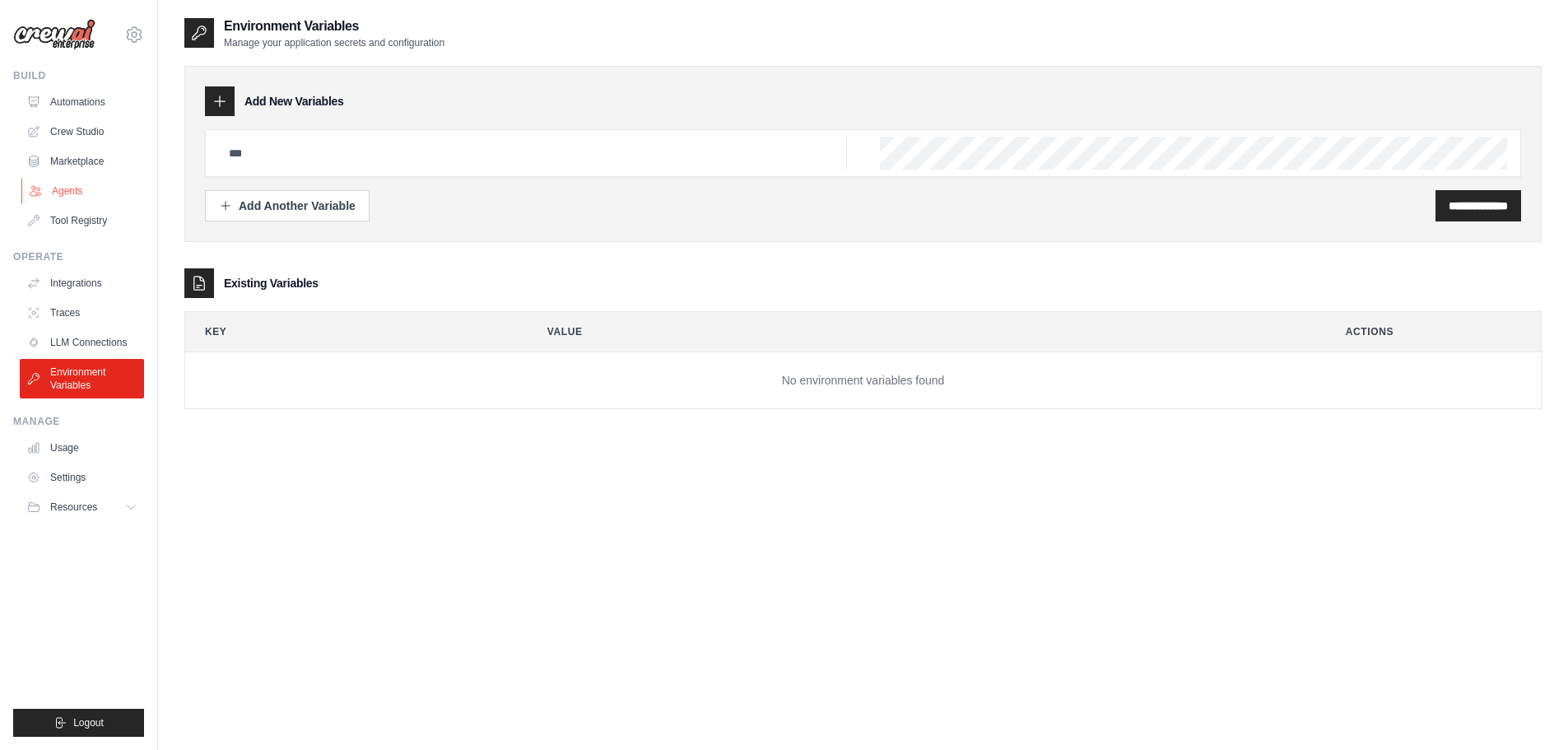
click at [63, 190] on link "Agents" at bounding box center [83, 191] width 124 height 26
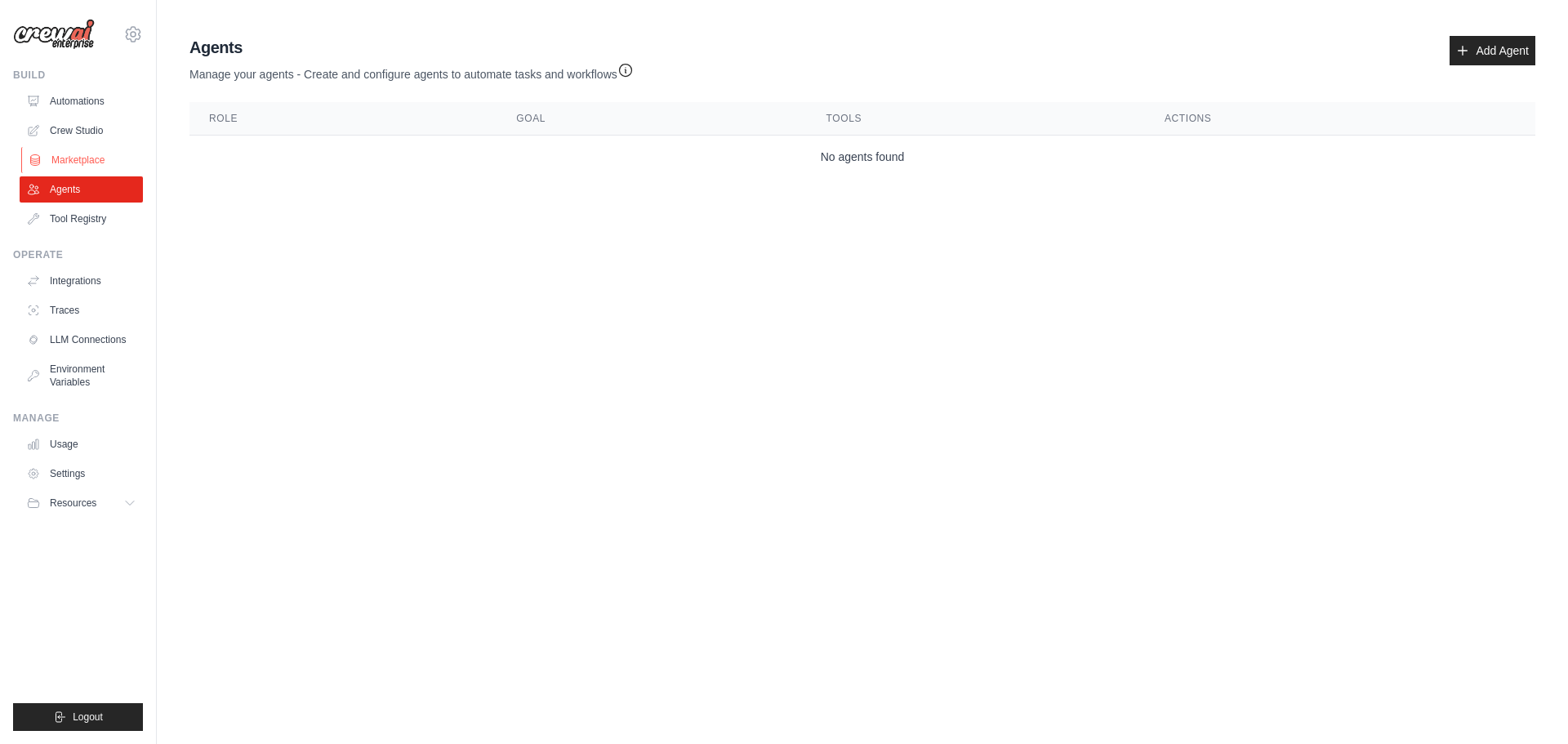
click at [73, 161] on link "Marketplace" at bounding box center [83, 159] width 123 height 26
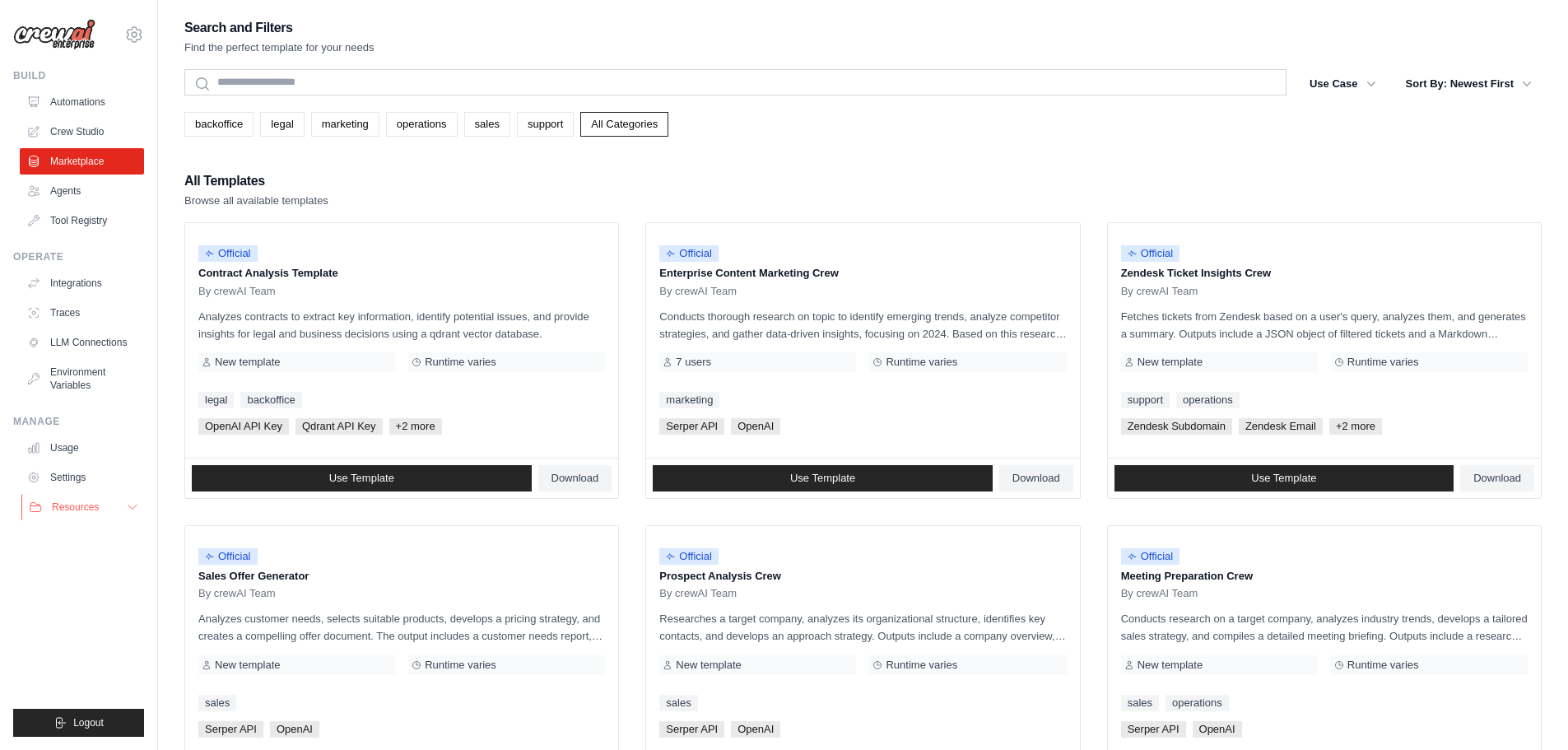
click at [66, 511] on span "Resources" at bounding box center [76, 507] width 47 height 13
